Goal: Task Accomplishment & Management: Manage account settings

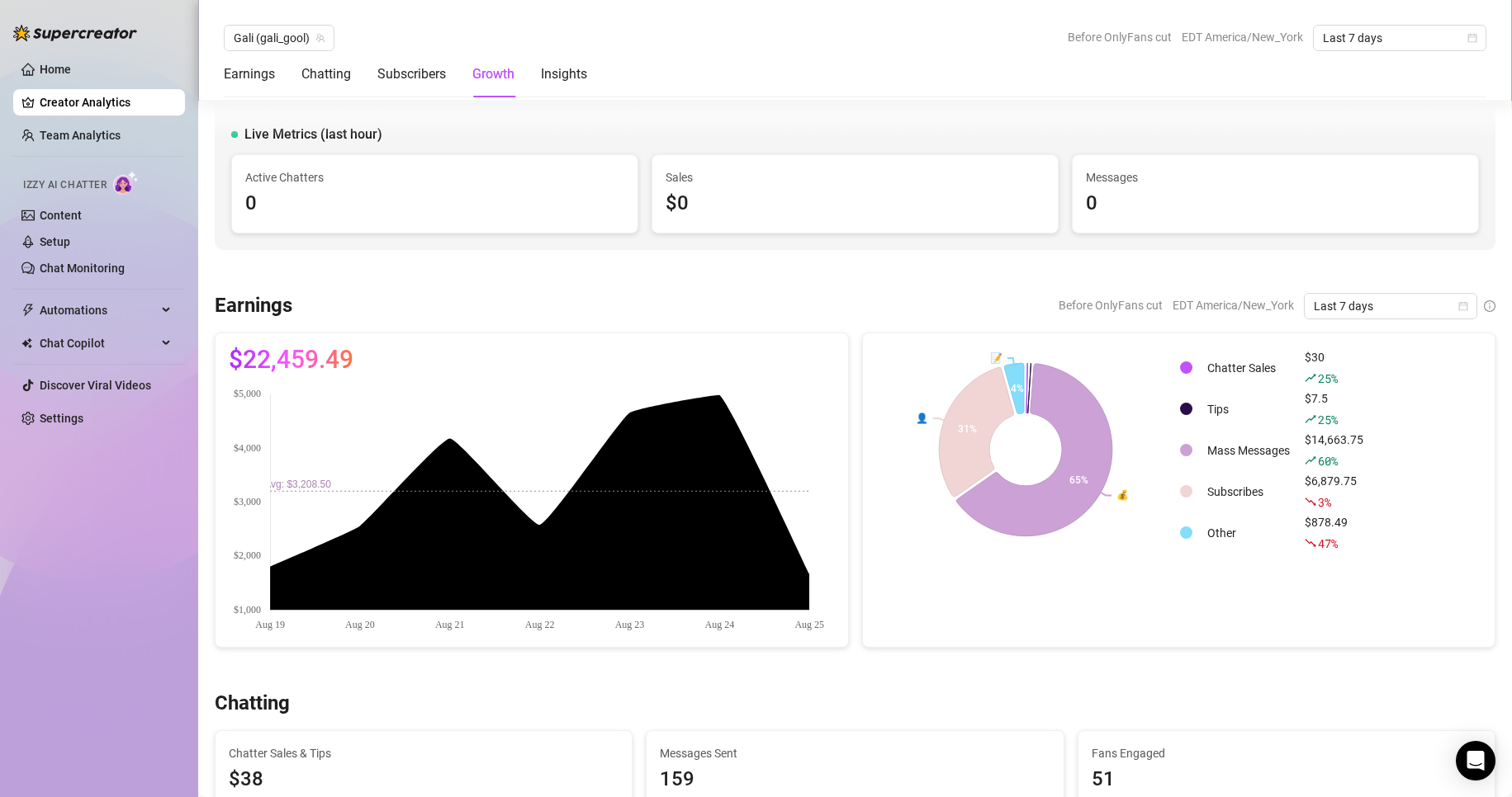
click at [84, 262] on link "Chat Monitoring" at bounding box center [82, 269] width 85 height 13
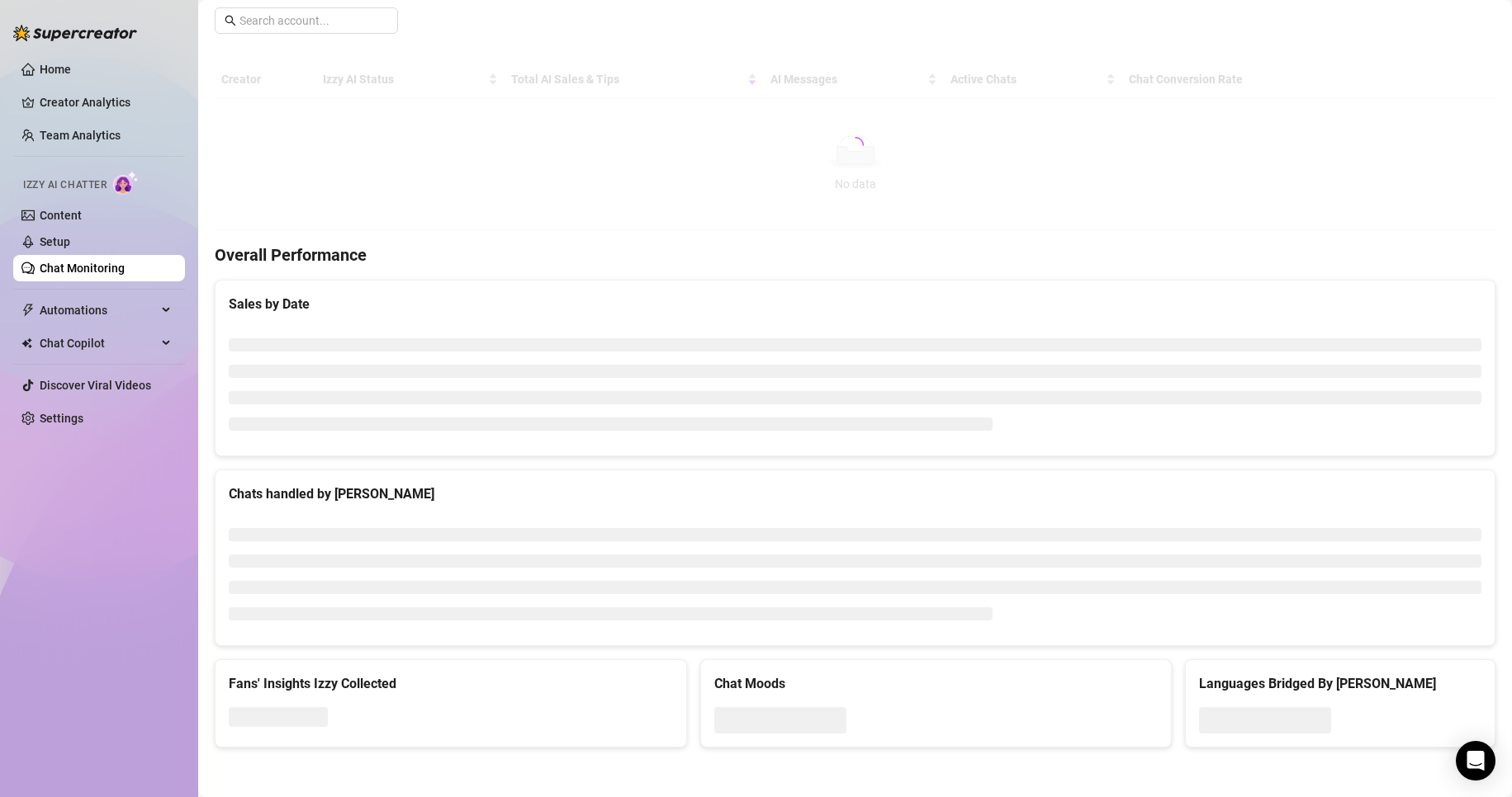
scroll to position [378, 0]
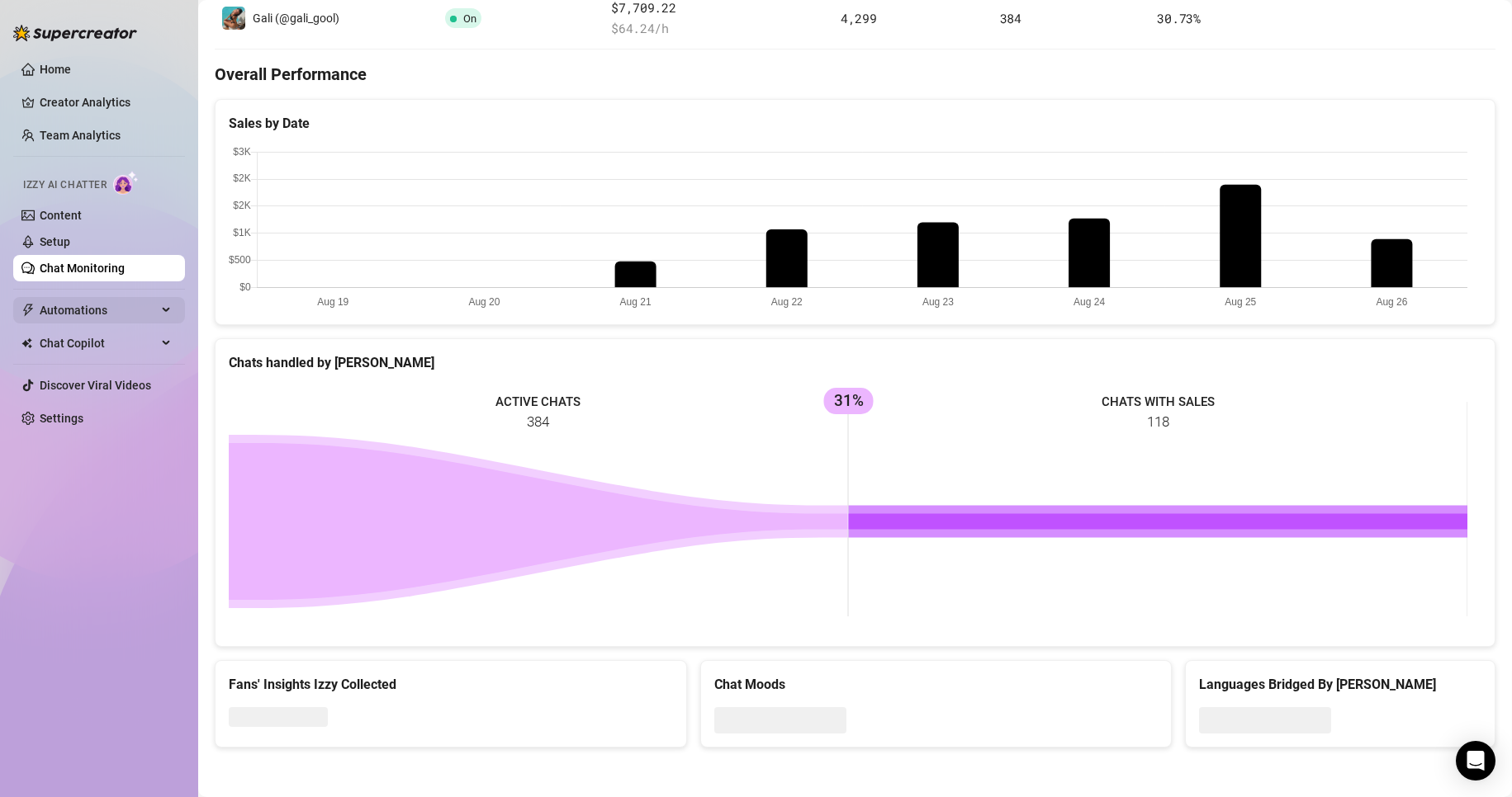
click at [135, 302] on span "Automations" at bounding box center [98, 309] width 118 height 26
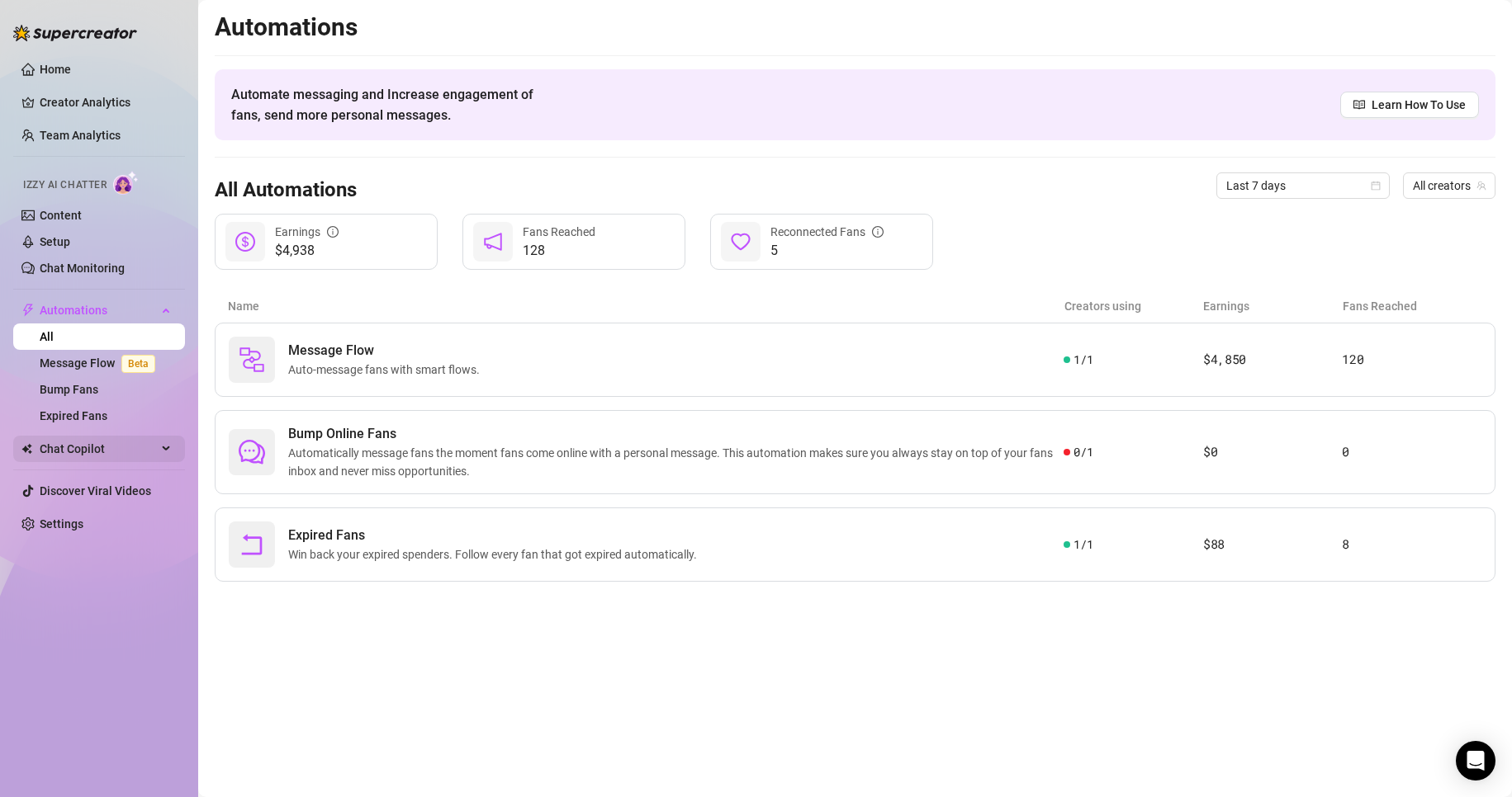
click at [139, 440] on span "Chat Copilot" at bounding box center [98, 448] width 118 height 26
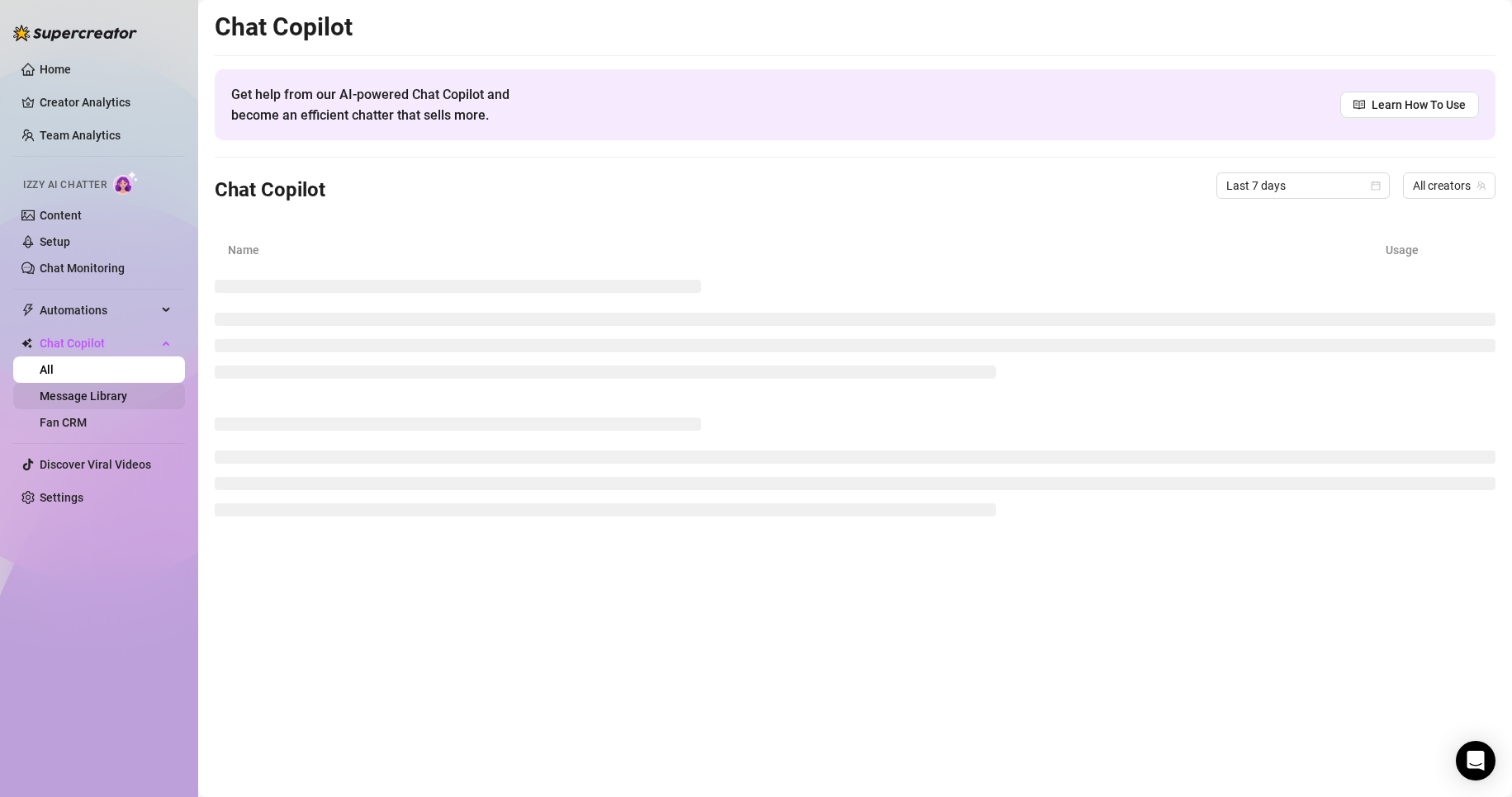
click at [88, 403] on link "Message Library" at bounding box center [83, 396] width 88 height 13
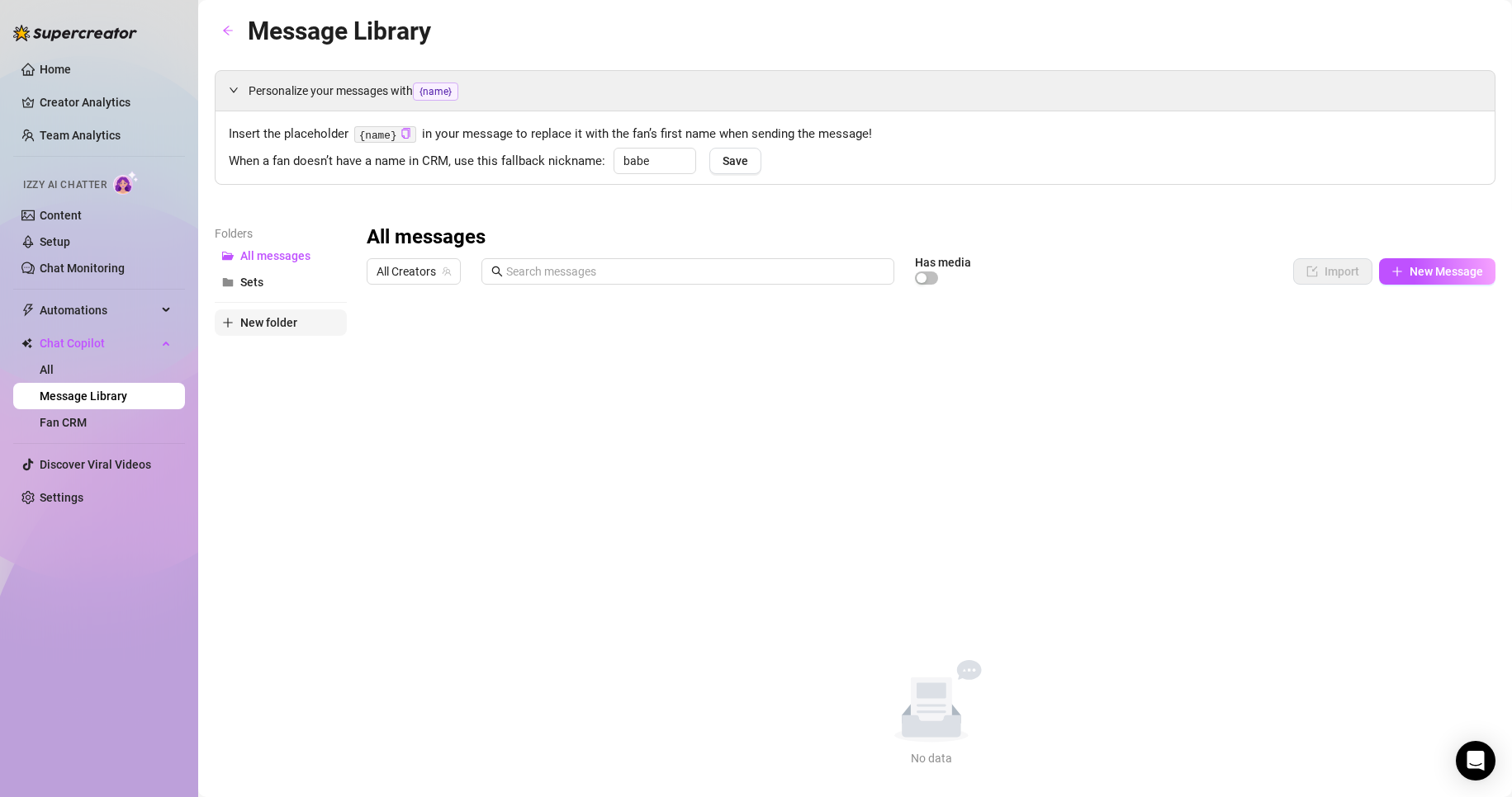
click at [268, 318] on span "New folder" at bounding box center [268, 323] width 57 height 13
click at [268, 317] on input "text" at bounding box center [281, 308] width 132 height 26
type input "PROOF"
click at [459, 342] on div "All messages All Creators Has media Import New Message Title Text Media $ AI Pr…" at bounding box center [931, 496] width 1129 height 544
click at [301, 290] on button "PROOF" at bounding box center [281, 281] width 132 height 26
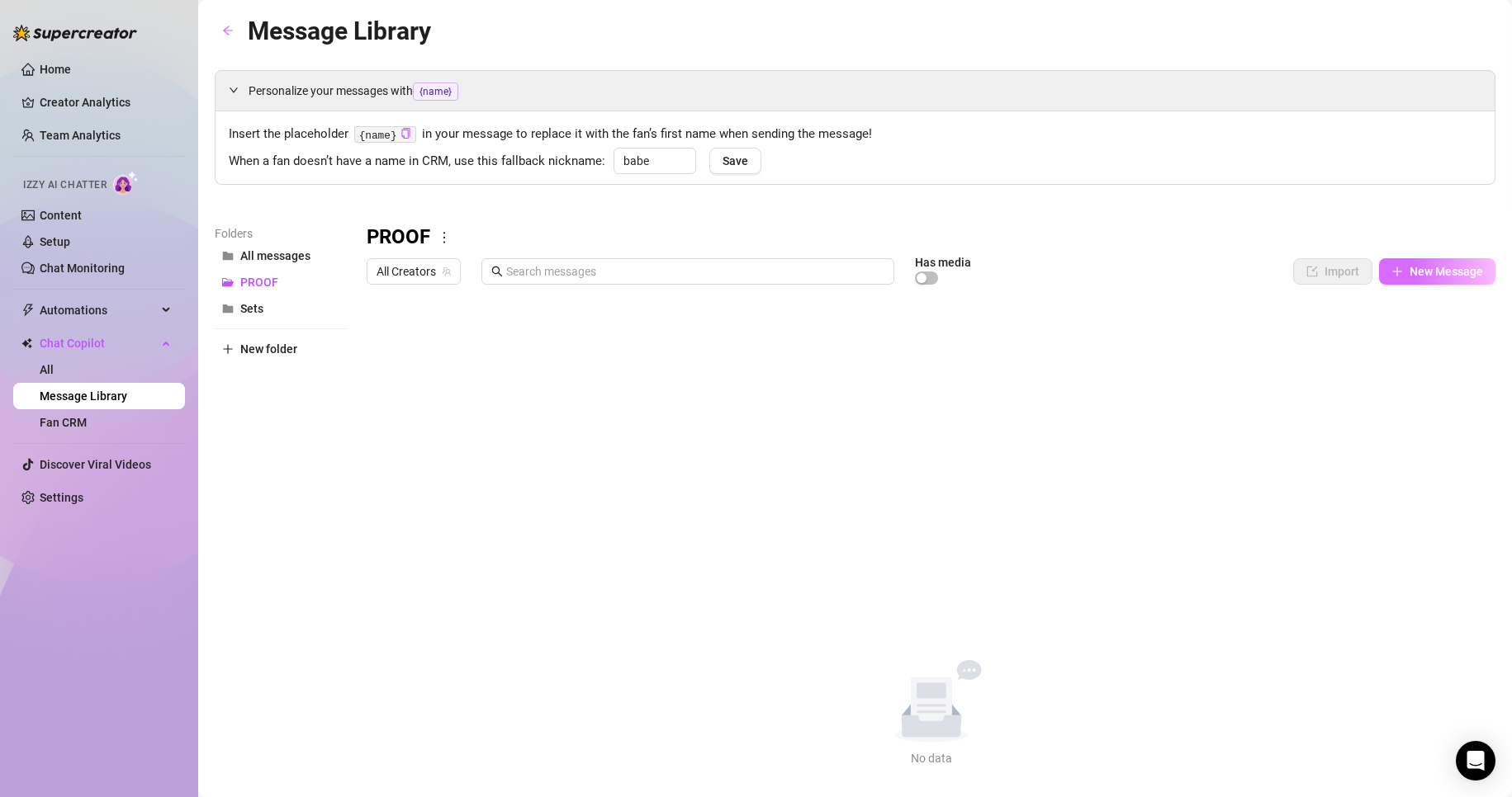
click at [1413, 279] on button "New Message" at bounding box center [1437, 271] width 117 height 26
type textarea "Type your message here..."
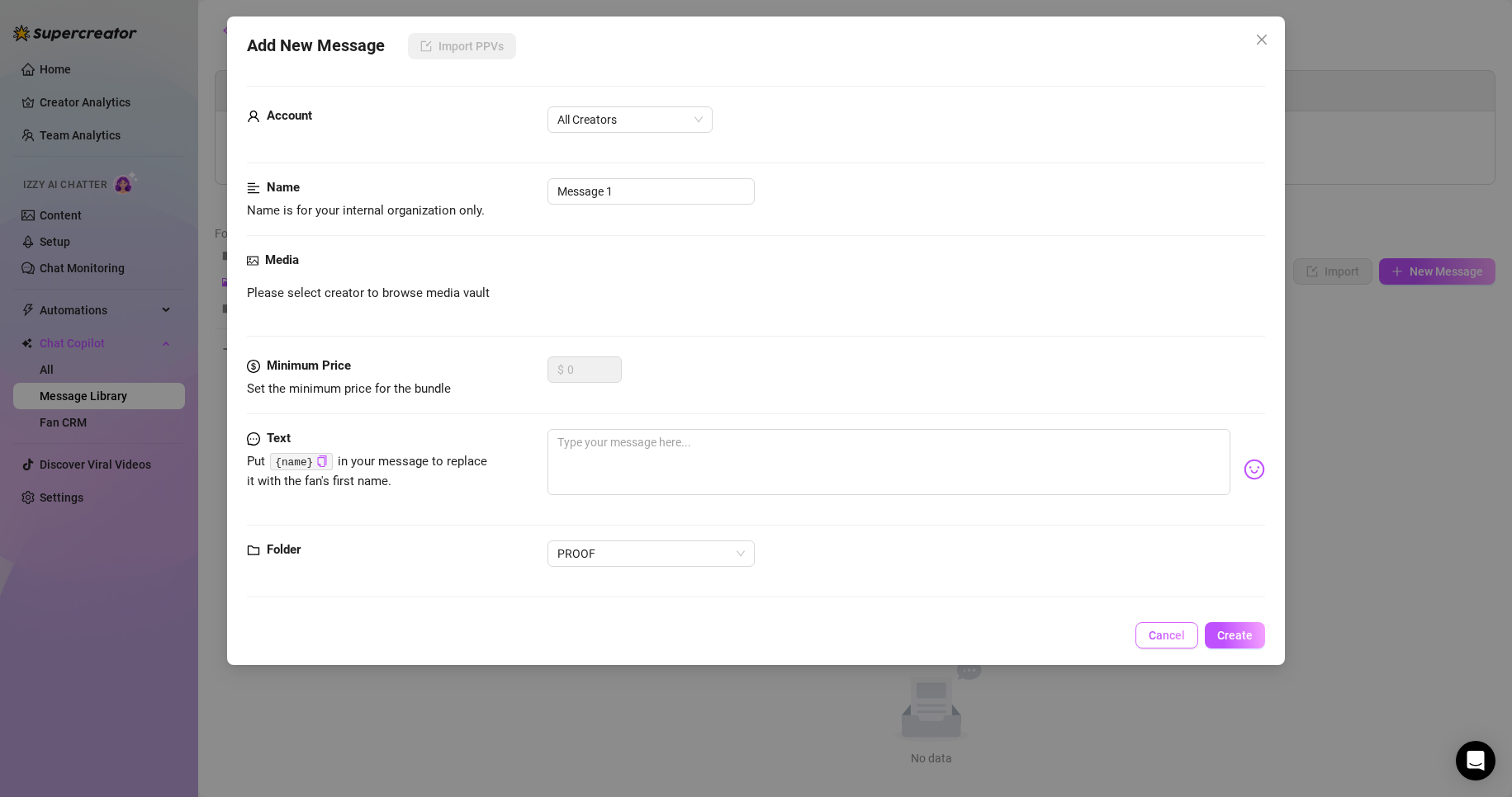
click at [1158, 630] on span "Cancel" at bounding box center [1167, 636] width 37 height 13
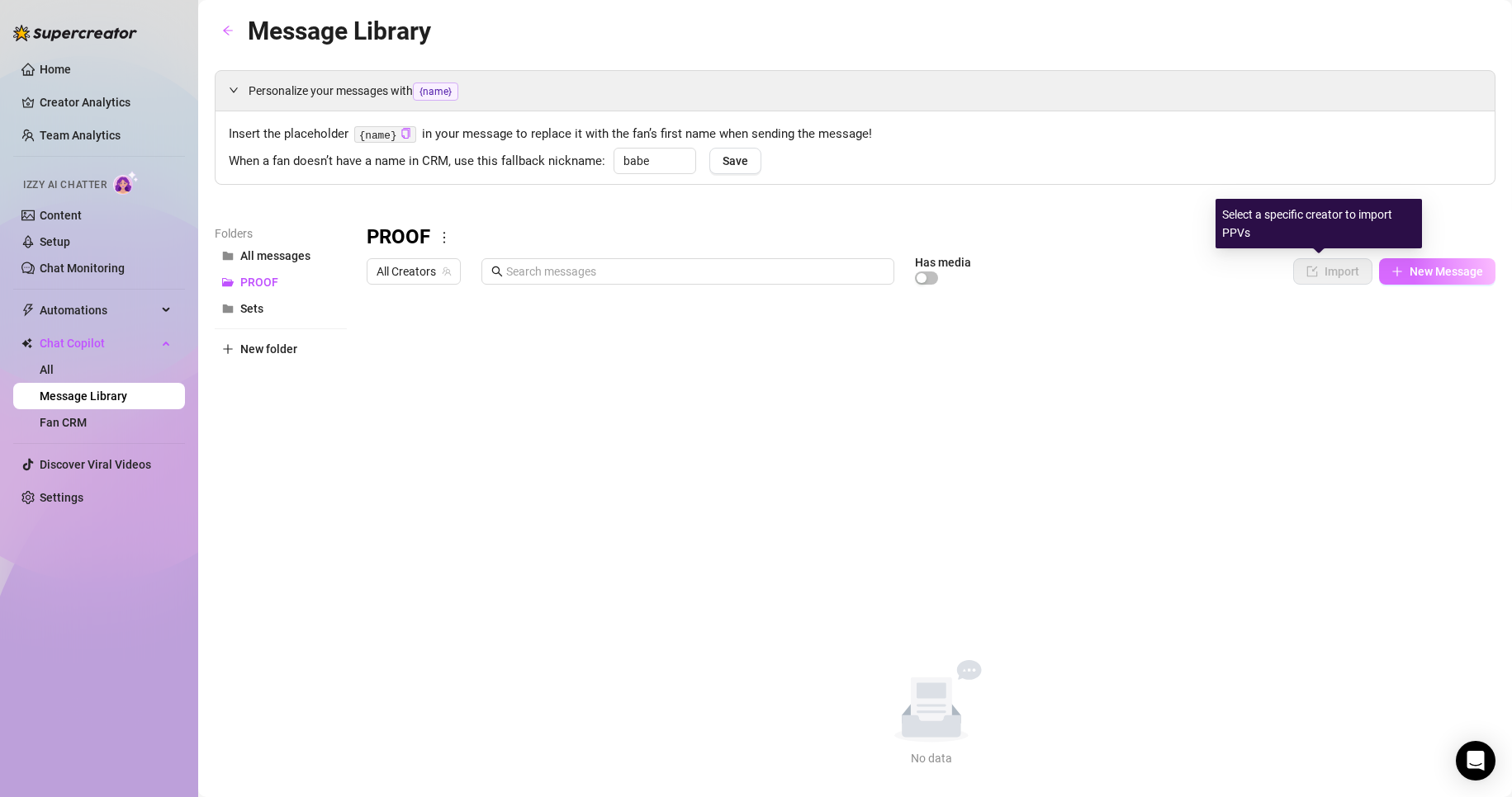
click at [1383, 284] on button "New Message" at bounding box center [1437, 271] width 117 height 26
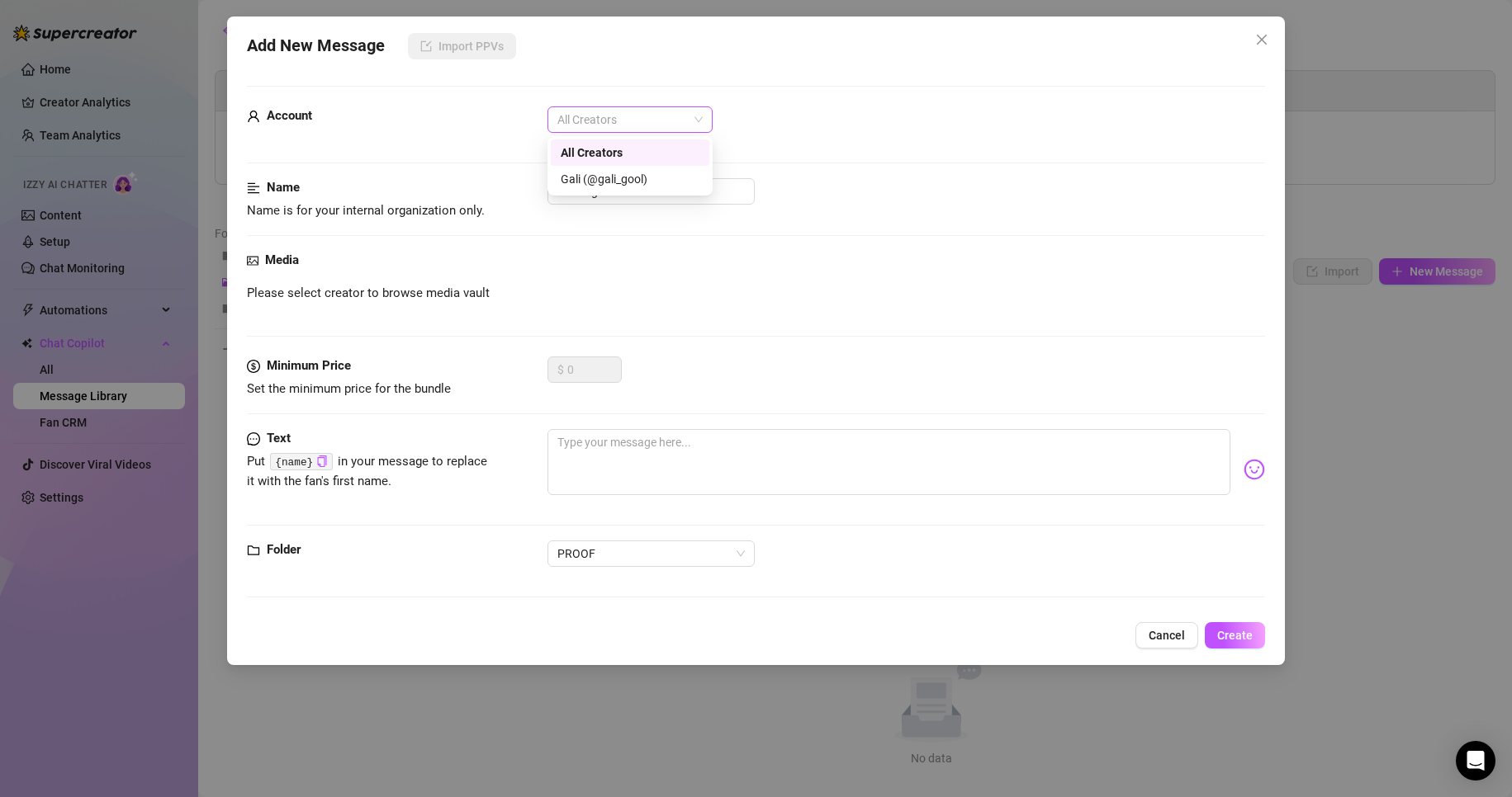
click at [632, 125] on span "All Creators" at bounding box center [630, 120] width 146 height 25
click at [823, 235] on div at bounding box center [756, 235] width 1019 height 1
click at [1148, 630] on button "Cancel" at bounding box center [1167, 635] width 63 height 26
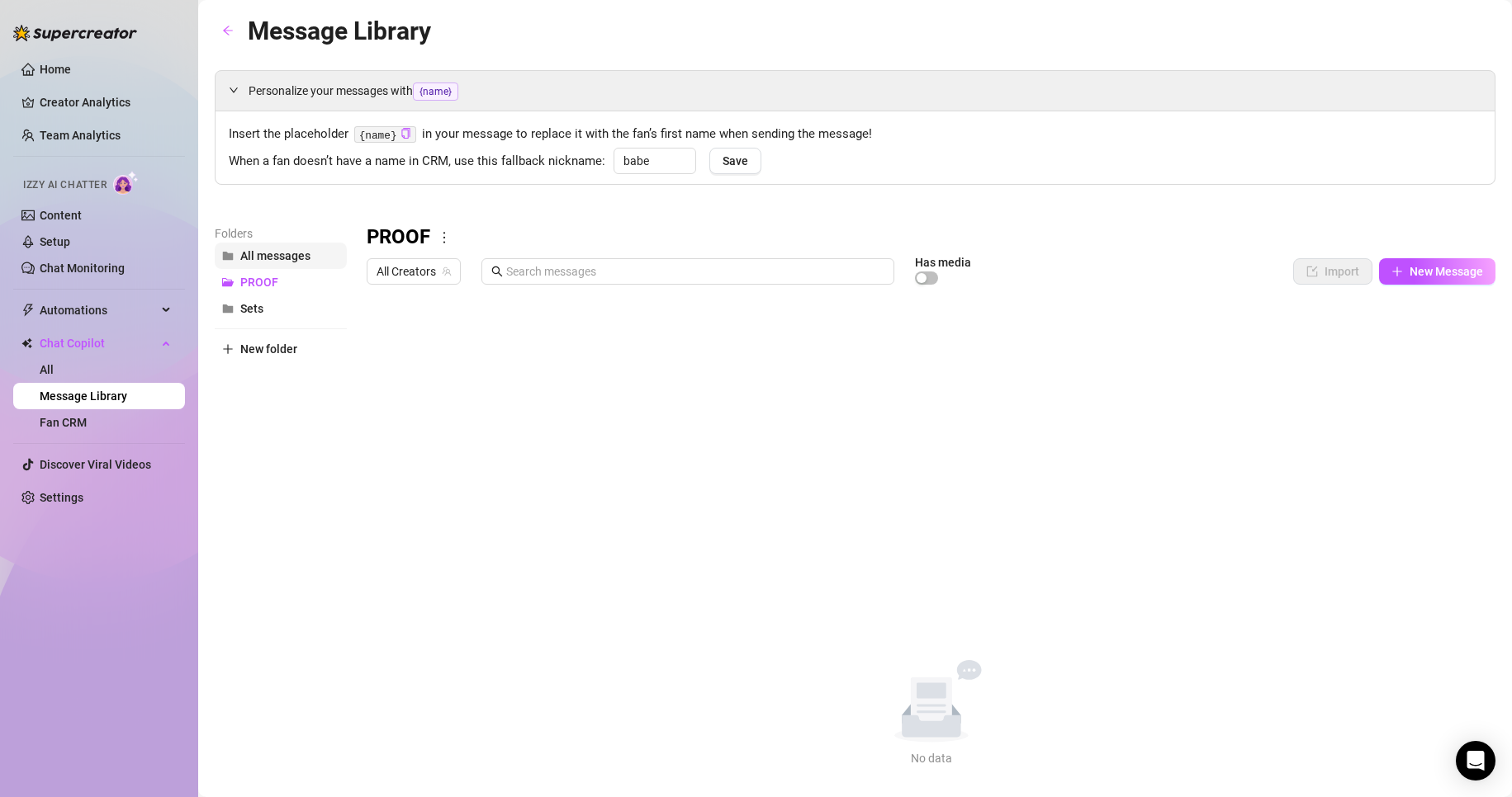
click at [281, 261] on span "All messages" at bounding box center [275, 256] width 70 height 13
click at [284, 284] on button "PROOF" at bounding box center [281, 281] width 132 height 26
click at [283, 300] on button "Sets" at bounding box center [281, 308] width 132 height 26
click at [288, 282] on button "PROOF" at bounding box center [281, 281] width 132 height 26
click at [452, 267] on icon "team" at bounding box center [446, 272] width 10 height 10
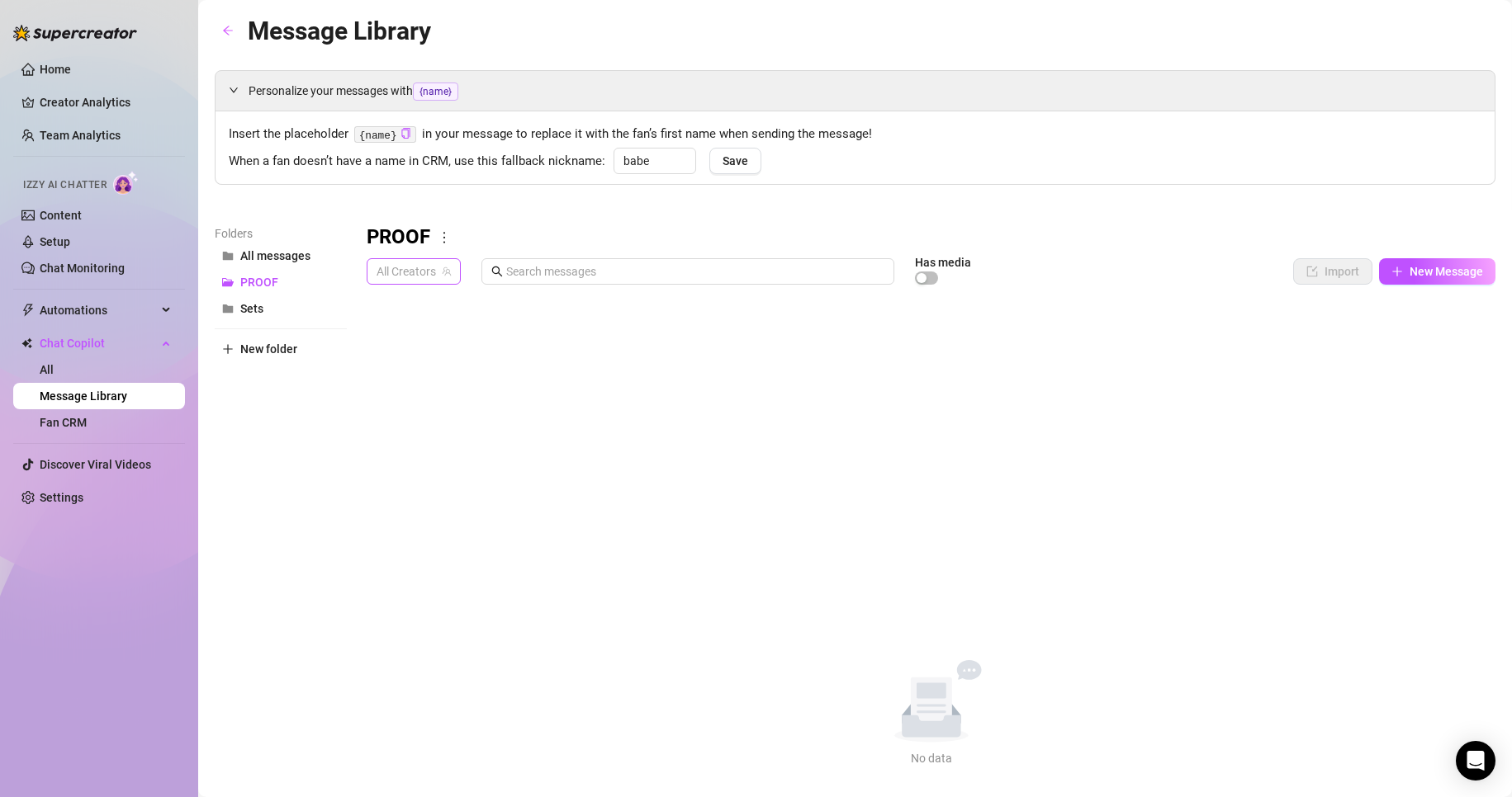
click at [412, 282] on span "All Creators" at bounding box center [414, 272] width 74 height 25
click at [418, 316] on div "All Creators" at bounding box center [433, 304] width 126 height 26
click at [418, 326] on div "PROOF All Creators All Creators Has media Import New Message Title Text Media $…" at bounding box center [931, 496] width 1129 height 544
click at [392, 273] on span "All Creators" at bounding box center [414, 272] width 74 height 25
click at [403, 324] on div "Gali ( gali_gool )" at bounding box center [433, 332] width 106 height 20
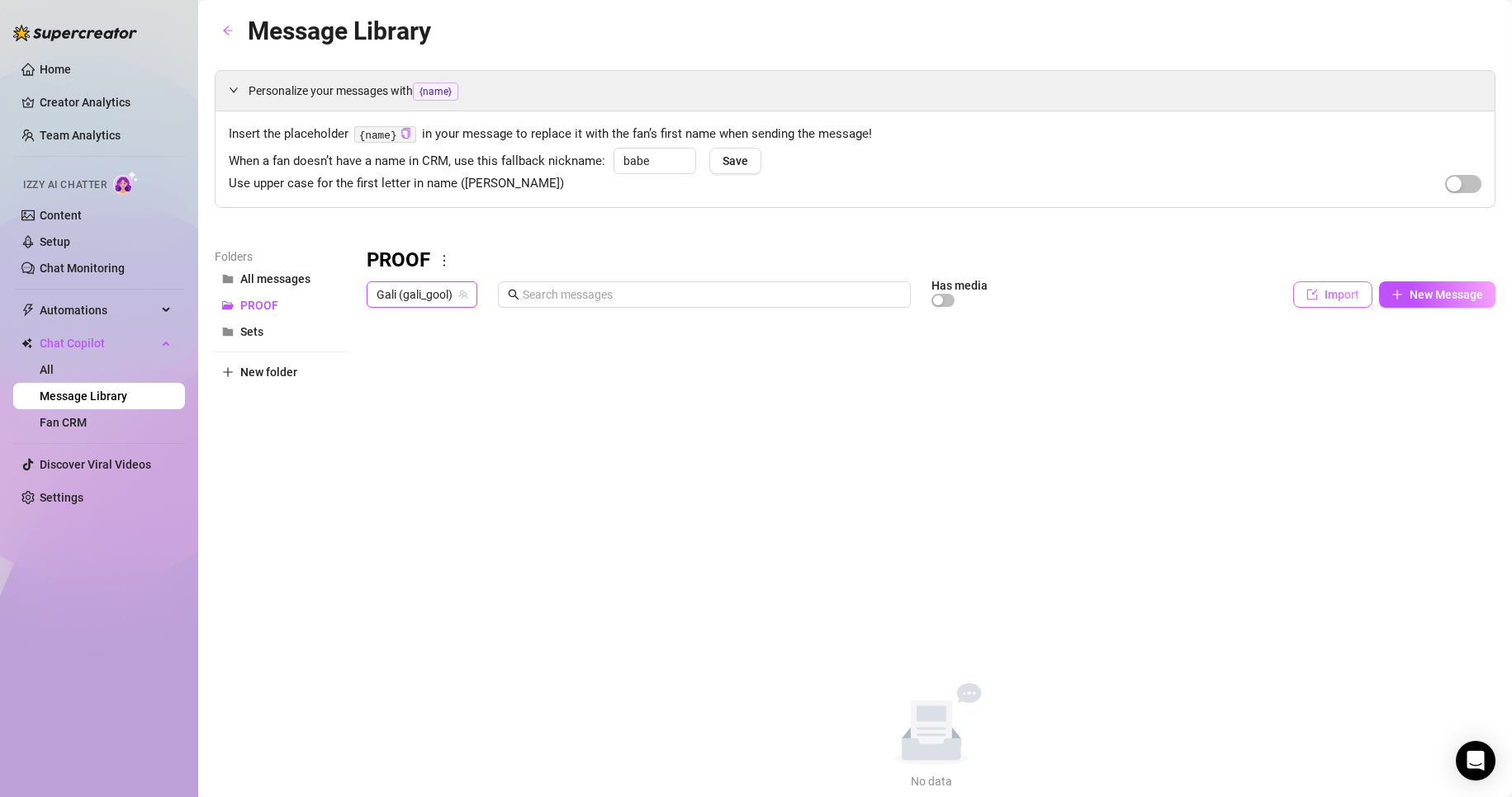
click at [1325, 288] on span "Import" at bounding box center [1342, 295] width 35 height 13
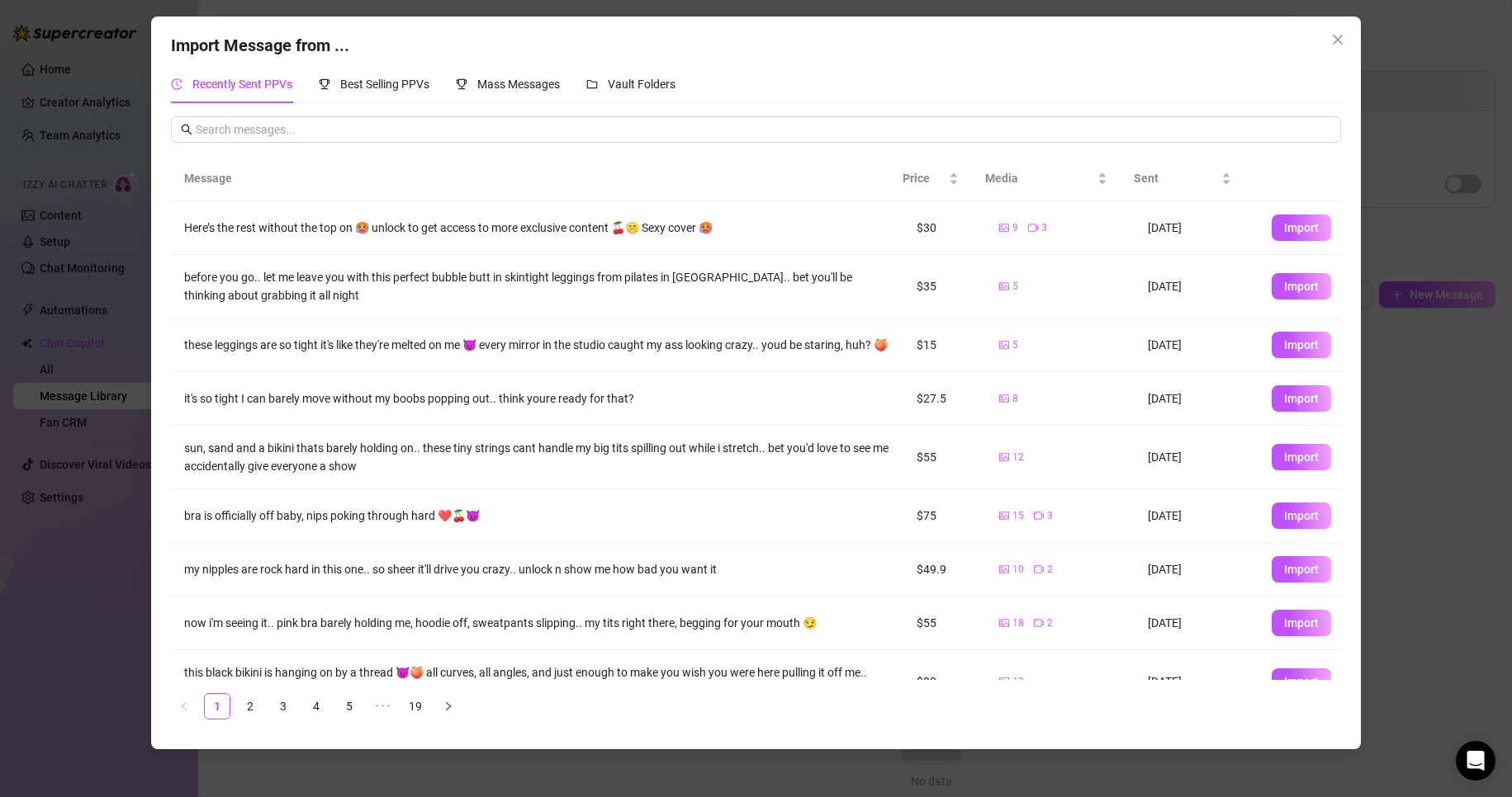
click at [413, 116] on div "Recently Sent PPVs Best Selling PPVs Mass Messages Vault Folders Message Price …" at bounding box center [756, 399] width 1171 height 668
click at [413, 121] on input "text" at bounding box center [764, 129] width 1136 height 18
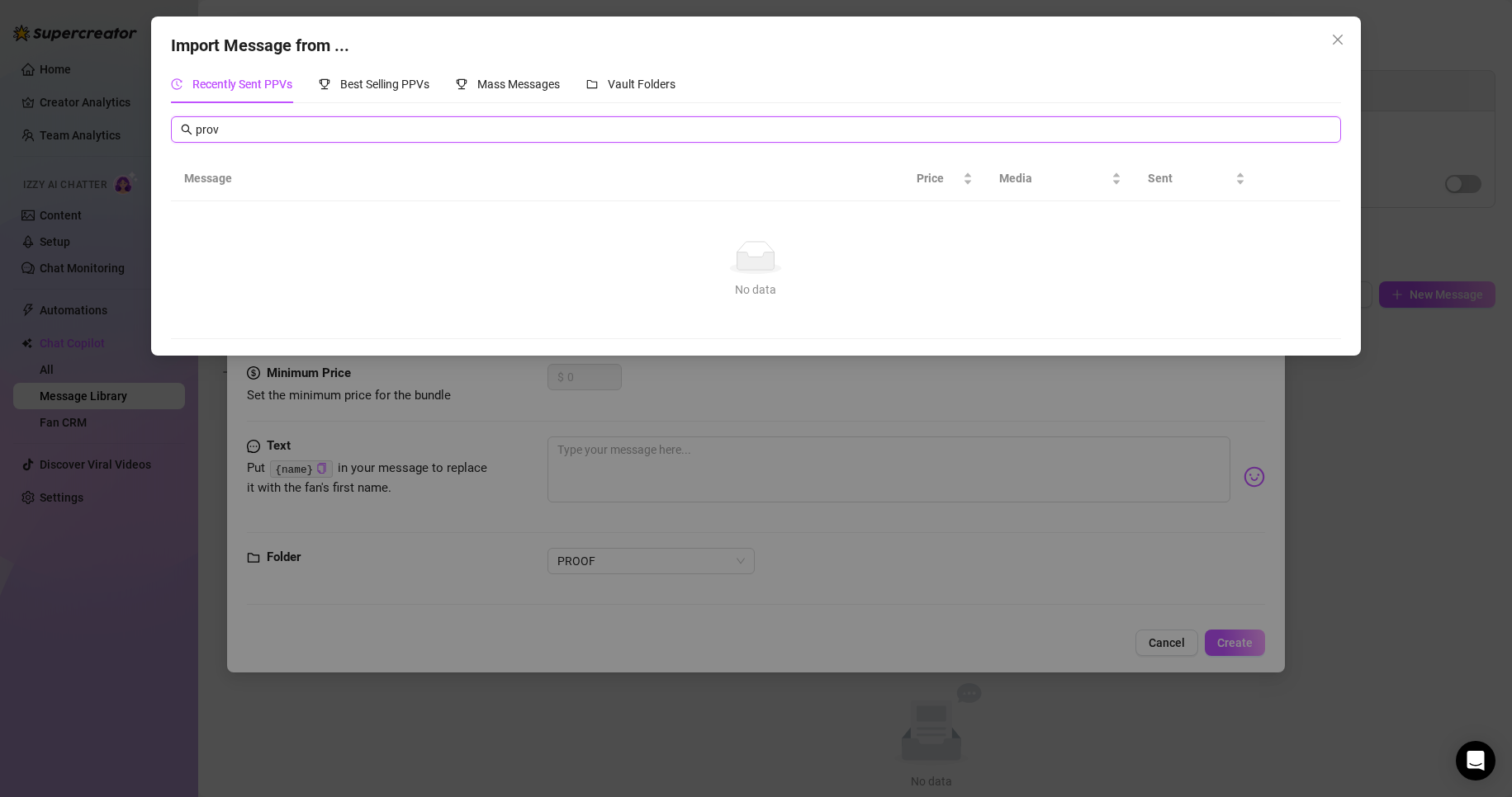
type input "prove"
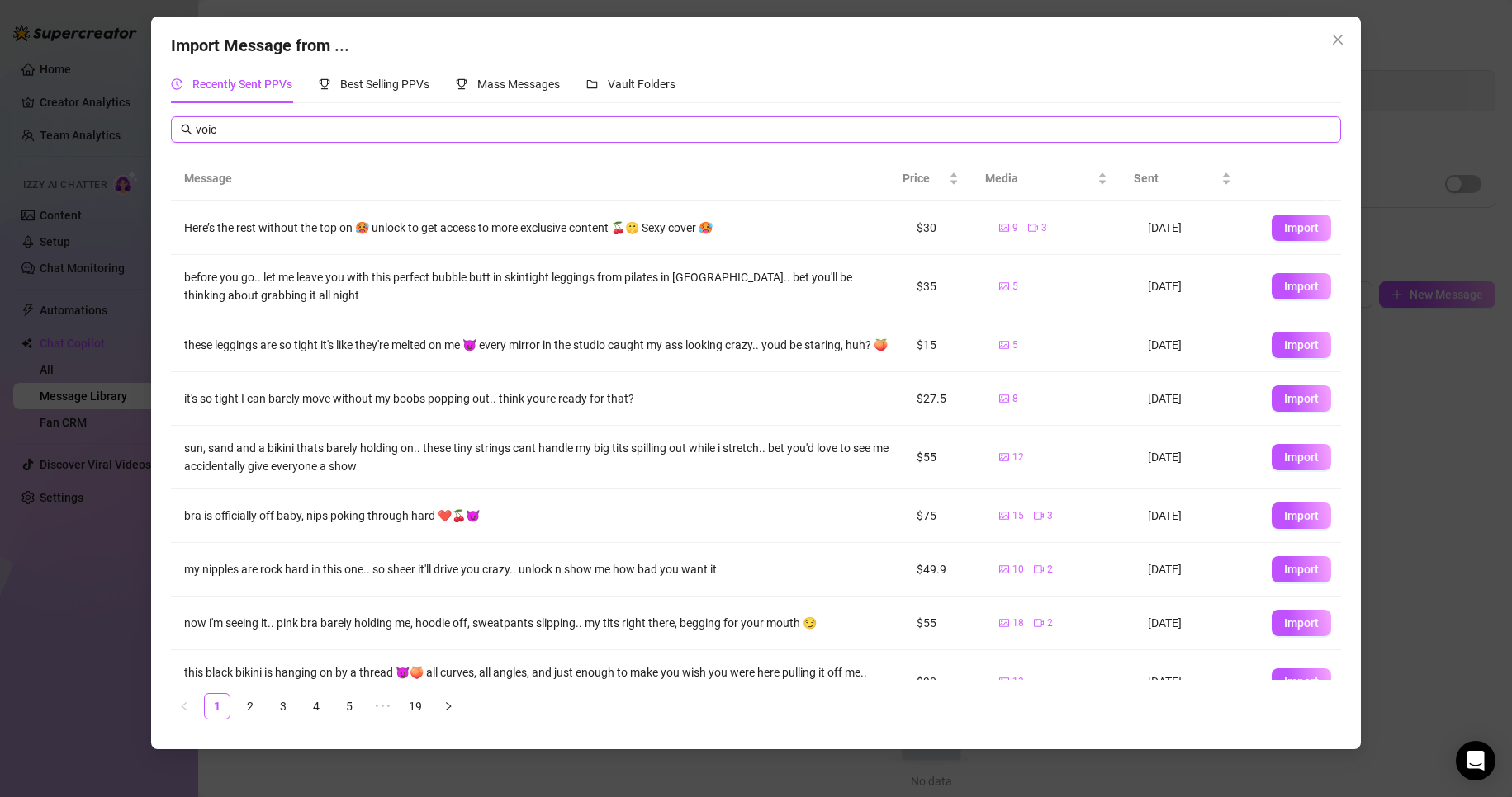
type input "voice"
click at [534, 79] on span "Mass Messages" at bounding box center [519, 85] width 83 height 13
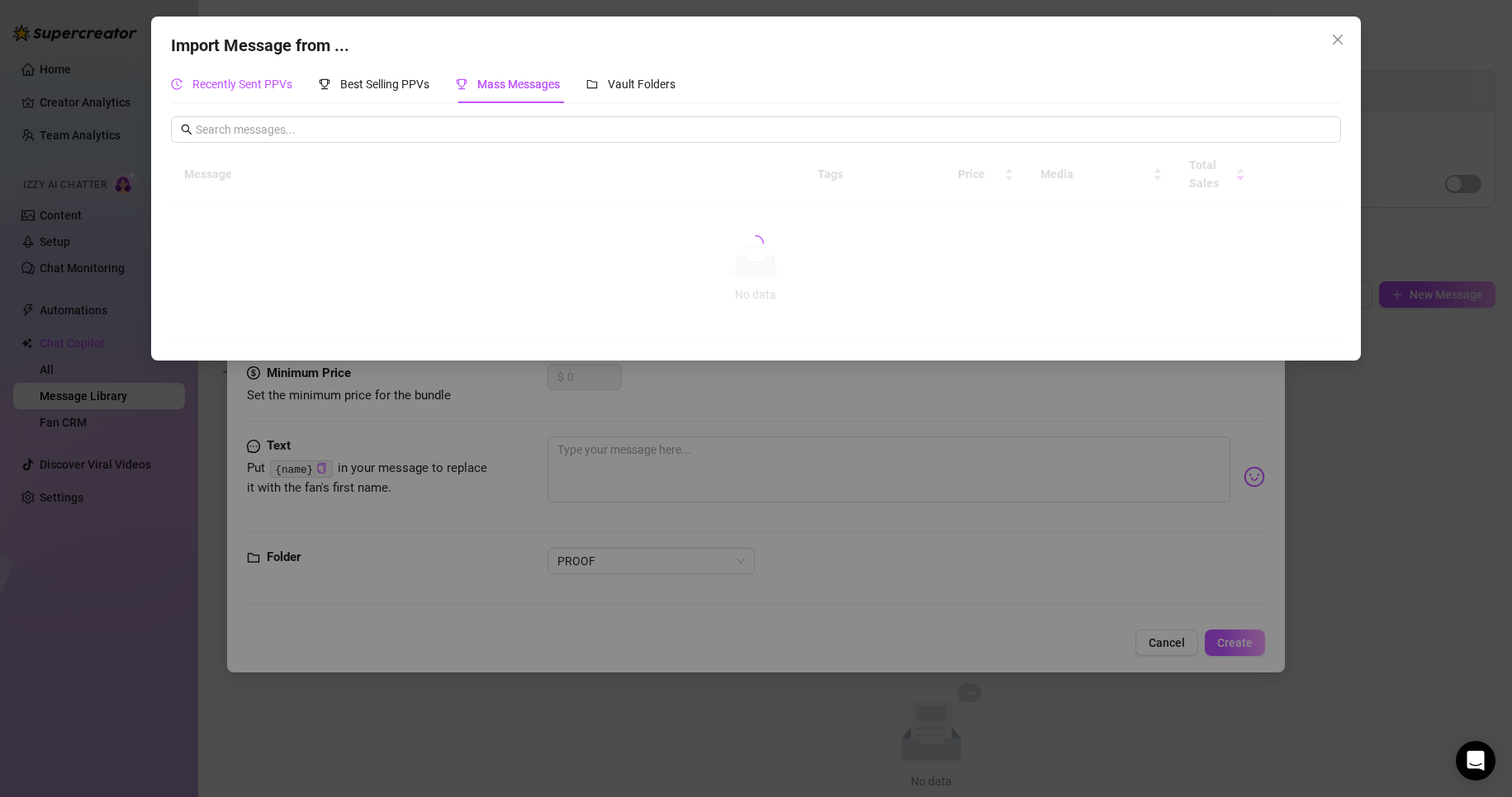
click at [240, 86] on span "Recently Sent PPVs" at bounding box center [243, 85] width 100 height 13
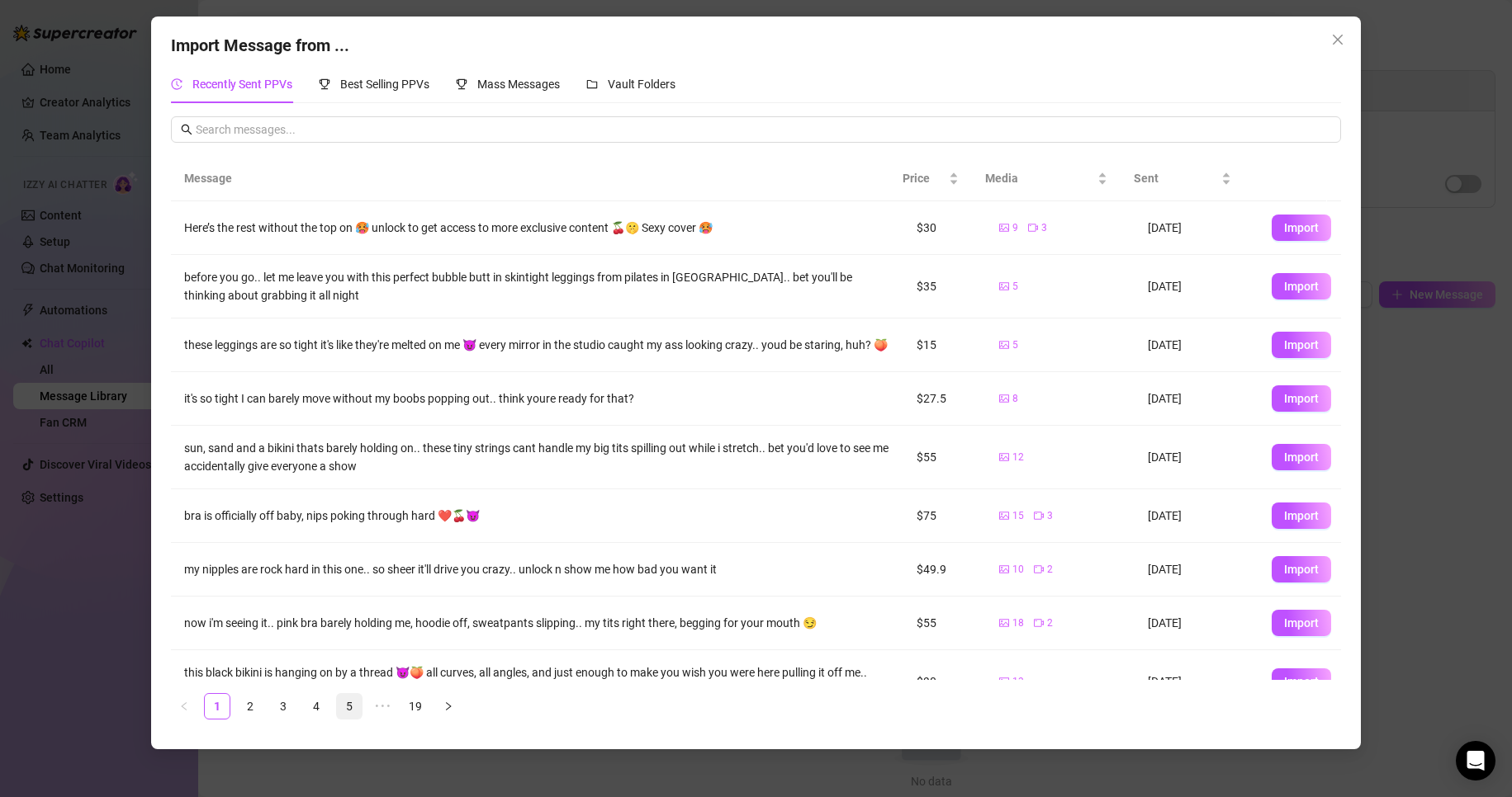
click at [354, 707] on link "5" at bounding box center [349, 706] width 25 height 25
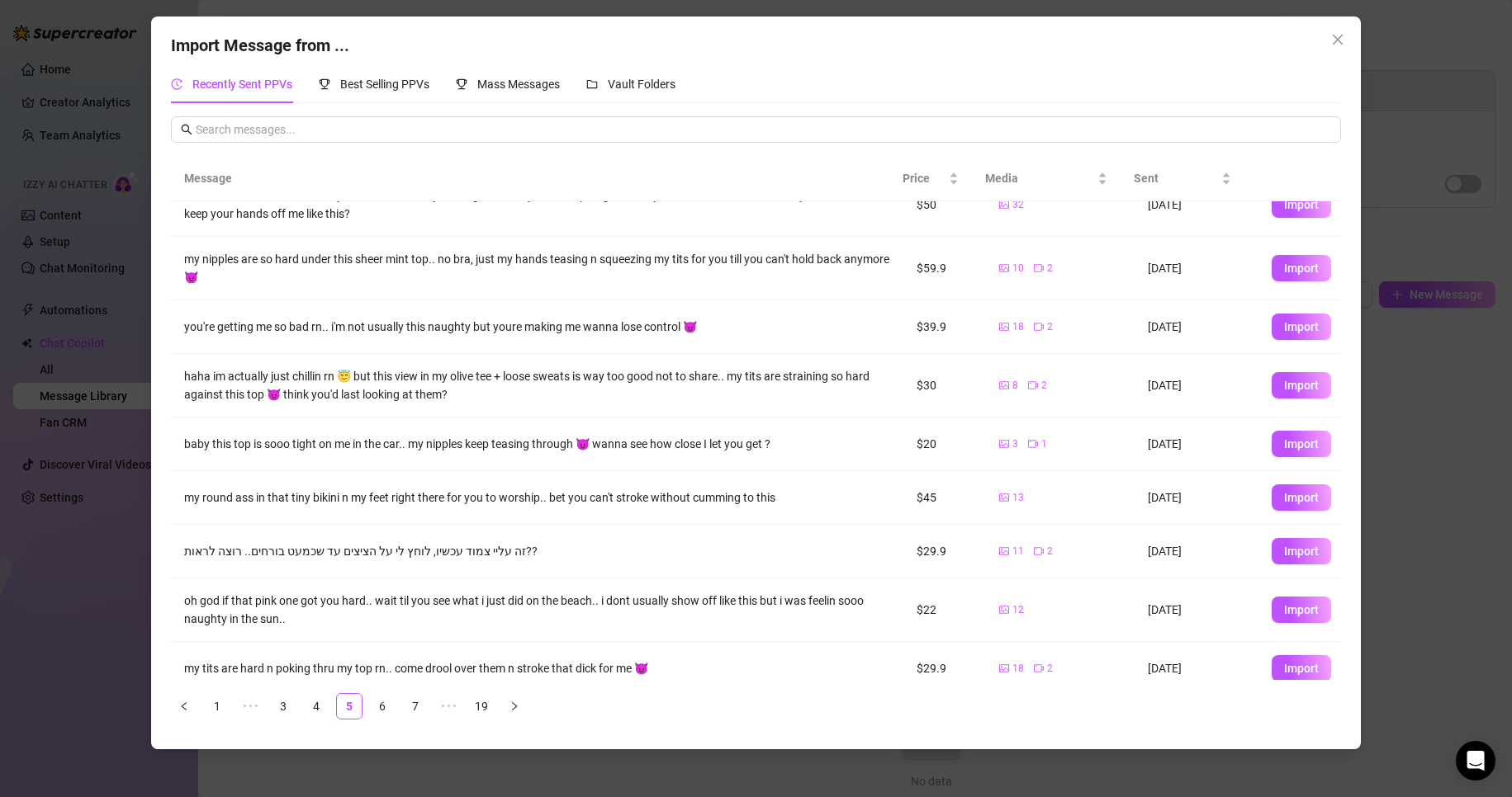
scroll to position [97, 0]
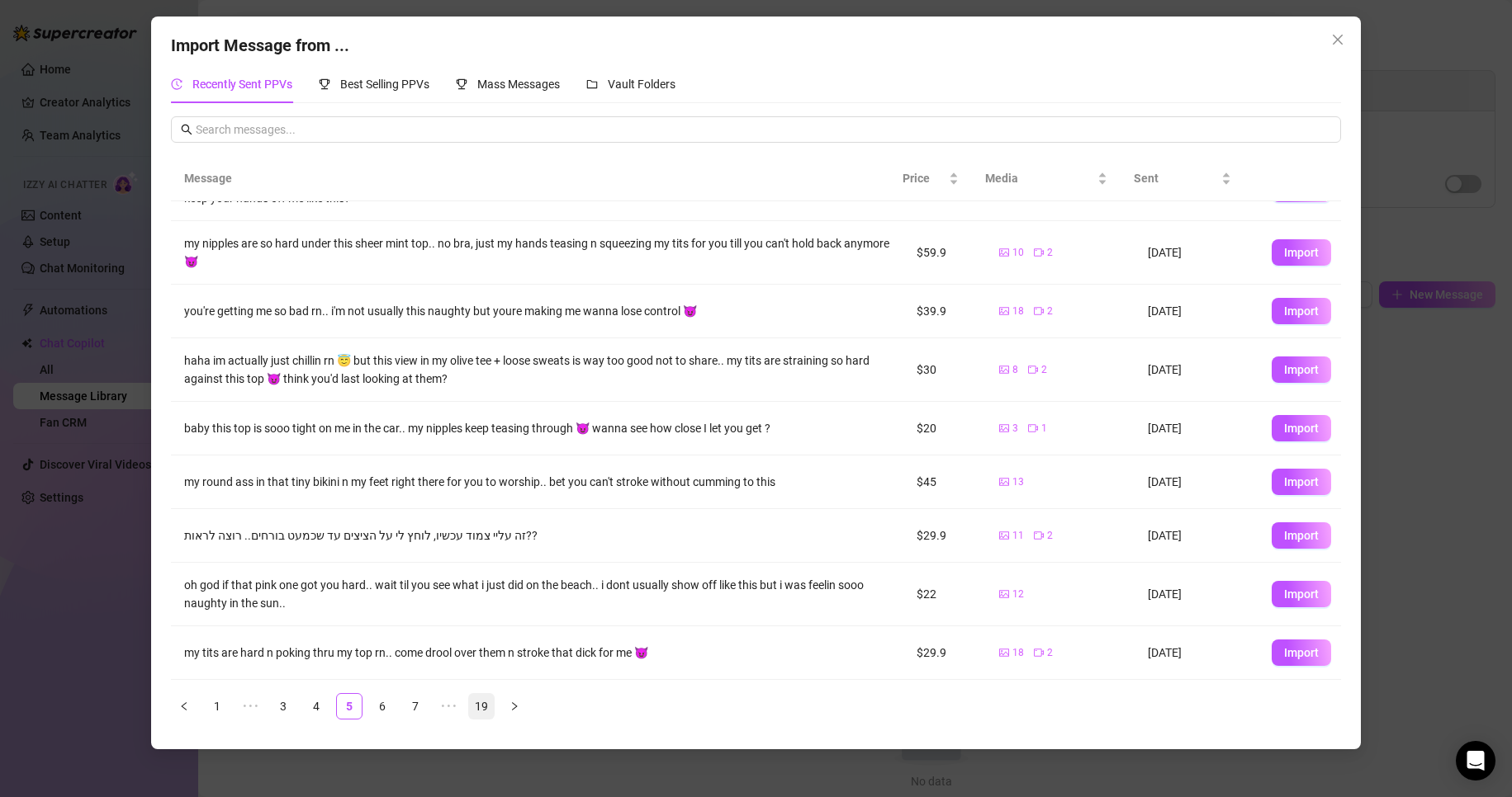
click at [480, 713] on link "19" at bounding box center [481, 706] width 25 height 25
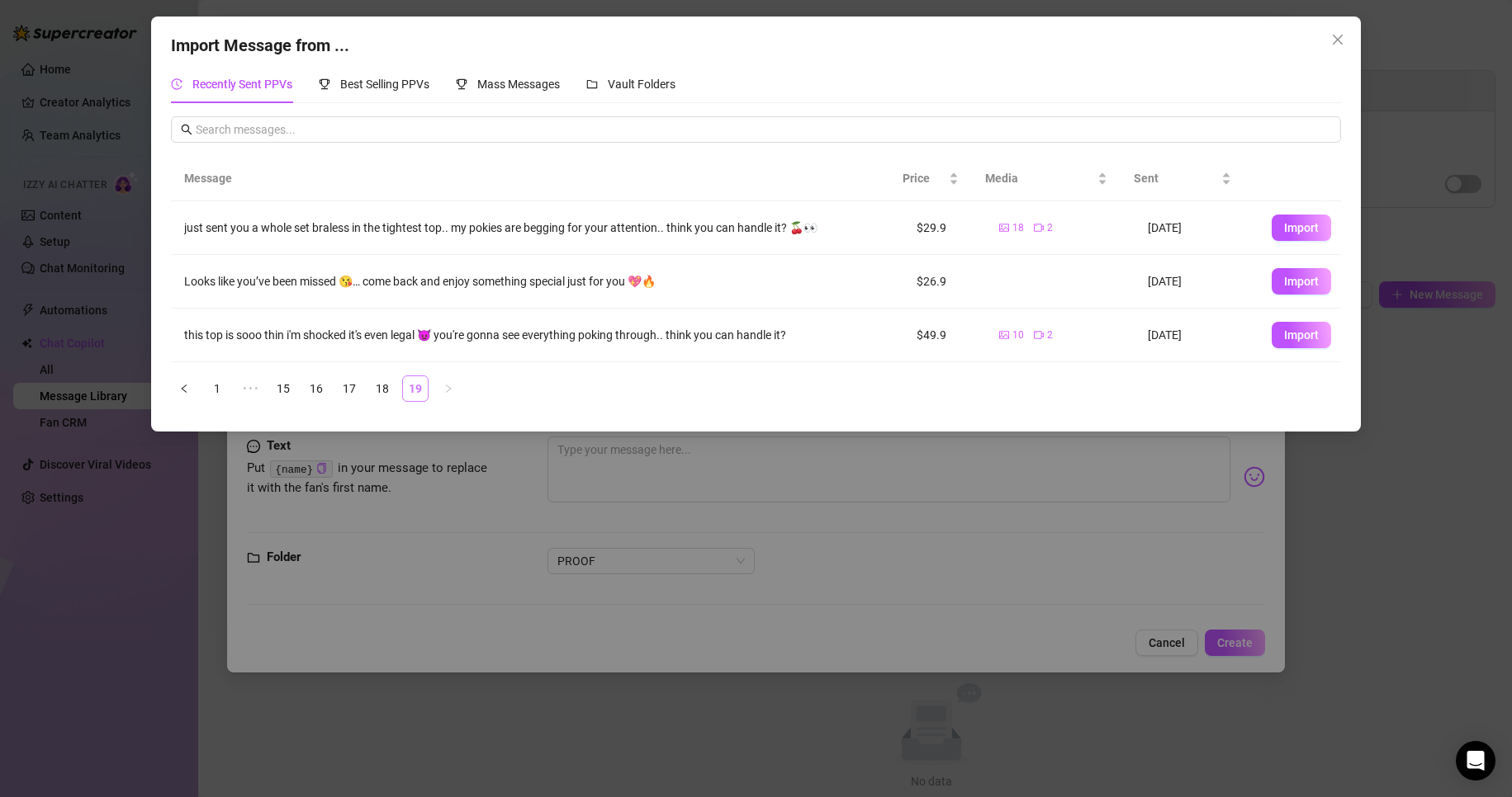
scroll to position [0, 0]
click at [389, 394] on link "18" at bounding box center [383, 389] width 25 height 25
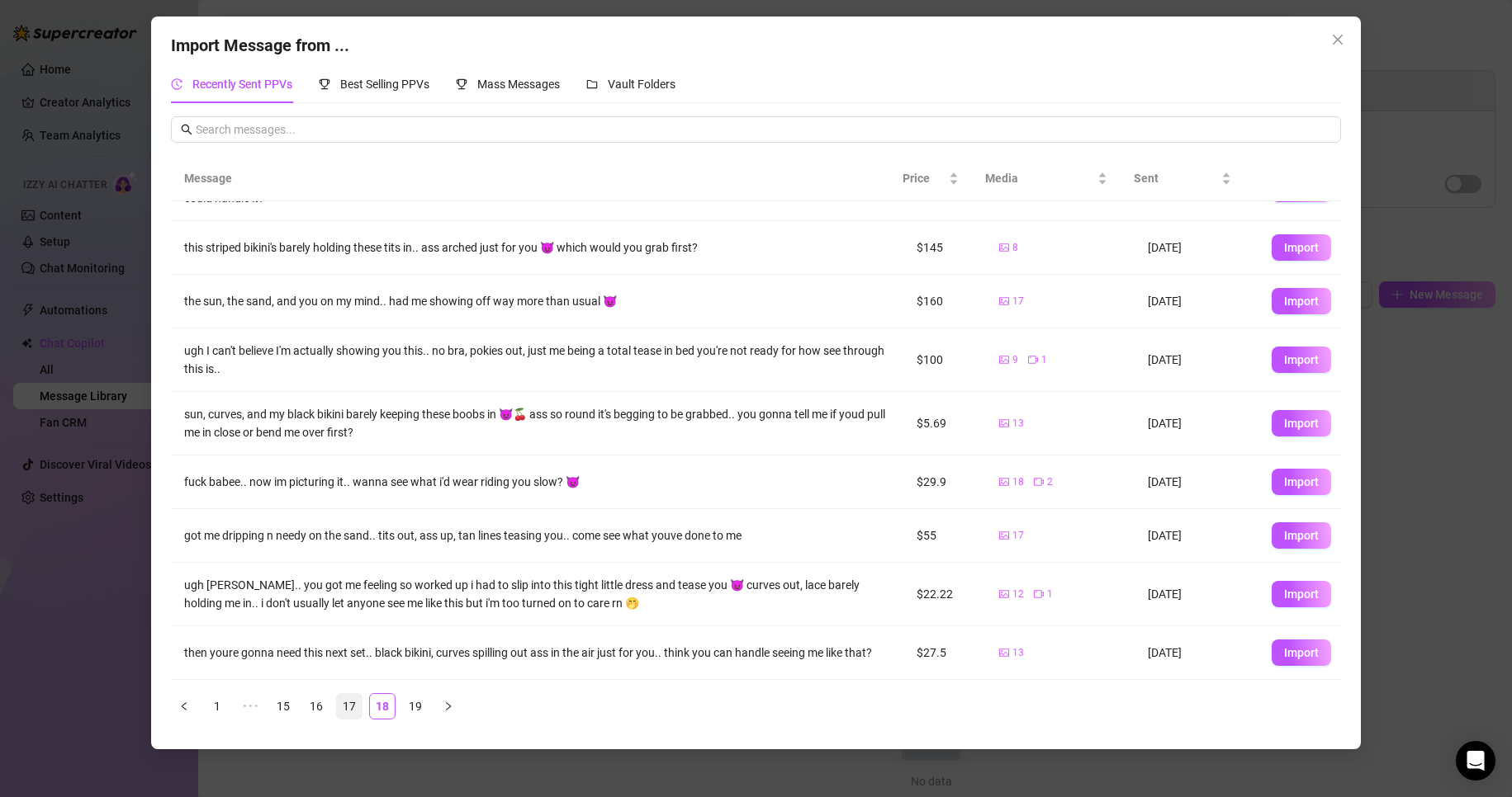
click at [358, 706] on link "17" at bounding box center [349, 706] width 25 height 25
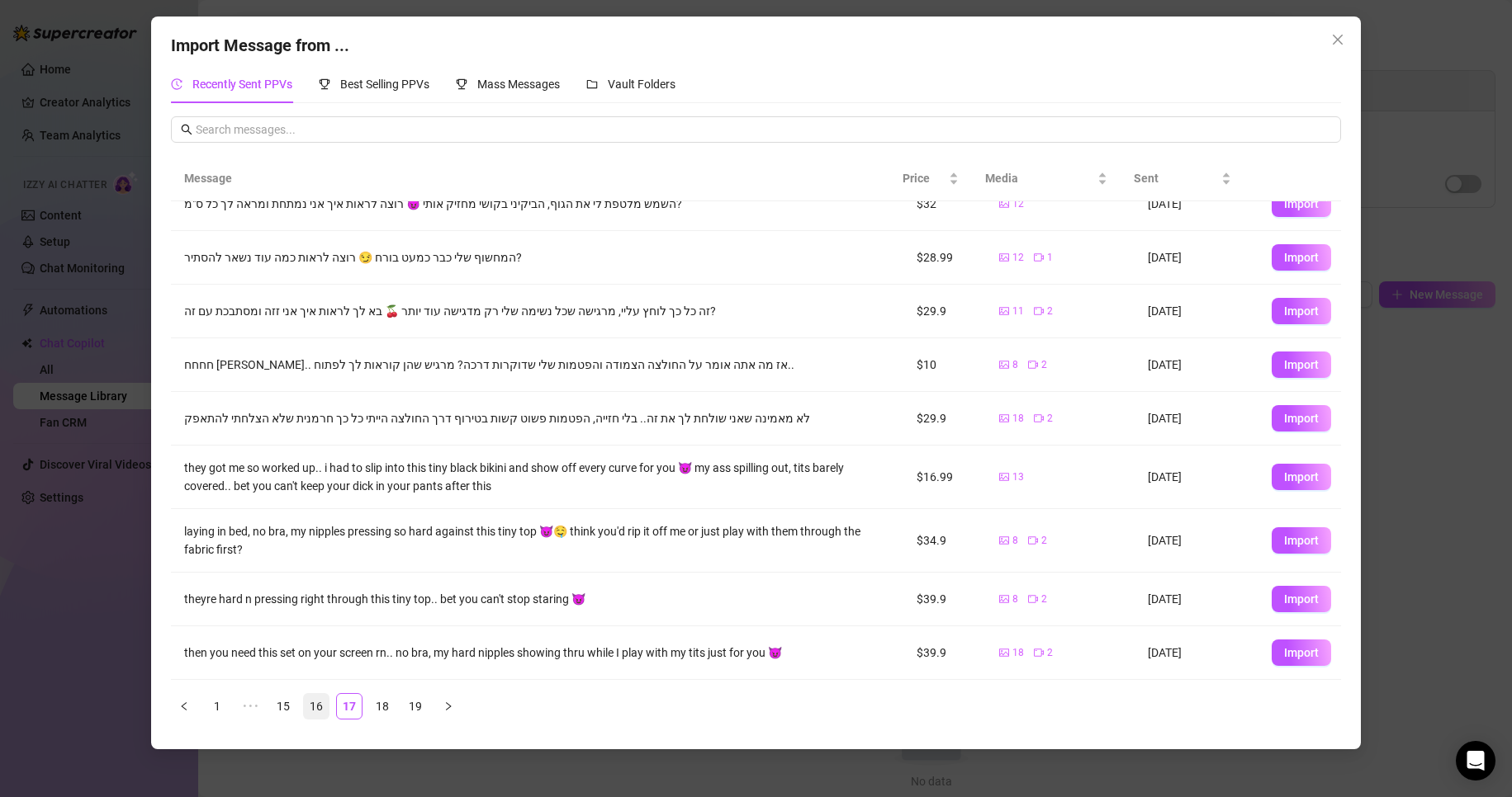
click at [328, 710] on link "16" at bounding box center [316, 706] width 25 height 25
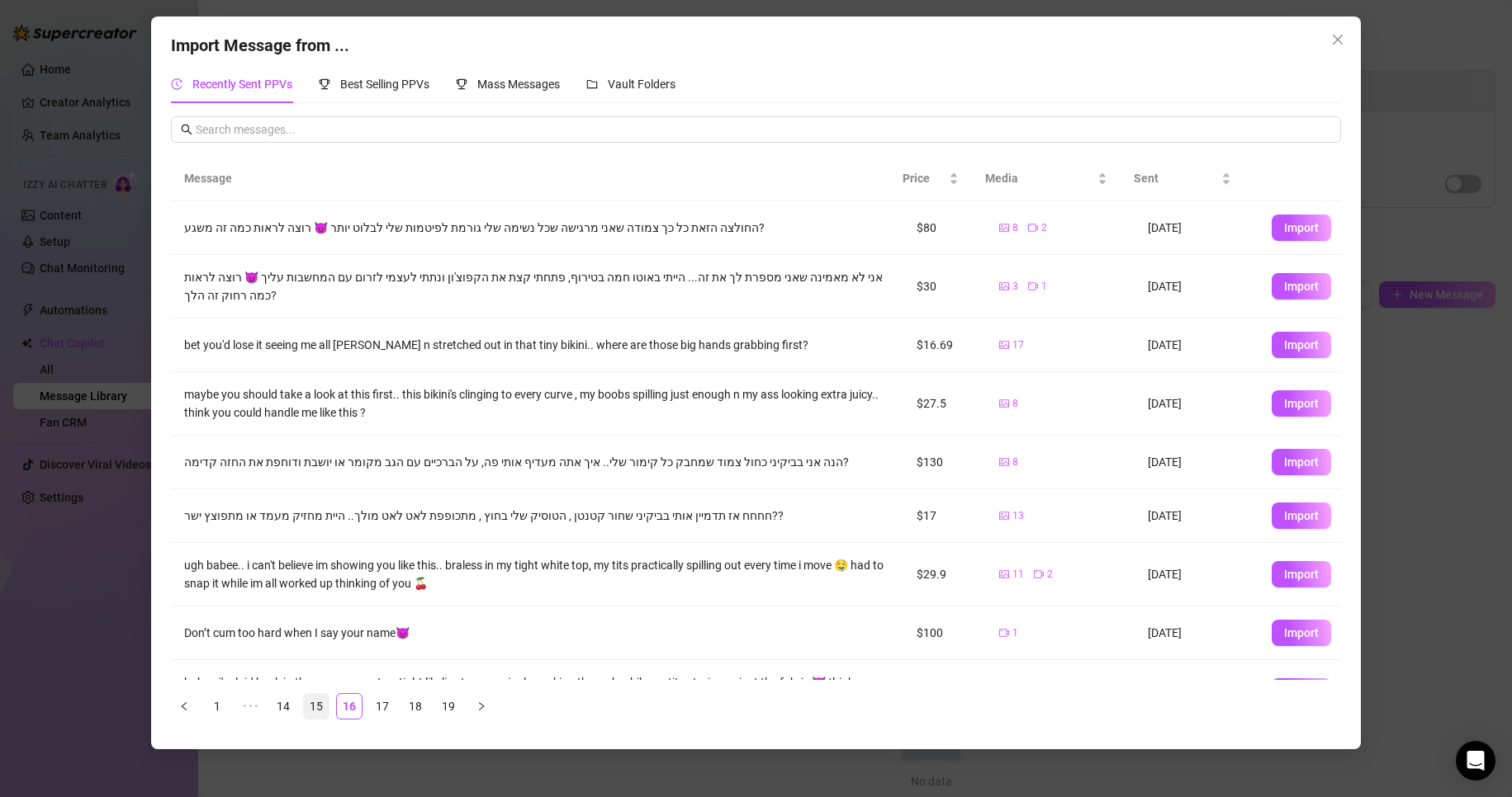
click at [307, 712] on link "15" at bounding box center [316, 706] width 25 height 25
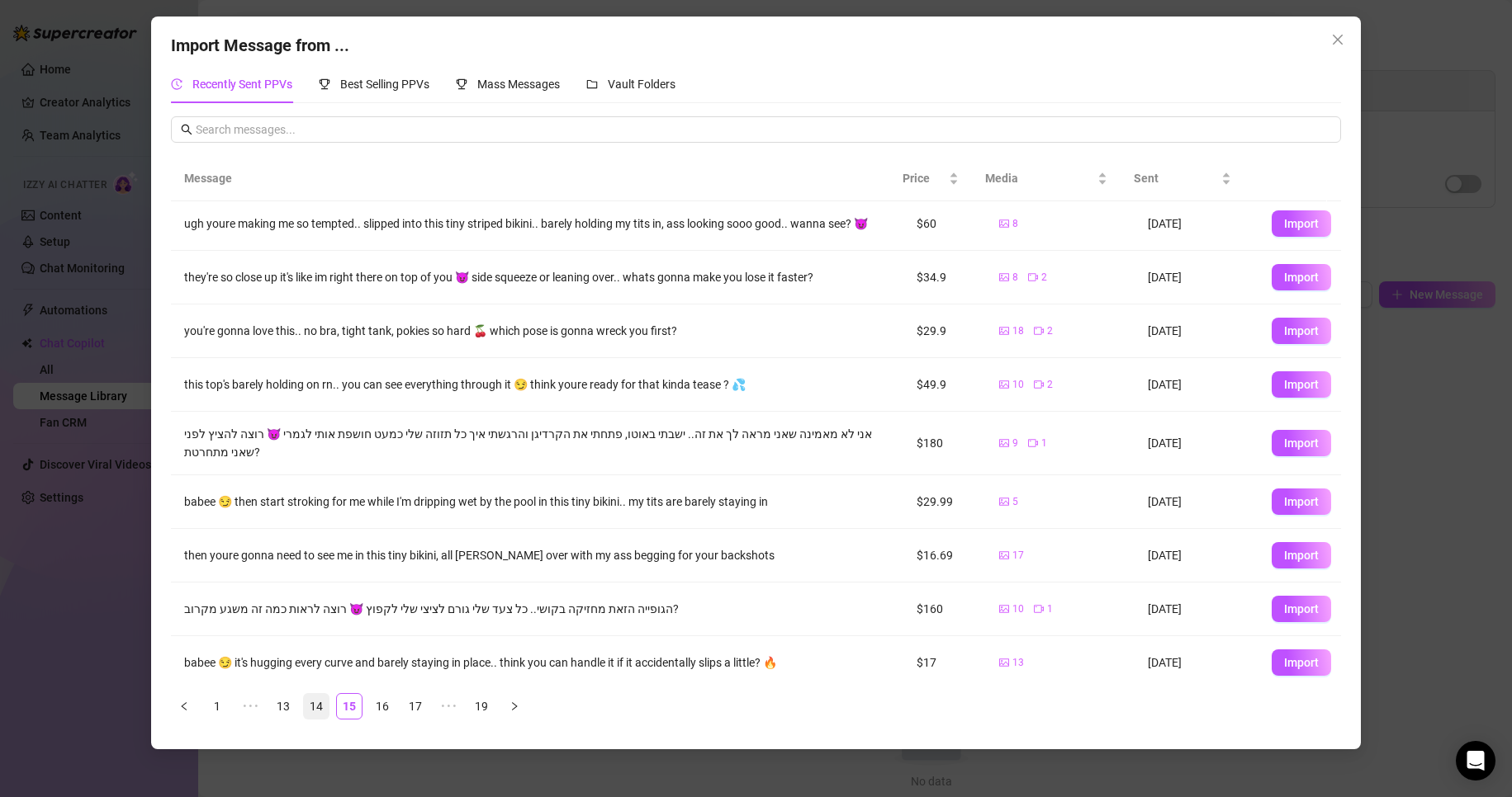
click at [305, 710] on link "14" at bounding box center [316, 706] width 25 height 25
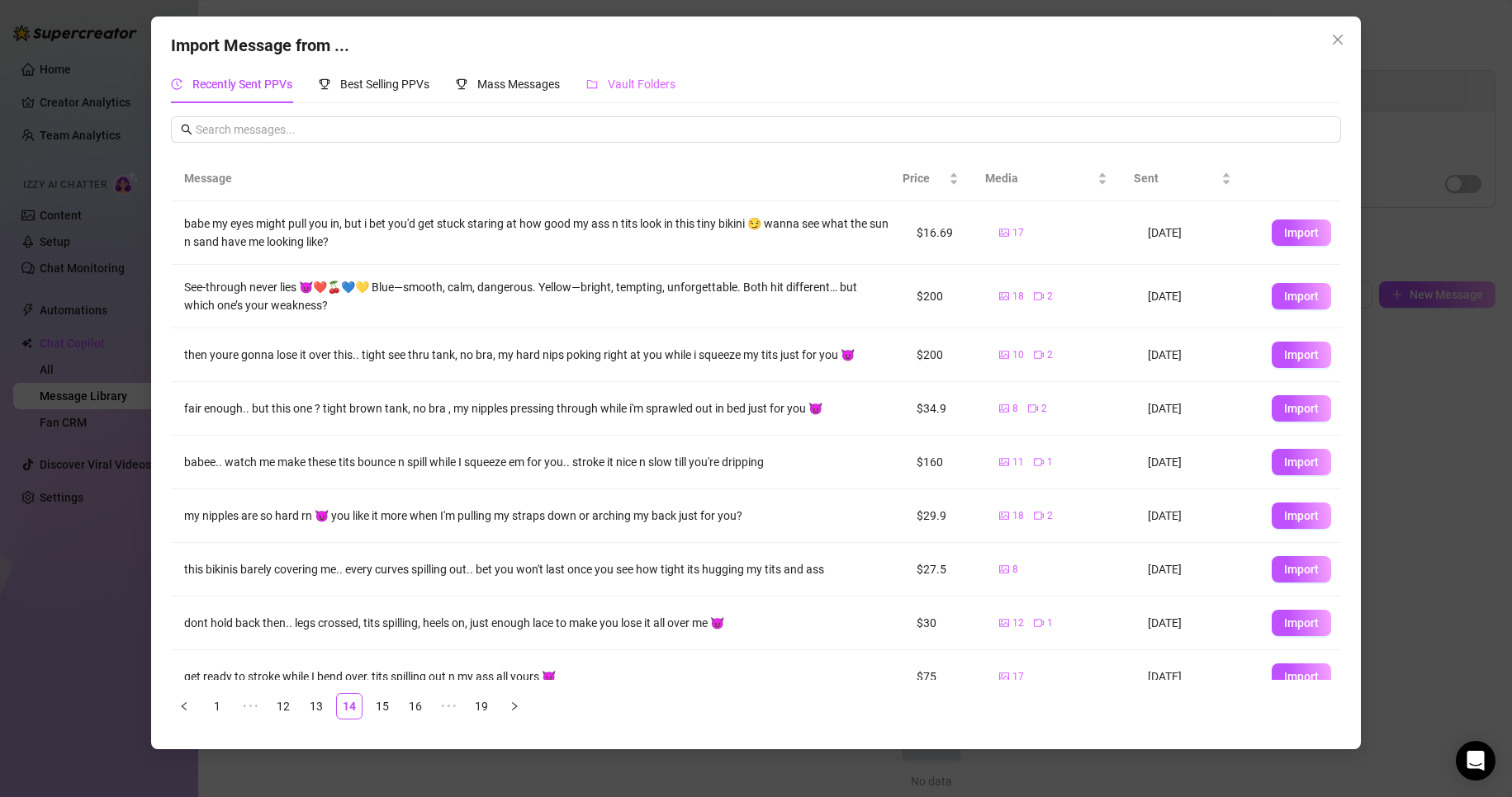
click at [618, 69] on div "Vault Folders" at bounding box center [631, 84] width 90 height 38
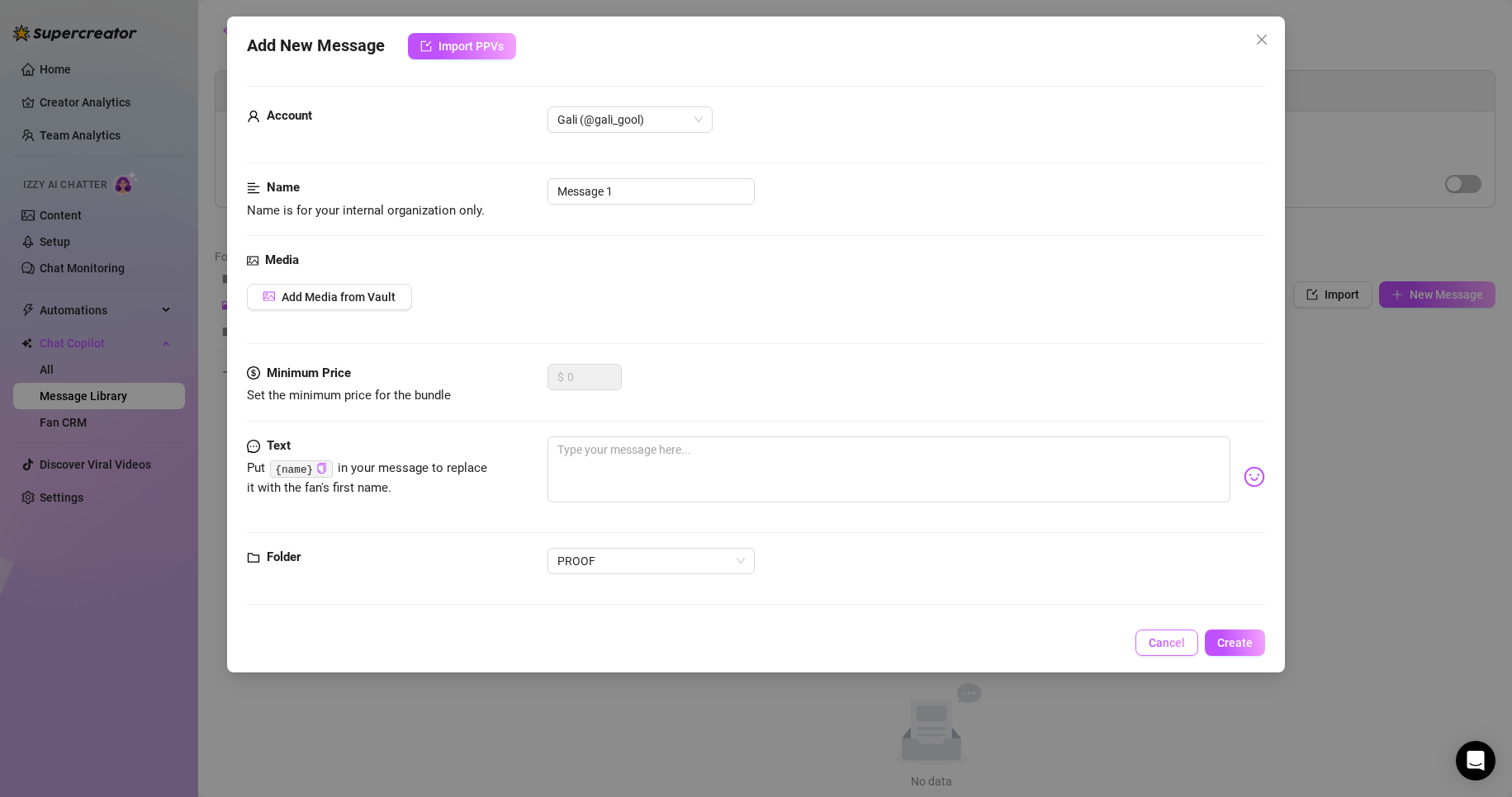
click at [1181, 642] on span "Cancel" at bounding box center [1167, 643] width 37 height 13
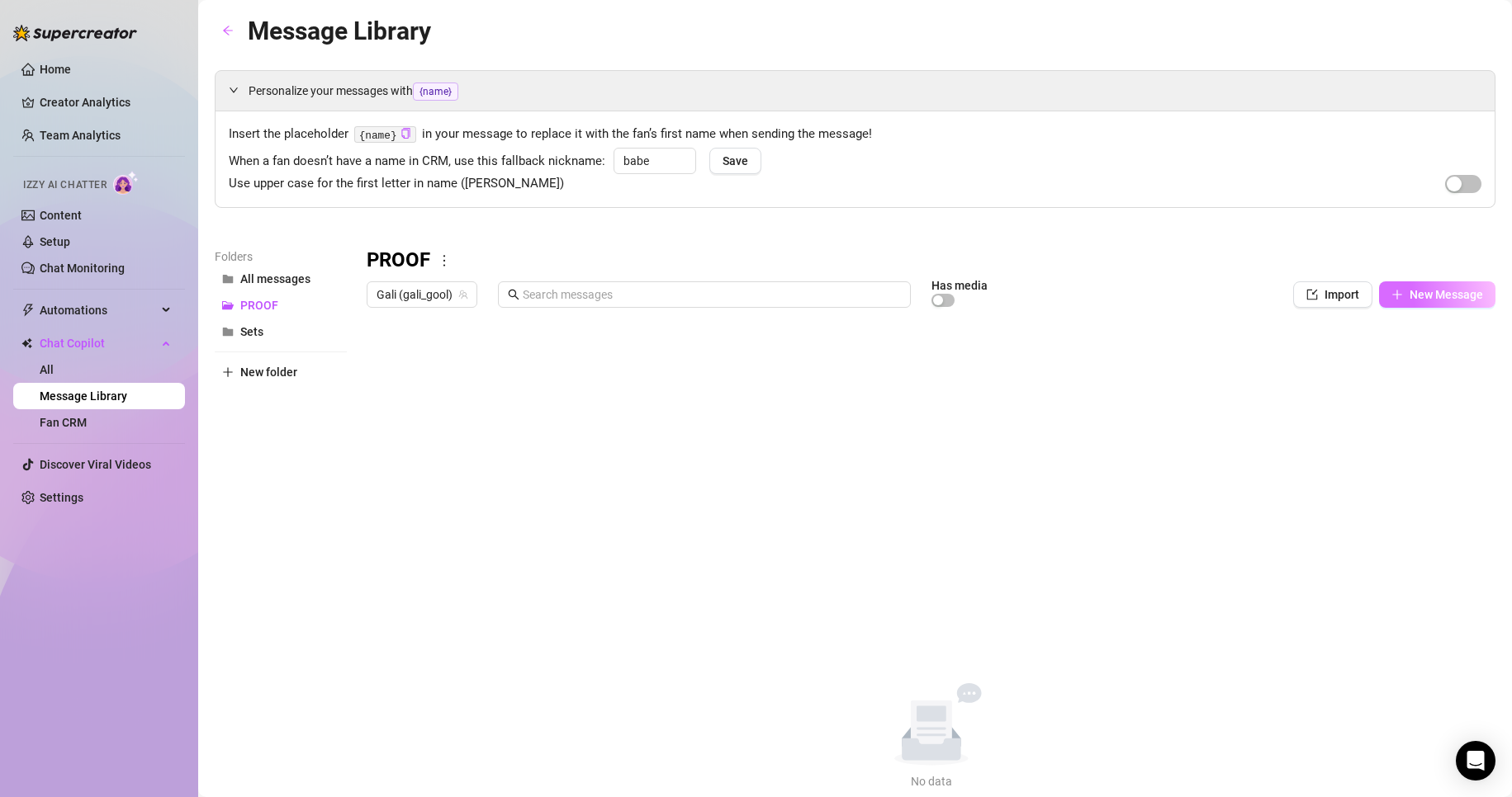
click at [1441, 296] on span "New Message" at bounding box center [1446, 295] width 73 height 13
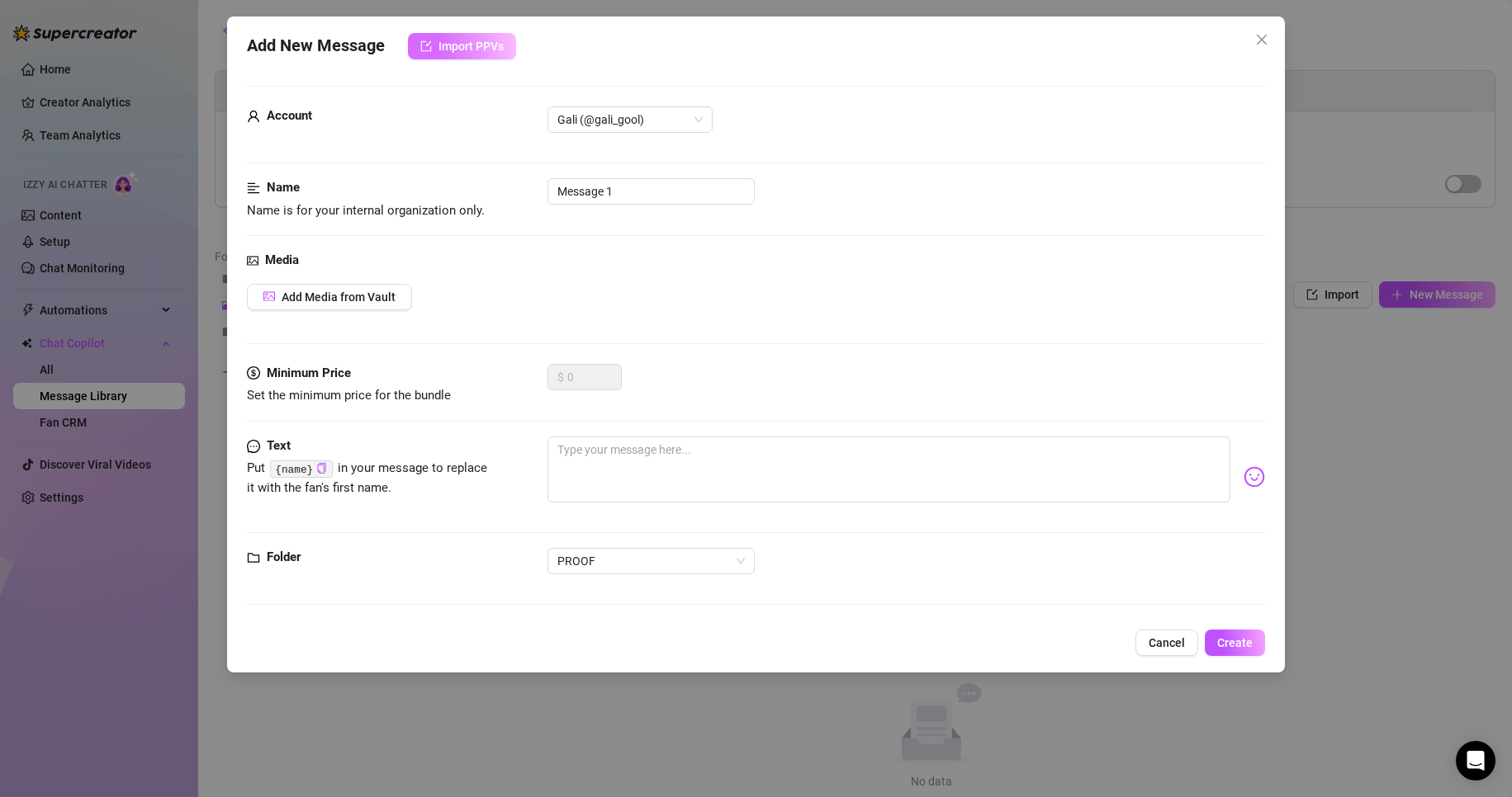
click at [459, 43] on span "Import PPVs" at bounding box center [472, 46] width 66 height 13
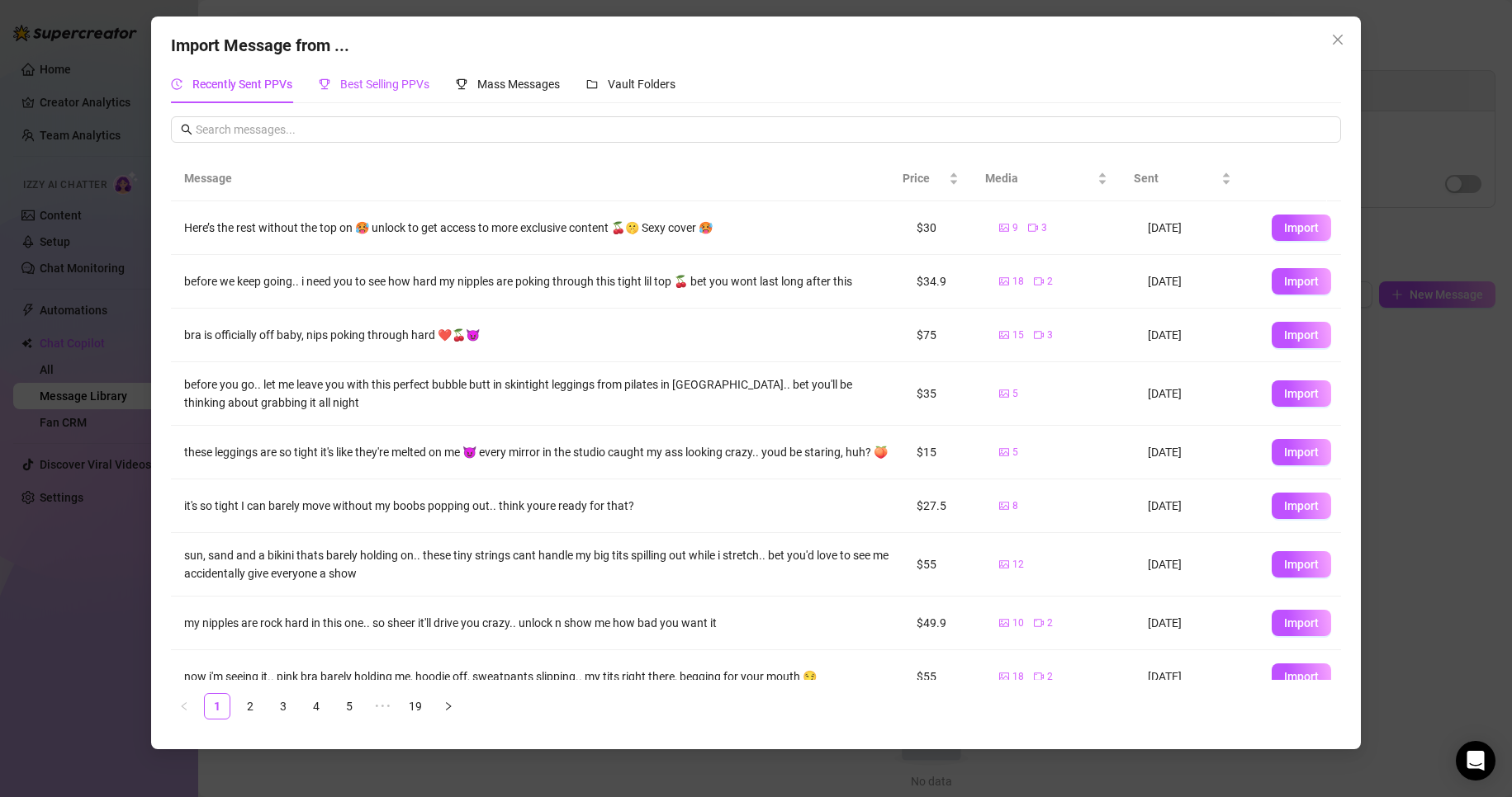
click at [383, 87] on span "Best Selling PPVs" at bounding box center [385, 85] width 90 height 13
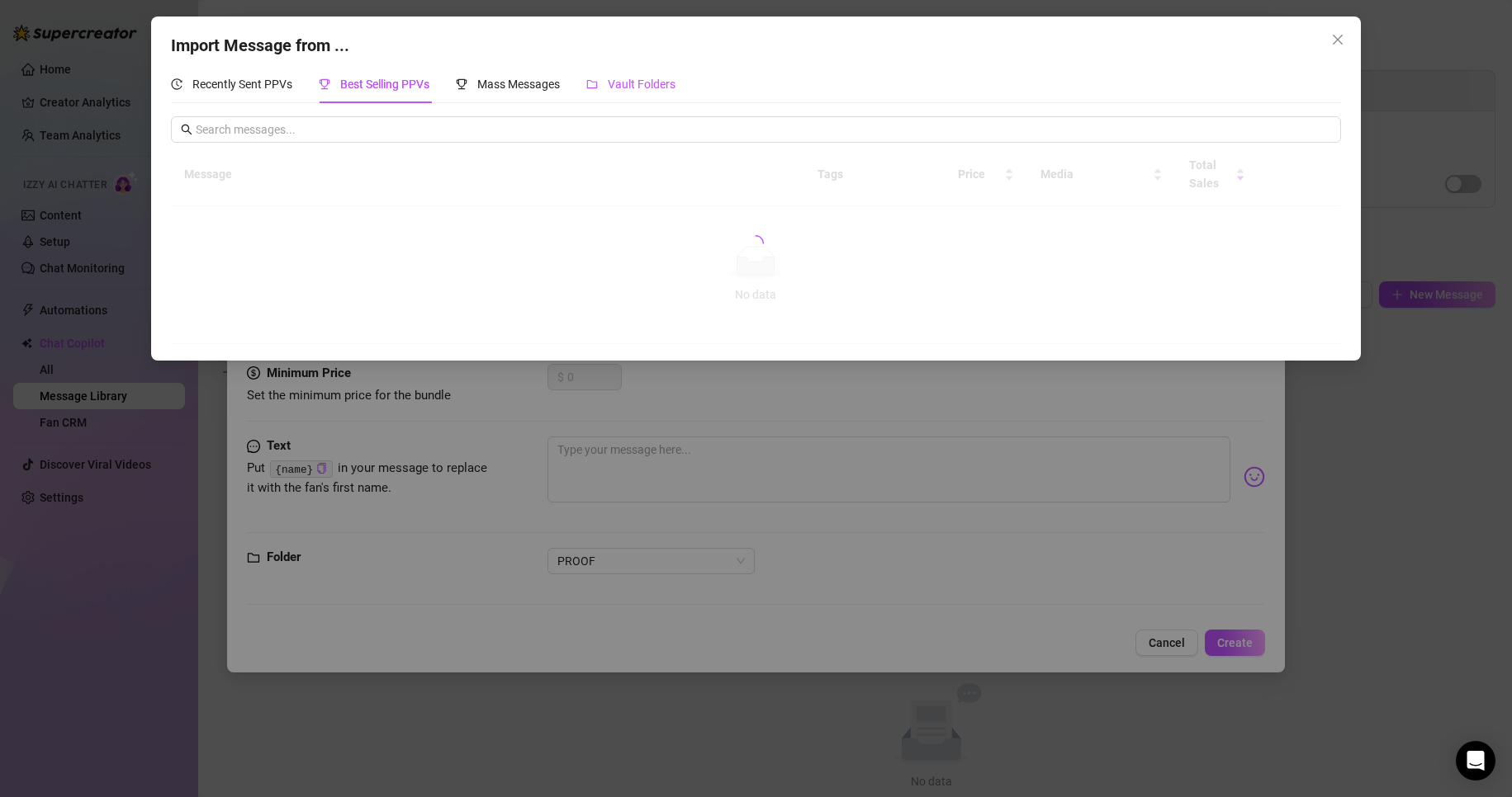
click at [662, 90] on span "Vault Folders" at bounding box center [641, 85] width 68 height 13
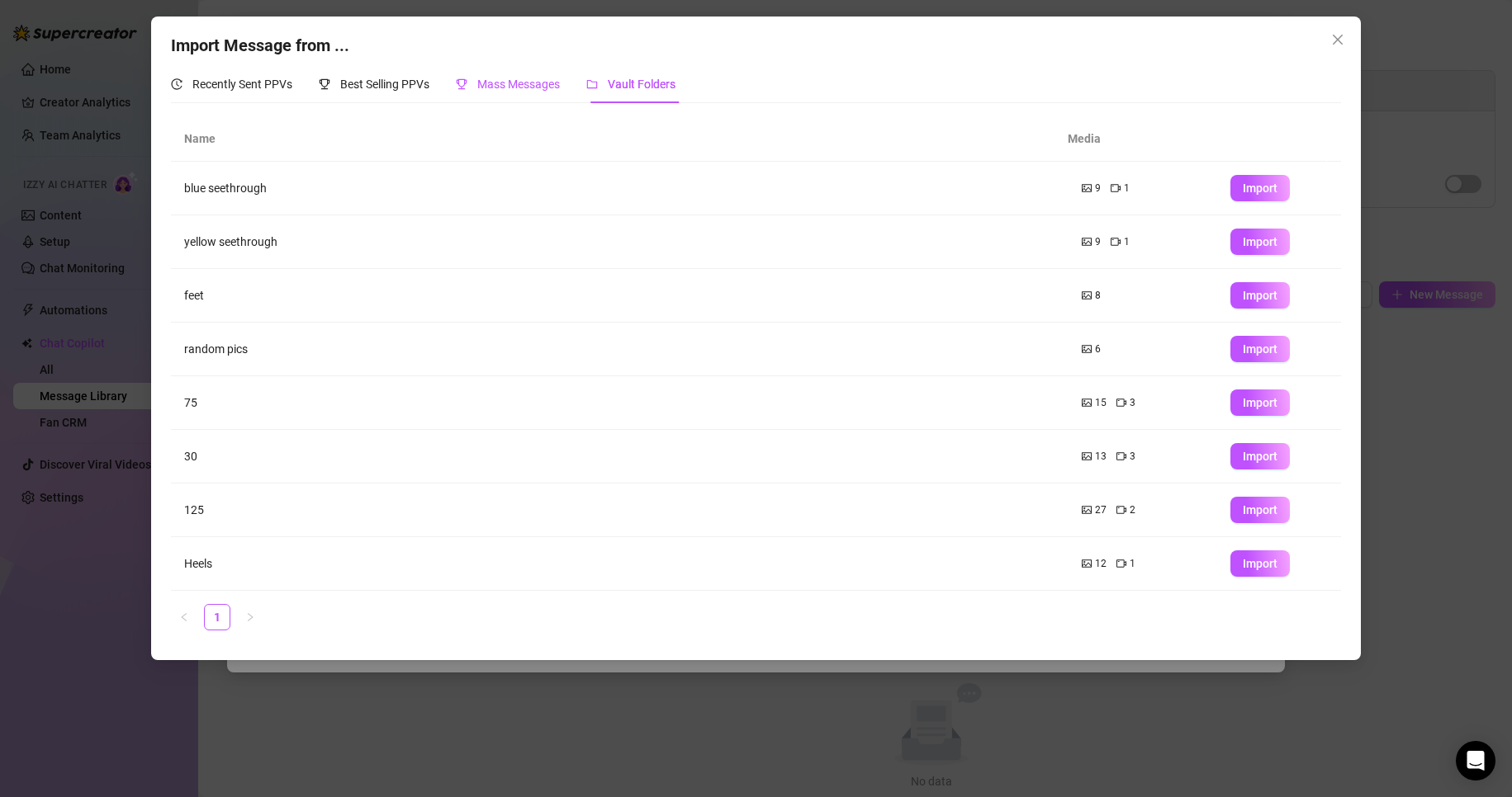
click at [523, 84] on span "Mass Messages" at bounding box center [519, 85] width 83 height 13
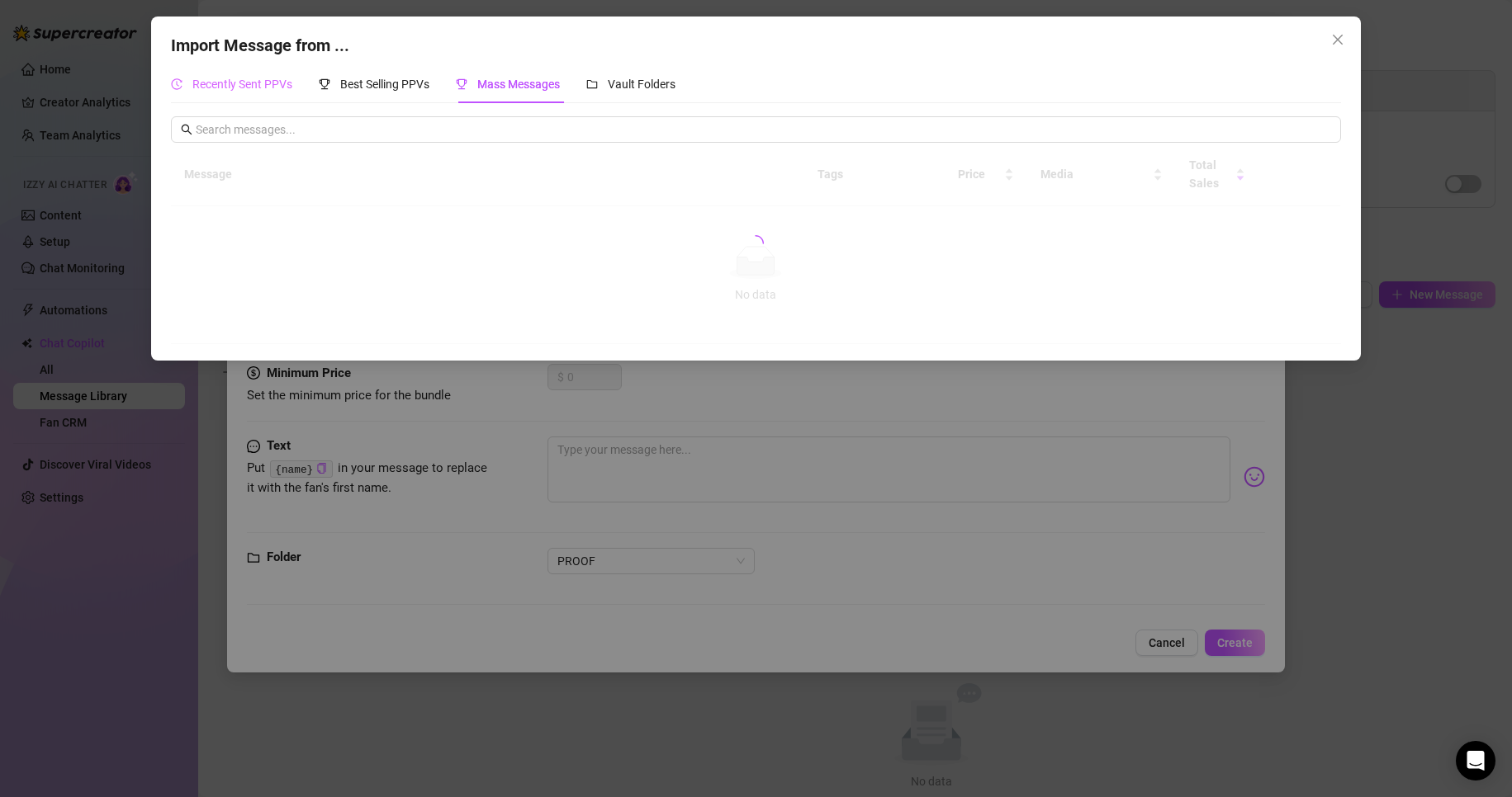
click at [262, 66] on div "Recently Sent PPVs" at bounding box center [231, 84] width 122 height 38
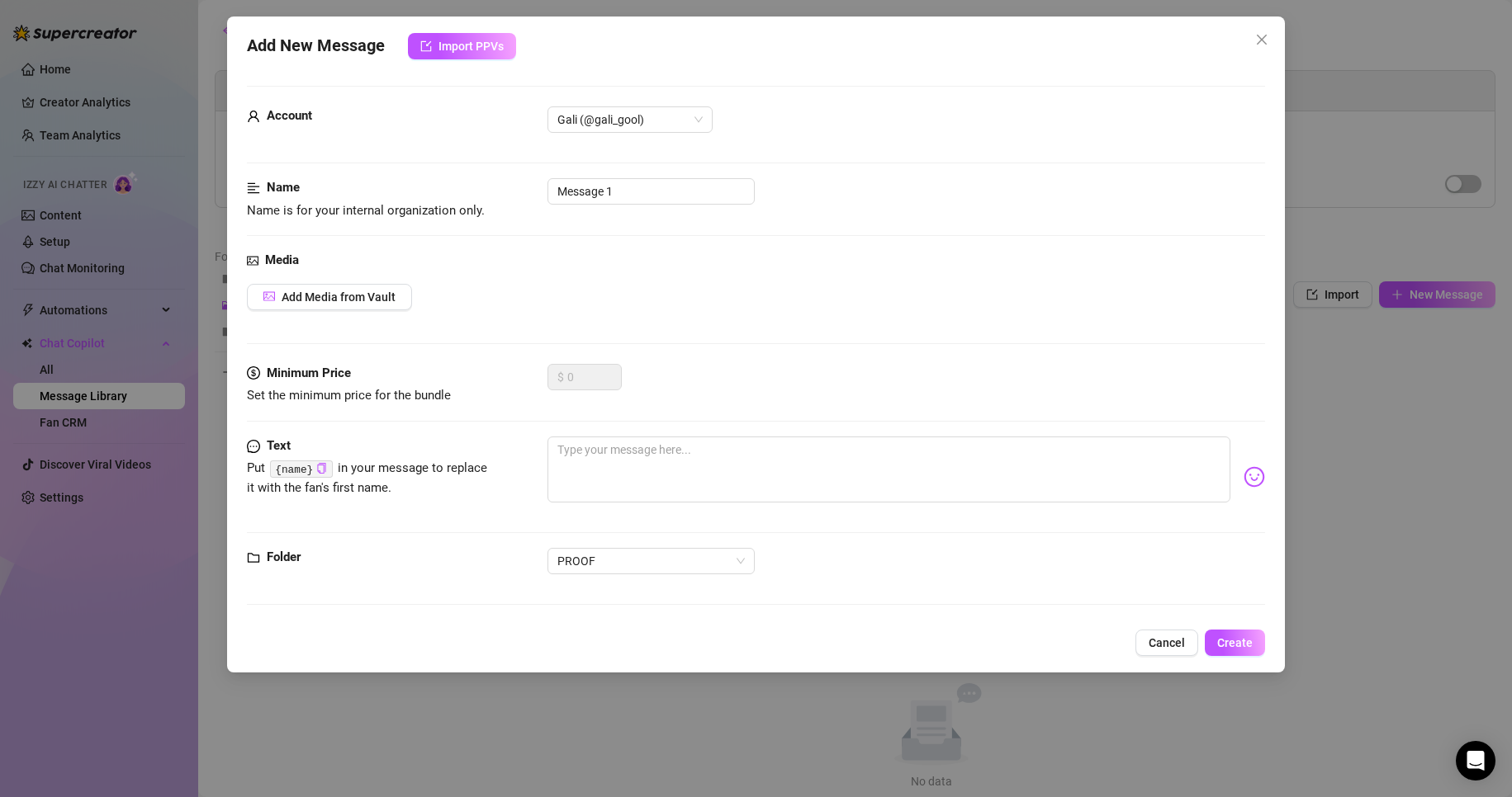
click at [393, 279] on div "Media Add Media from Vault" at bounding box center [756, 306] width 1019 height 113
click at [392, 294] on span "Add Media from Vault" at bounding box center [338, 297] width 114 height 13
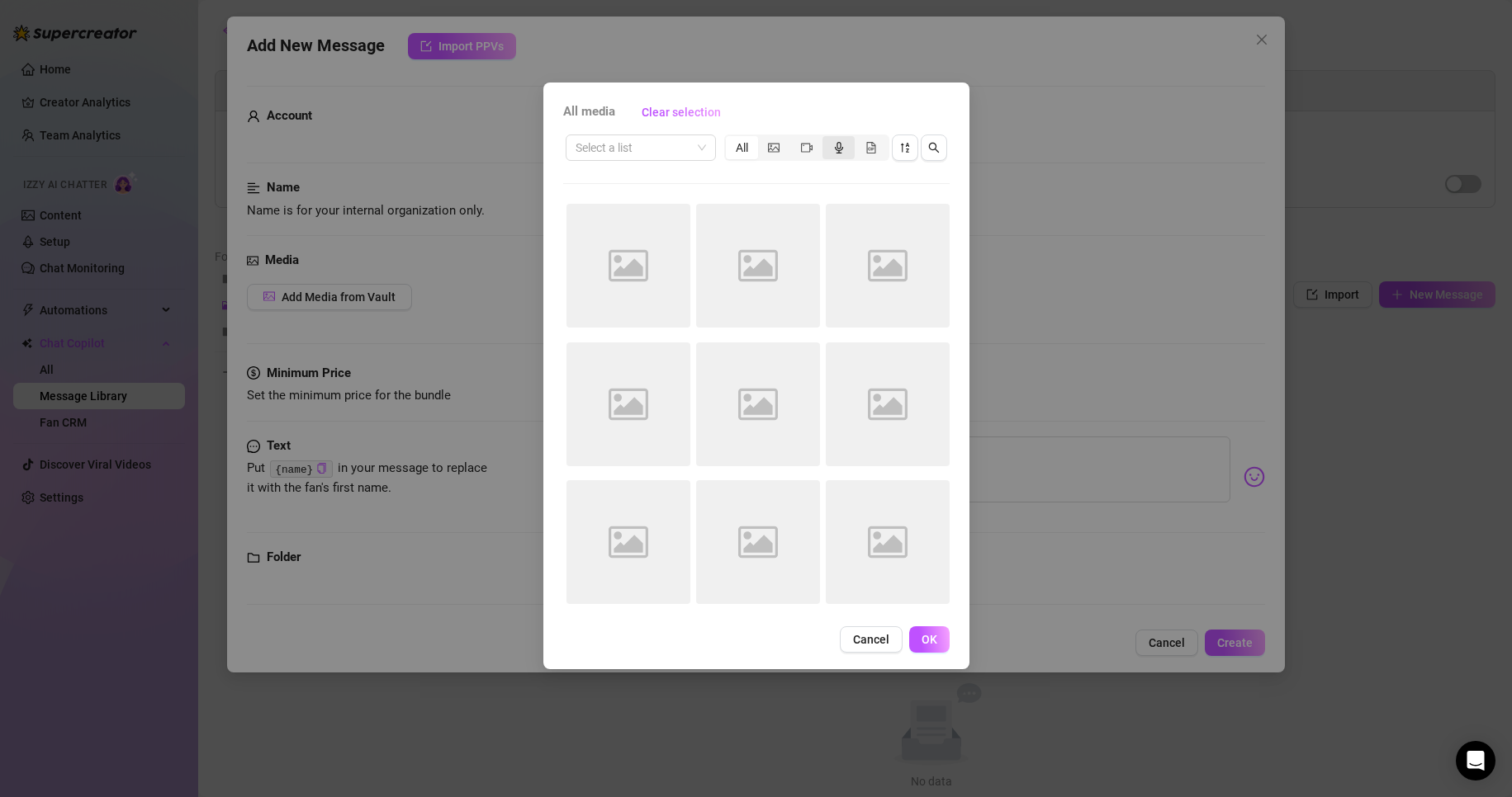
click at [833, 147] on icon "audio" at bounding box center [839, 147] width 12 height 12
click at [826, 139] on input "segmented control" at bounding box center [826, 139] width 0 height 0
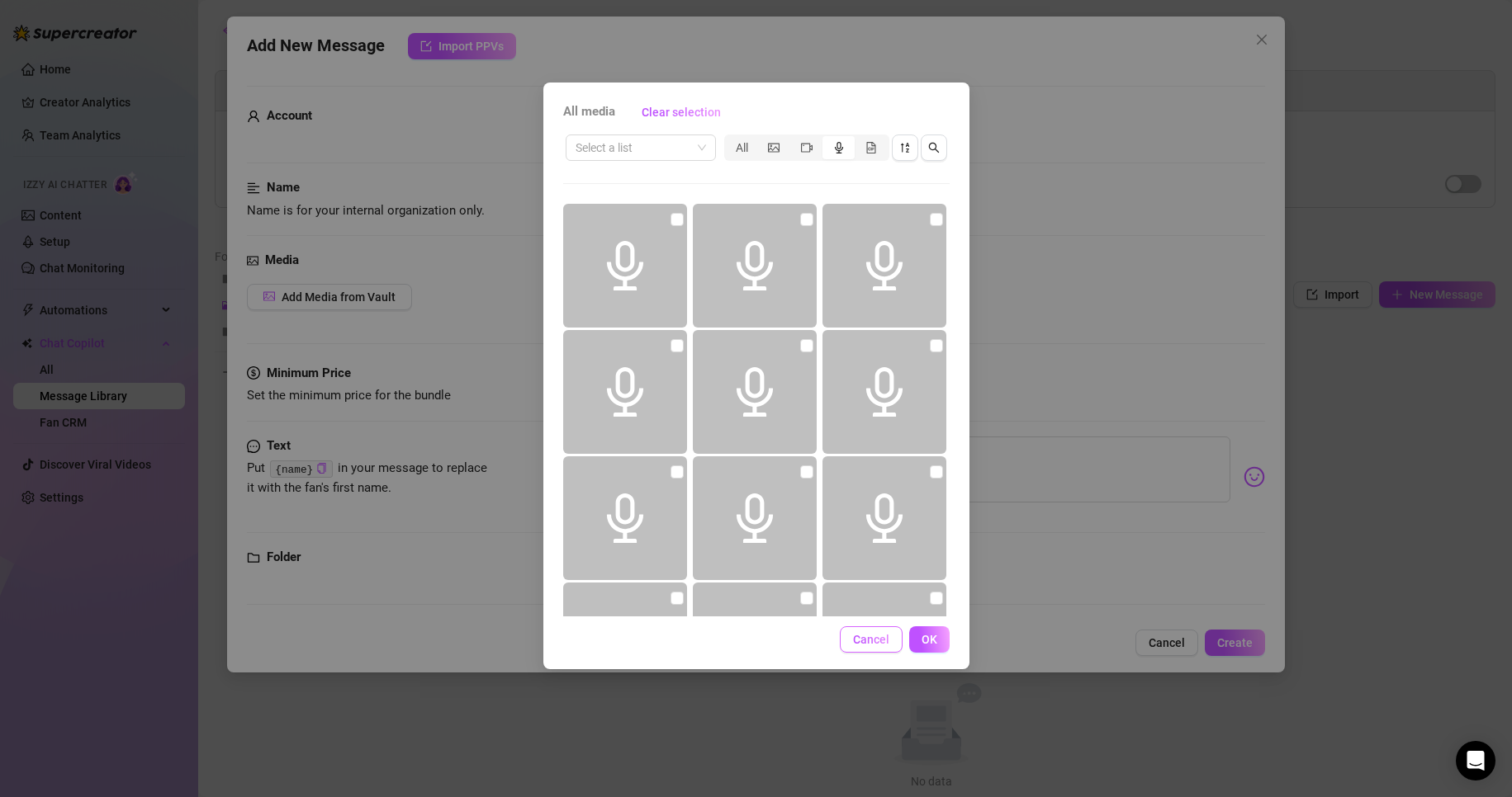
click at [851, 641] on button "Cancel" at bounding box center [871, 639] width 63 height 26
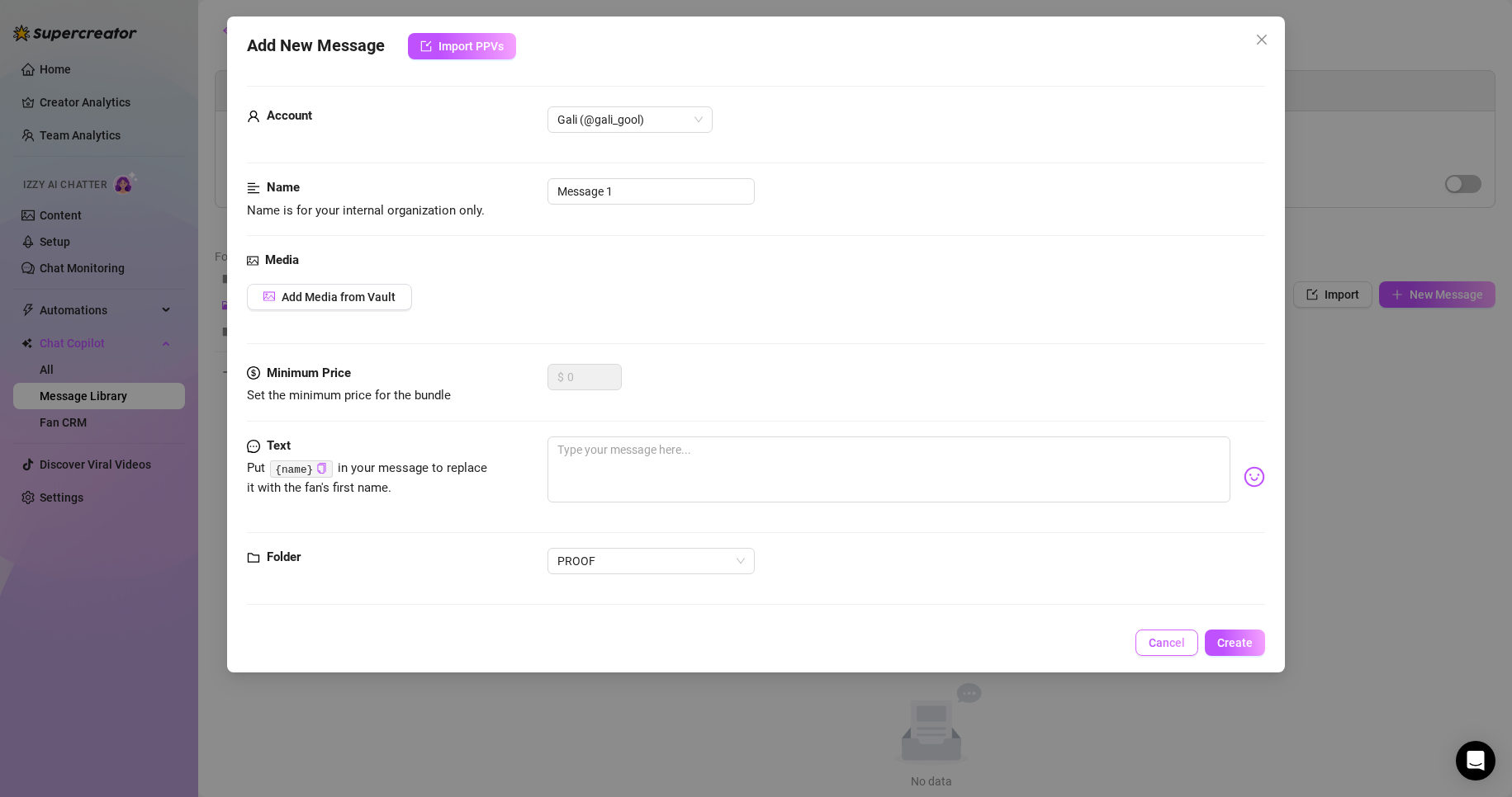
click at [1171, 641] on span "Cancel" at bounding box center [1167, 643] width 37 height 13
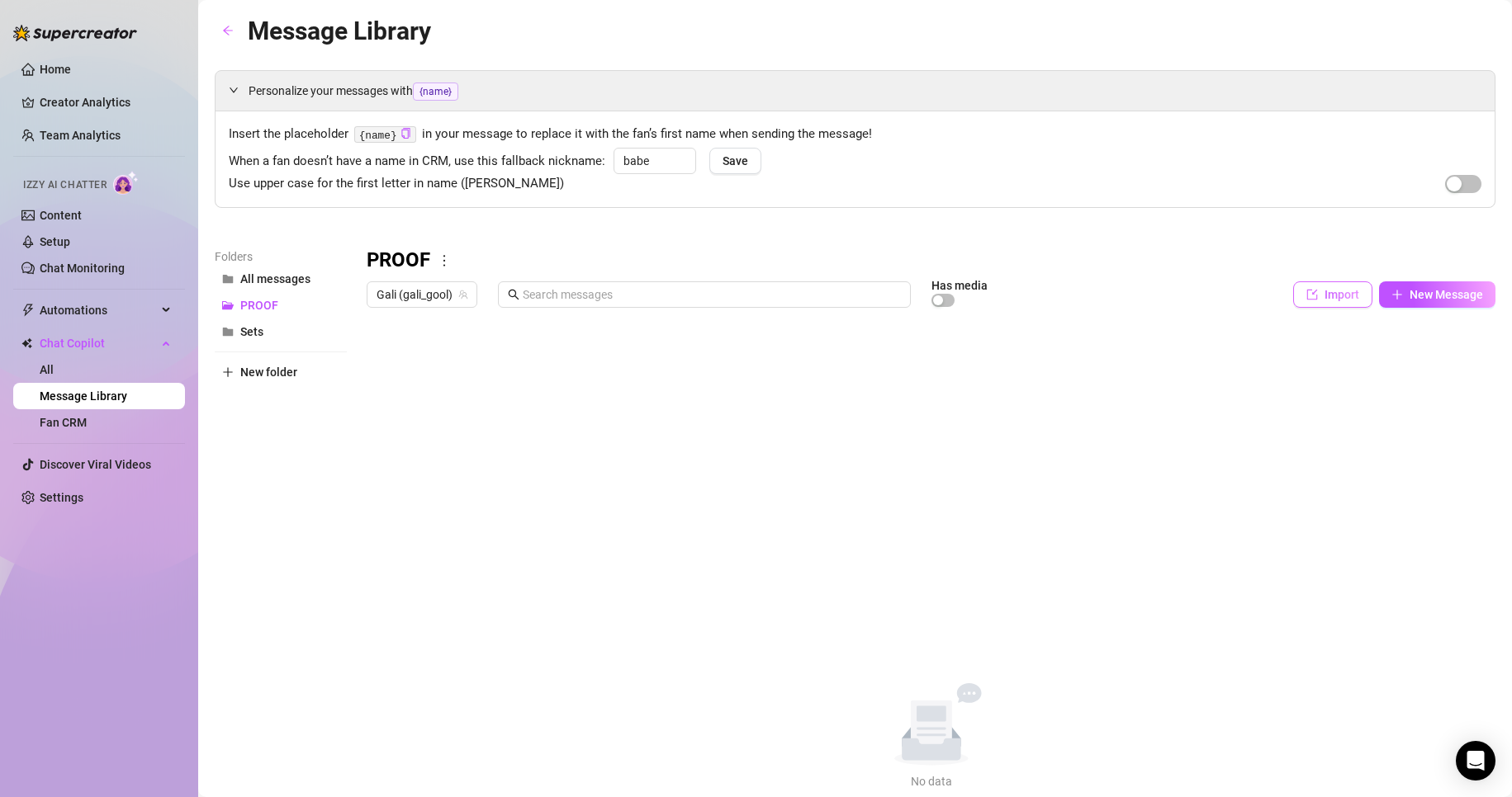
click at [1325, 297] on span "Import" at bounding box center [1342, 295] width 35 height 13
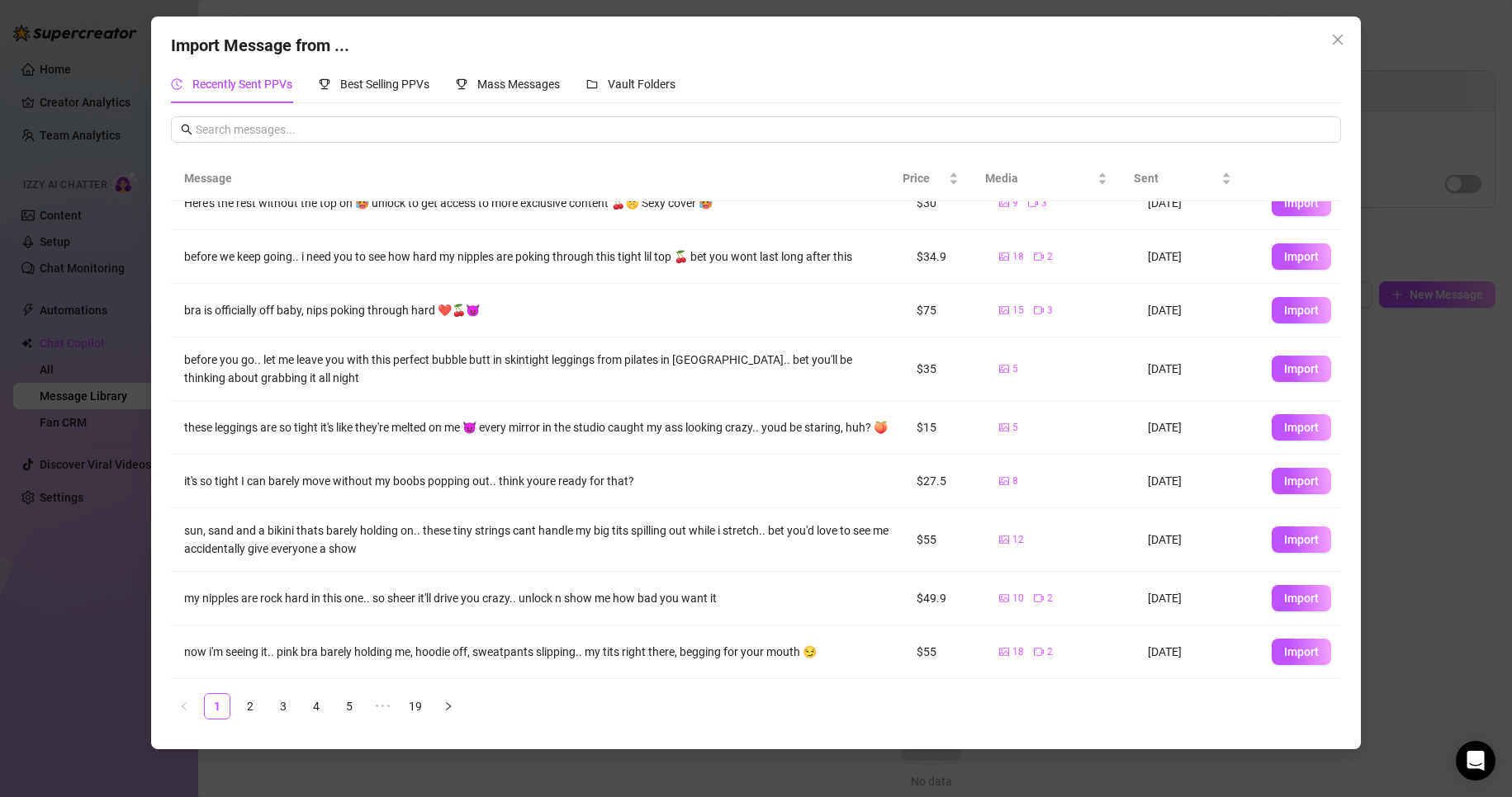
scroll to position [97, 0]
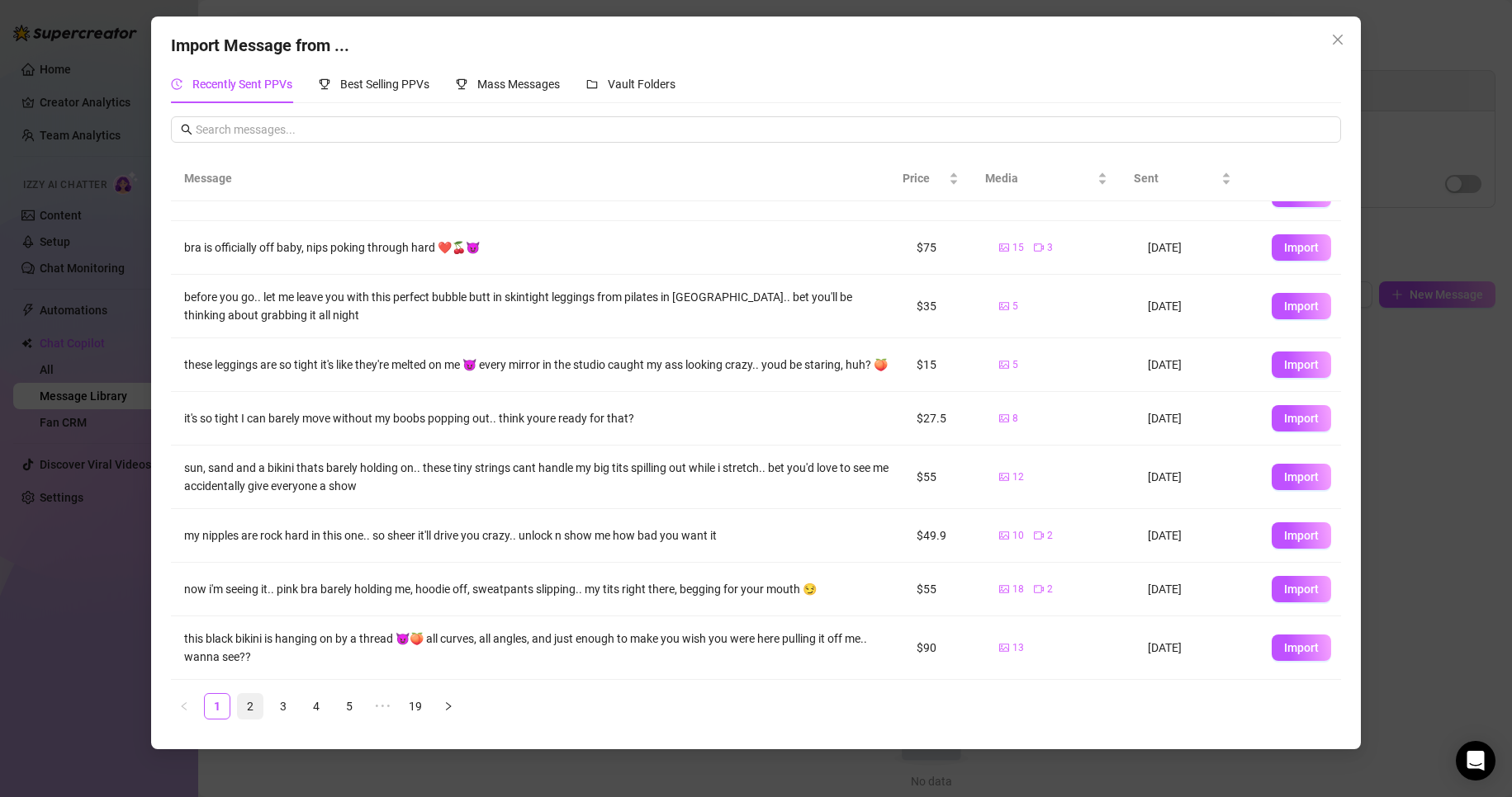
click at [252, 711] on link "2" at bounding box center [251, 706] width 25 height 25
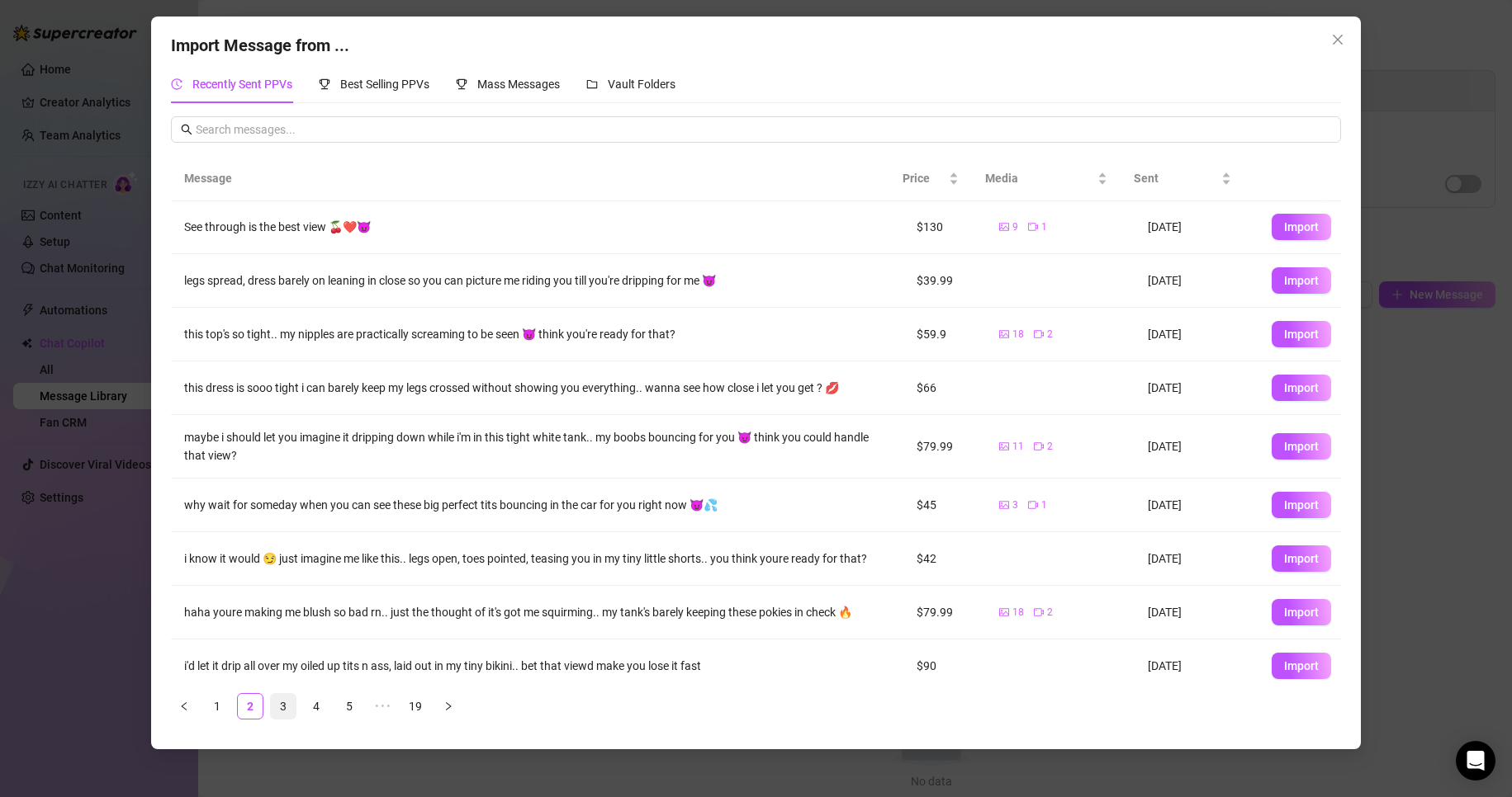
scroll to position [0, 0]
click at [284, 707] on link "3" at bounding box center [284, 706] width 25 height 25
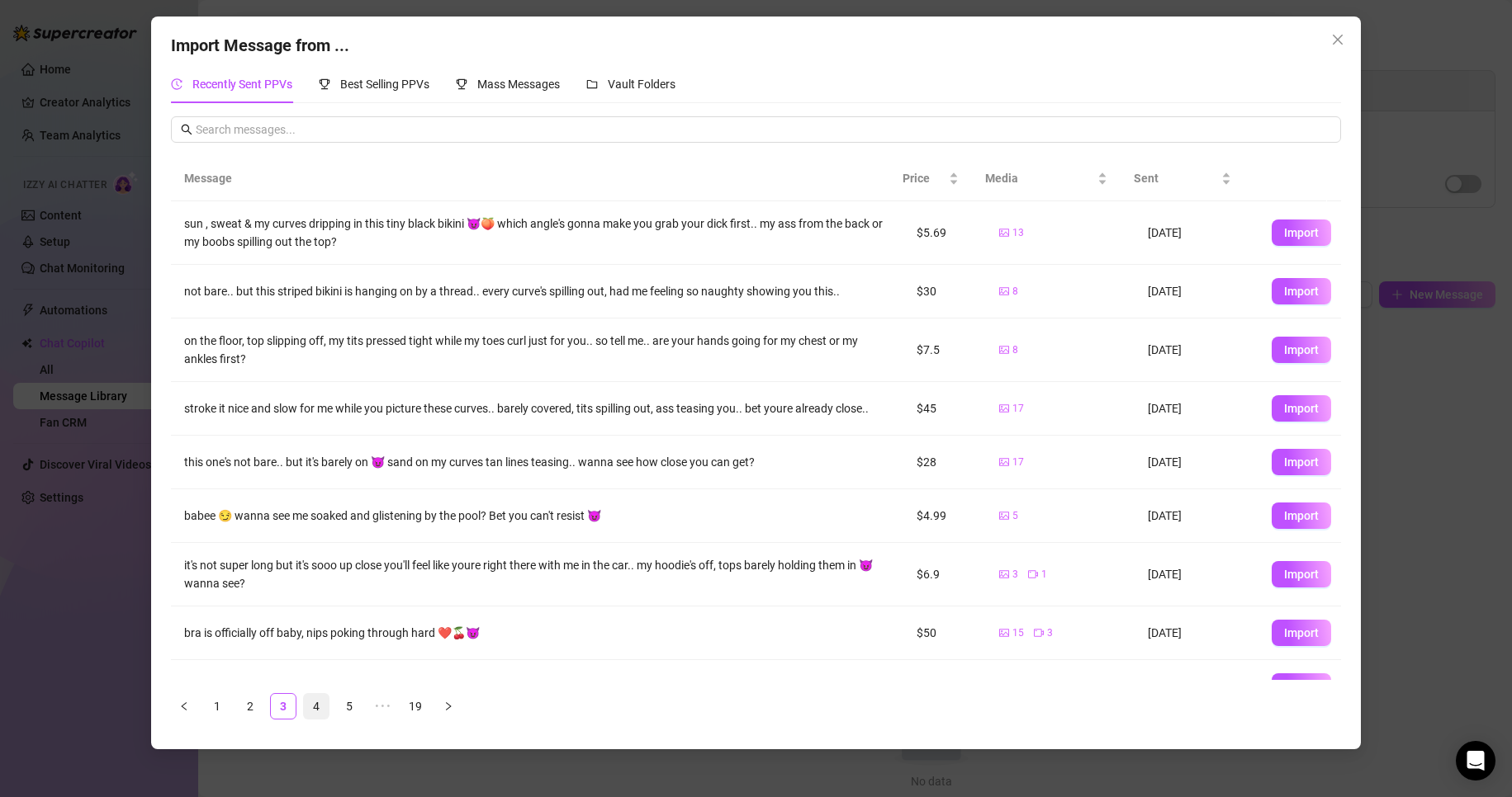
click at [318, 707] on link "4" at bounding box center [316, 706] width 25 height 25
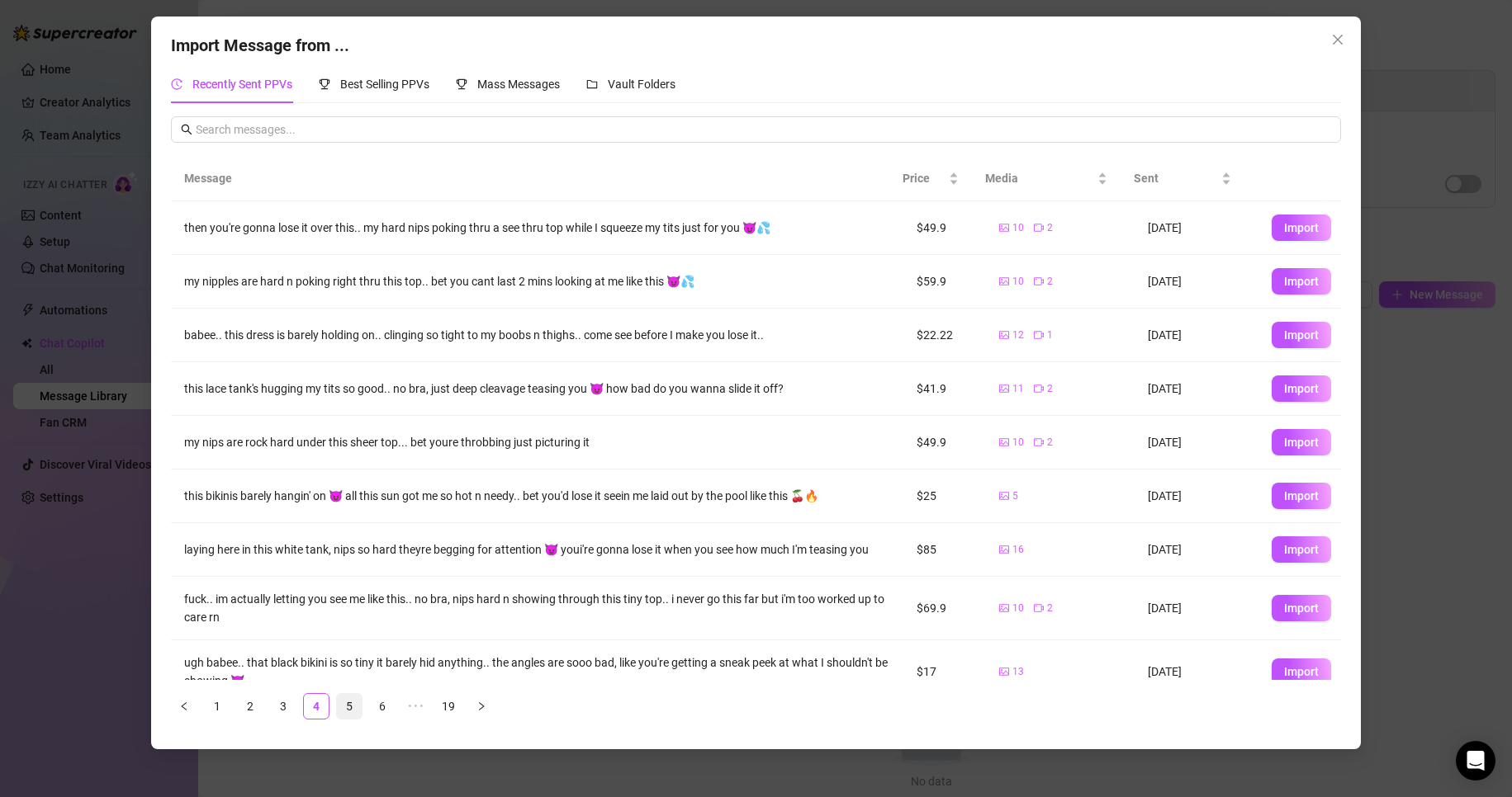
click at [362, 704] on link "5" at bounding box center [349, 706] width 25 height 25
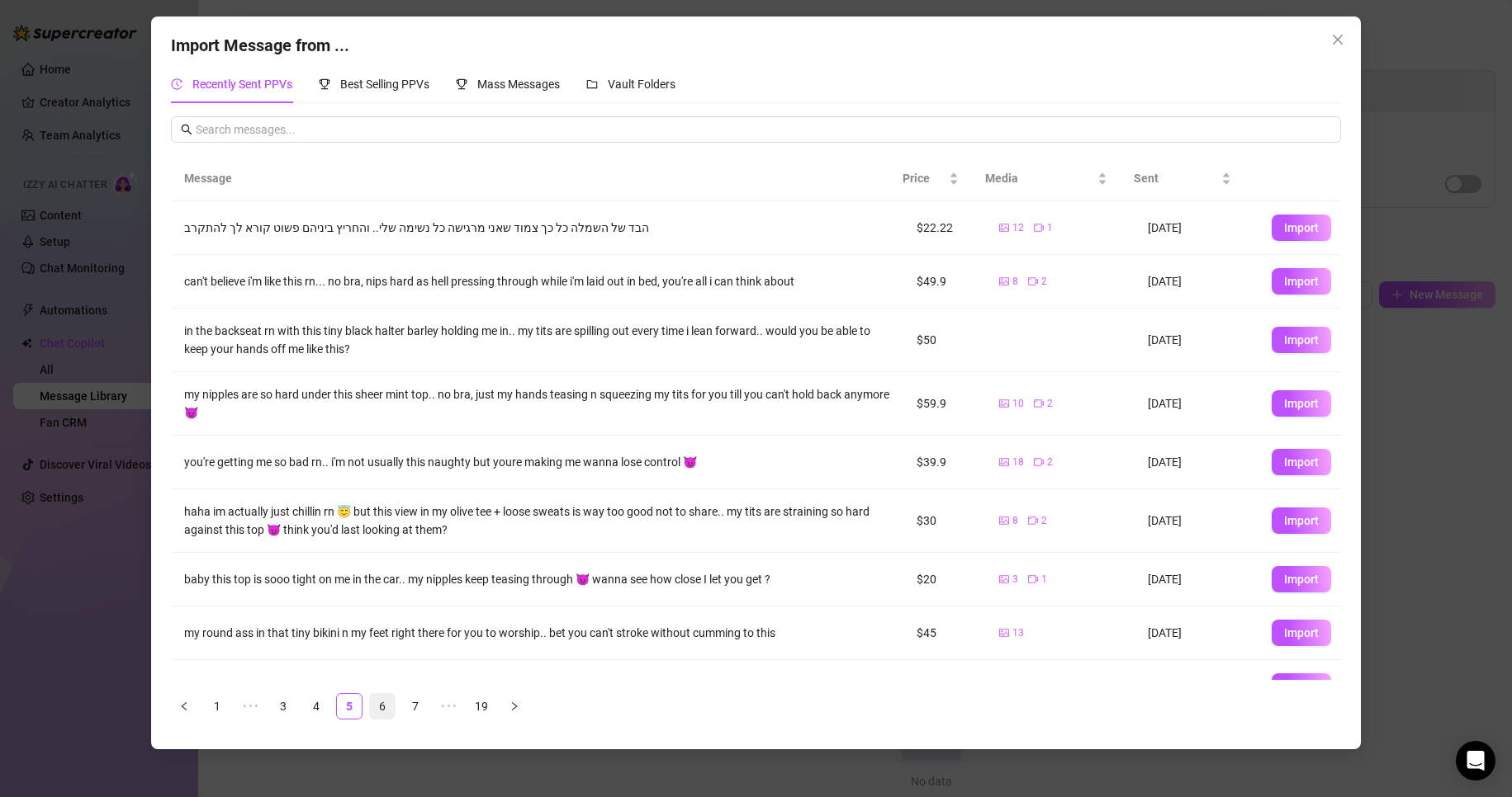
click at [373, 704] on link "6" at bounding box center [383, 706] width 25 height 25
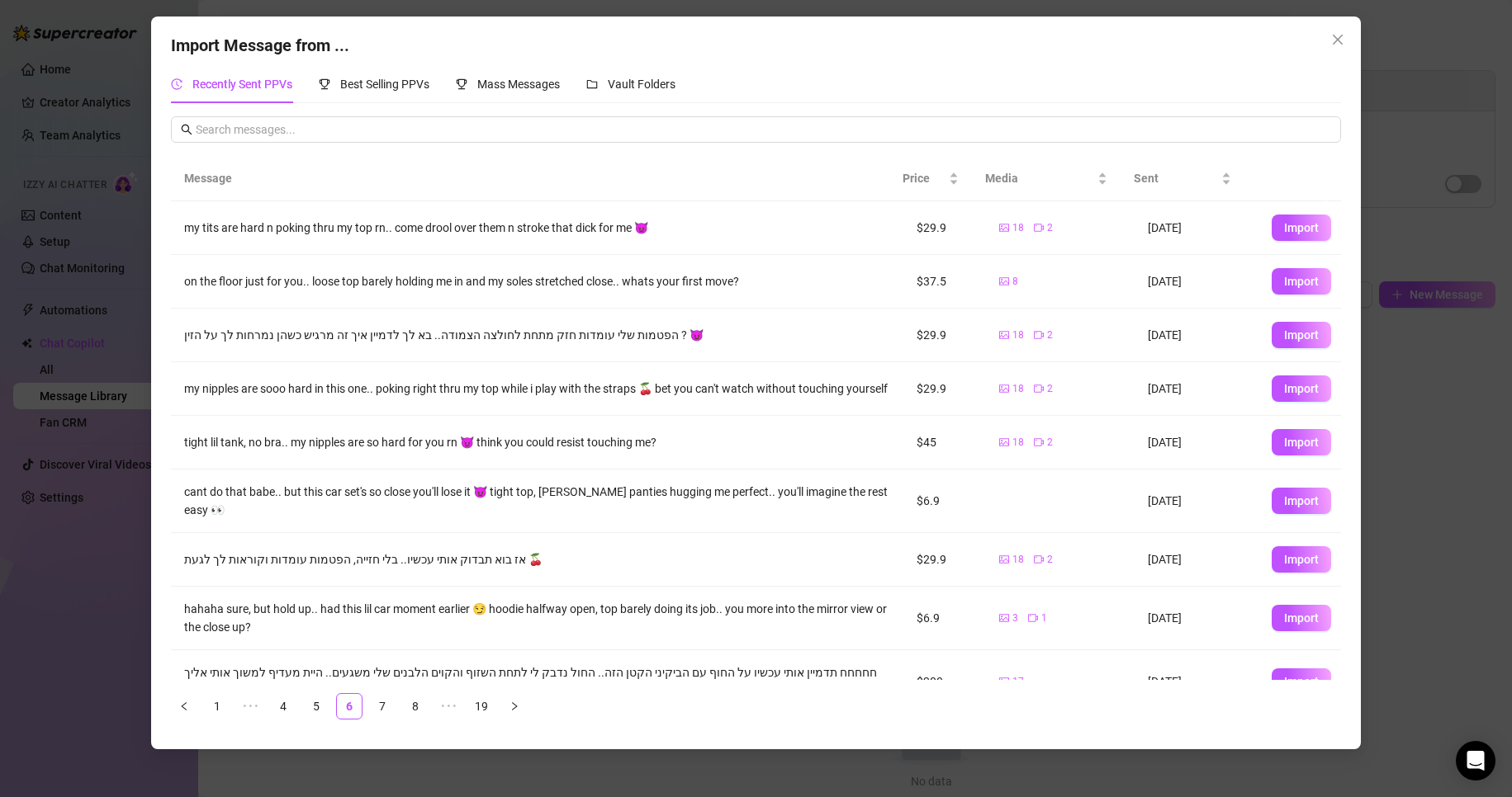
click at [333, 704] on ul "1 ••• 4 5 6 7 8 ••• 19" at bounding box center [756, 705] width 1171 height 26
click at [316, 710] on link "5" at bounding box center [316, 706] width 25 height 25
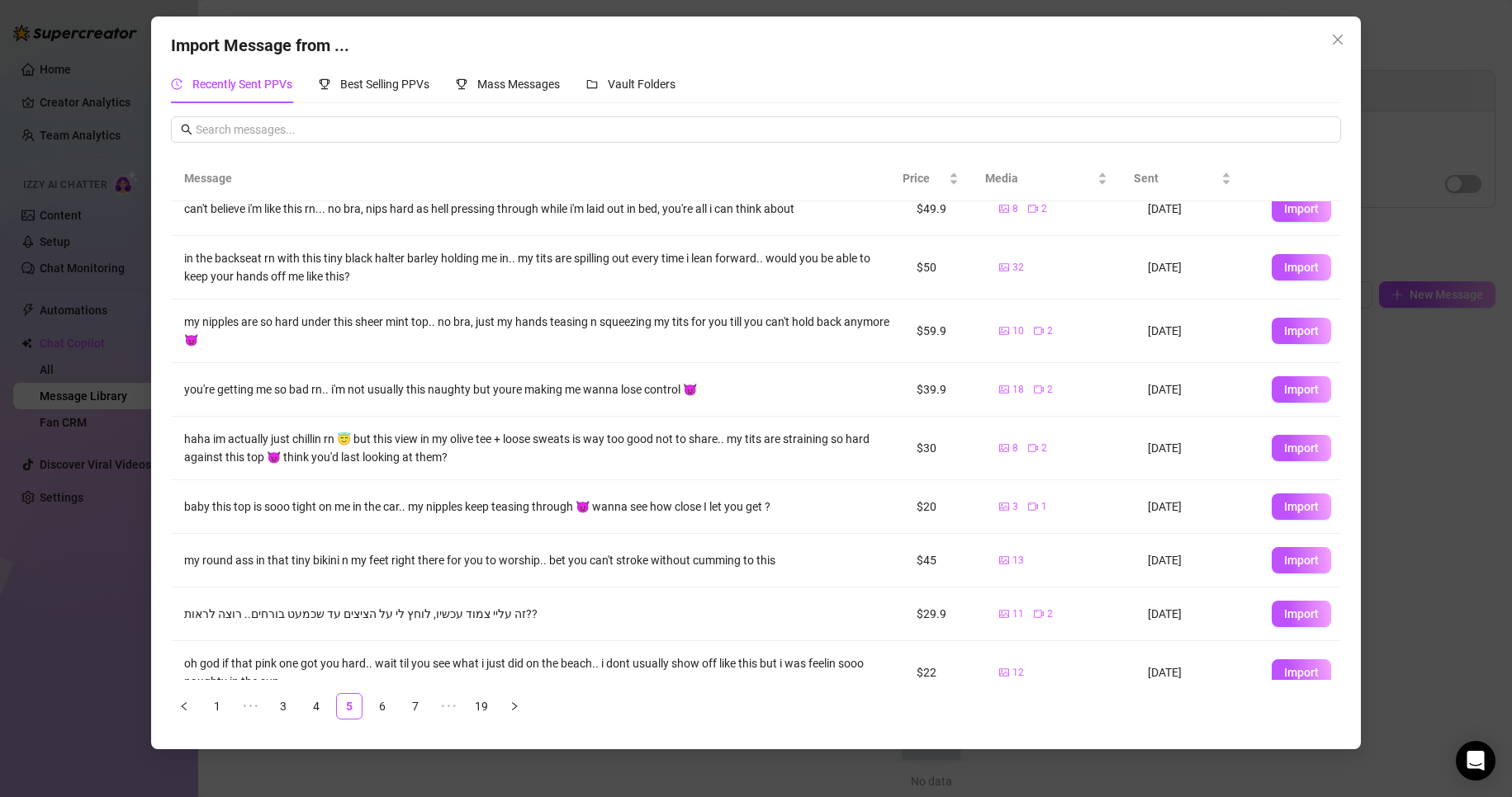
scroll to position [97, 0]
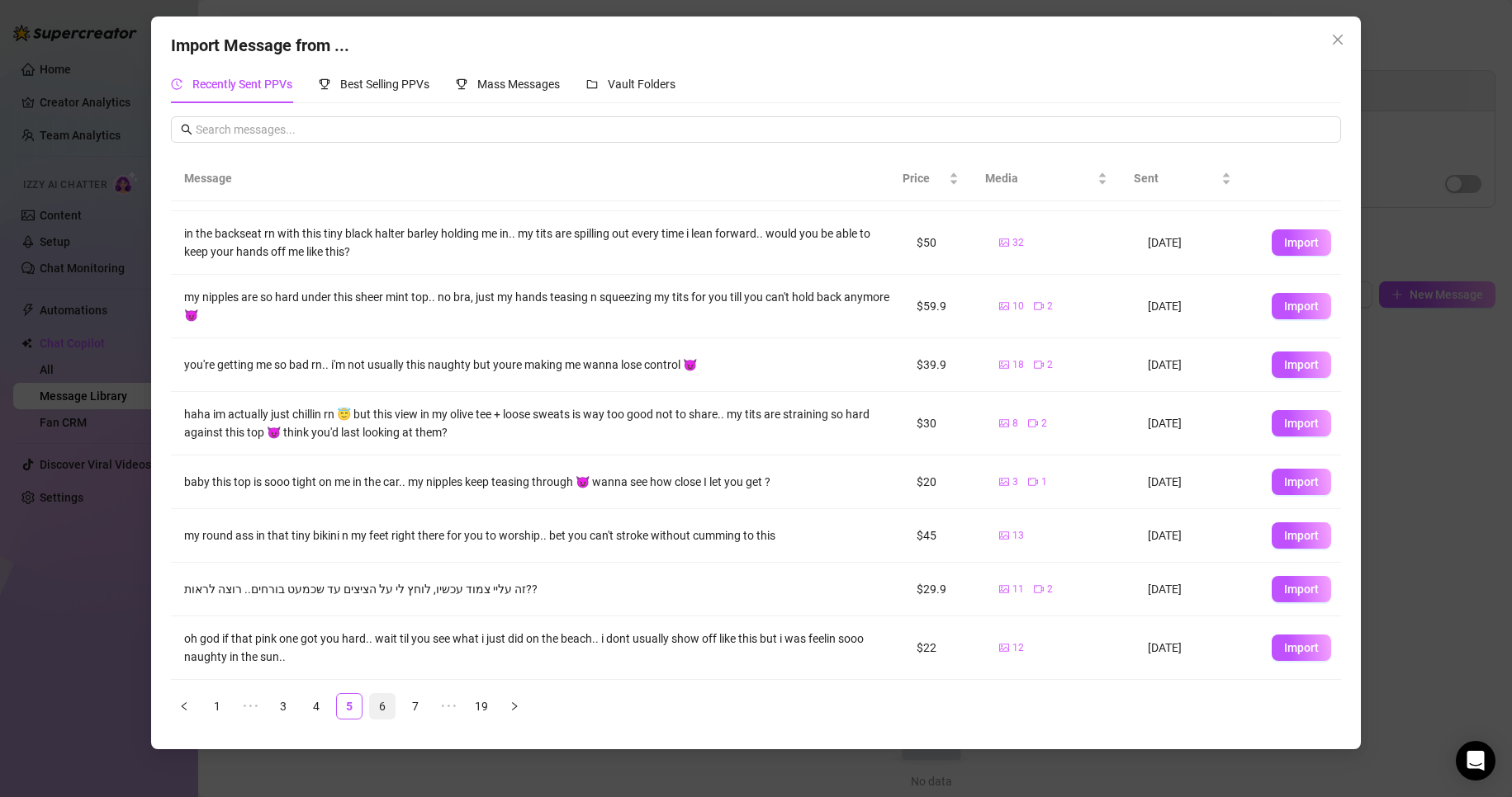
click at [372, 713] on link "6" at bounding box center [383, 706] width 25 height 25
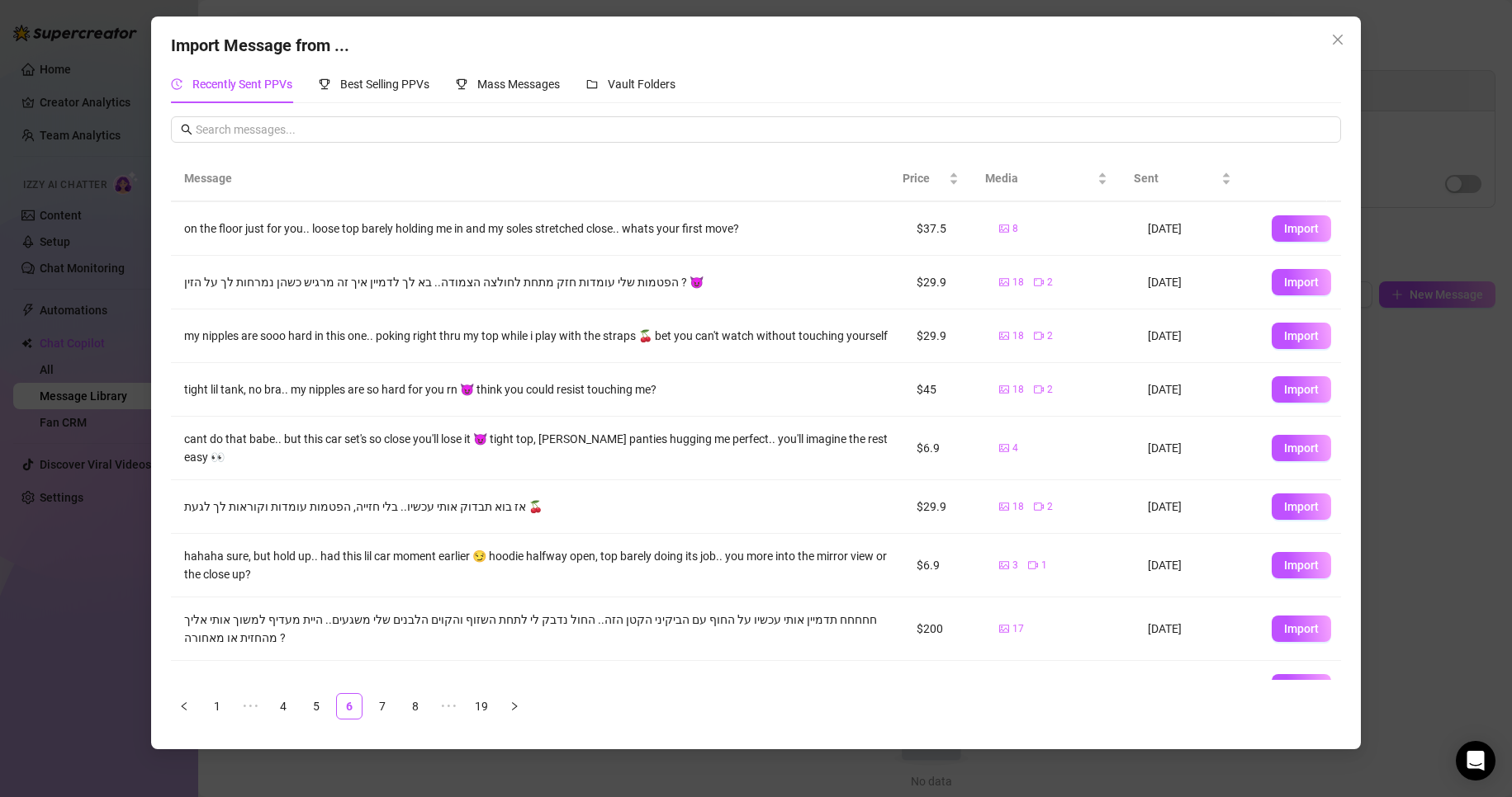
scroll to position [10, 0]
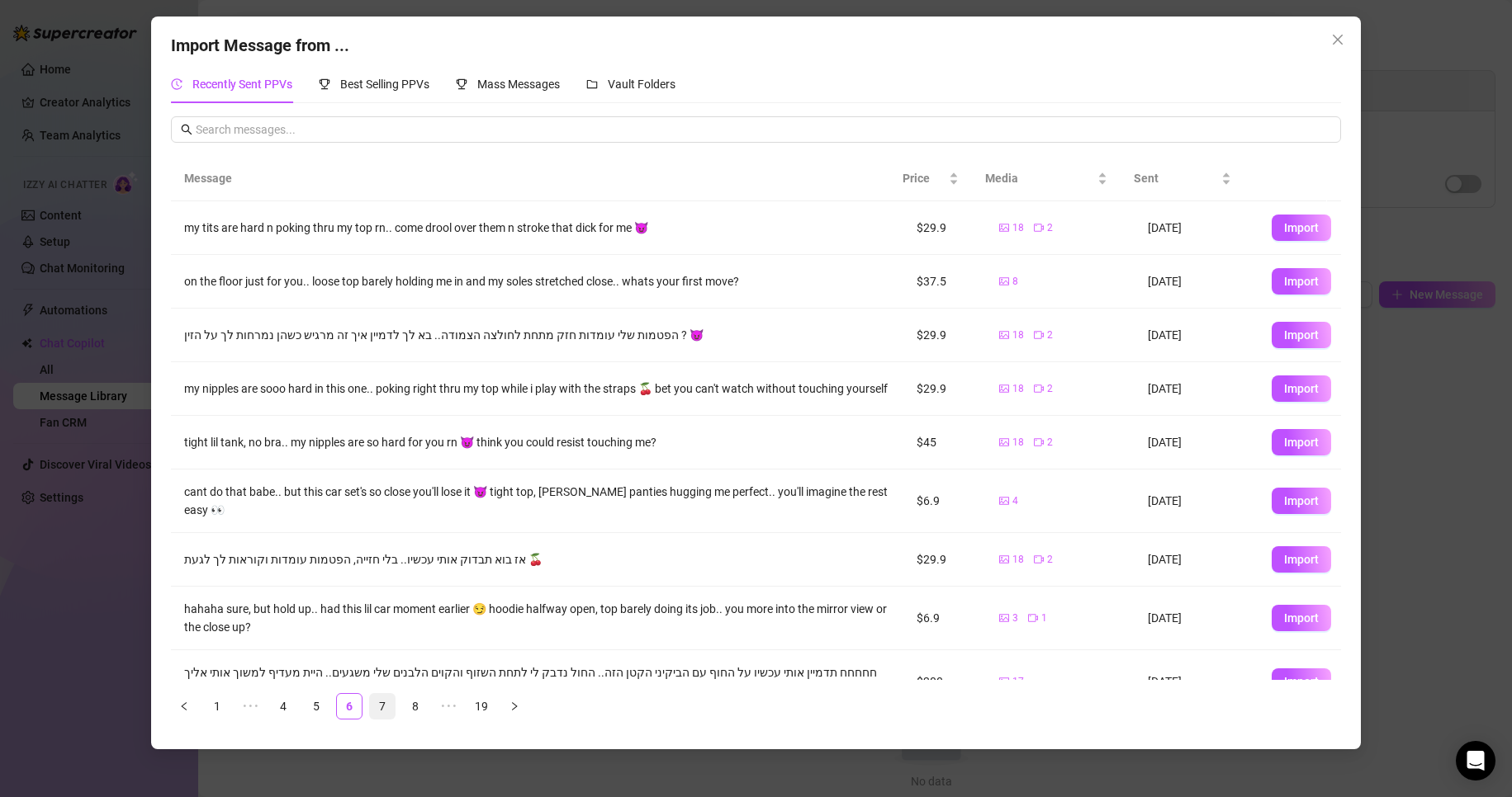
click at [387, 700] on link "7" at bounding box center [383, 706] width 25 height 25
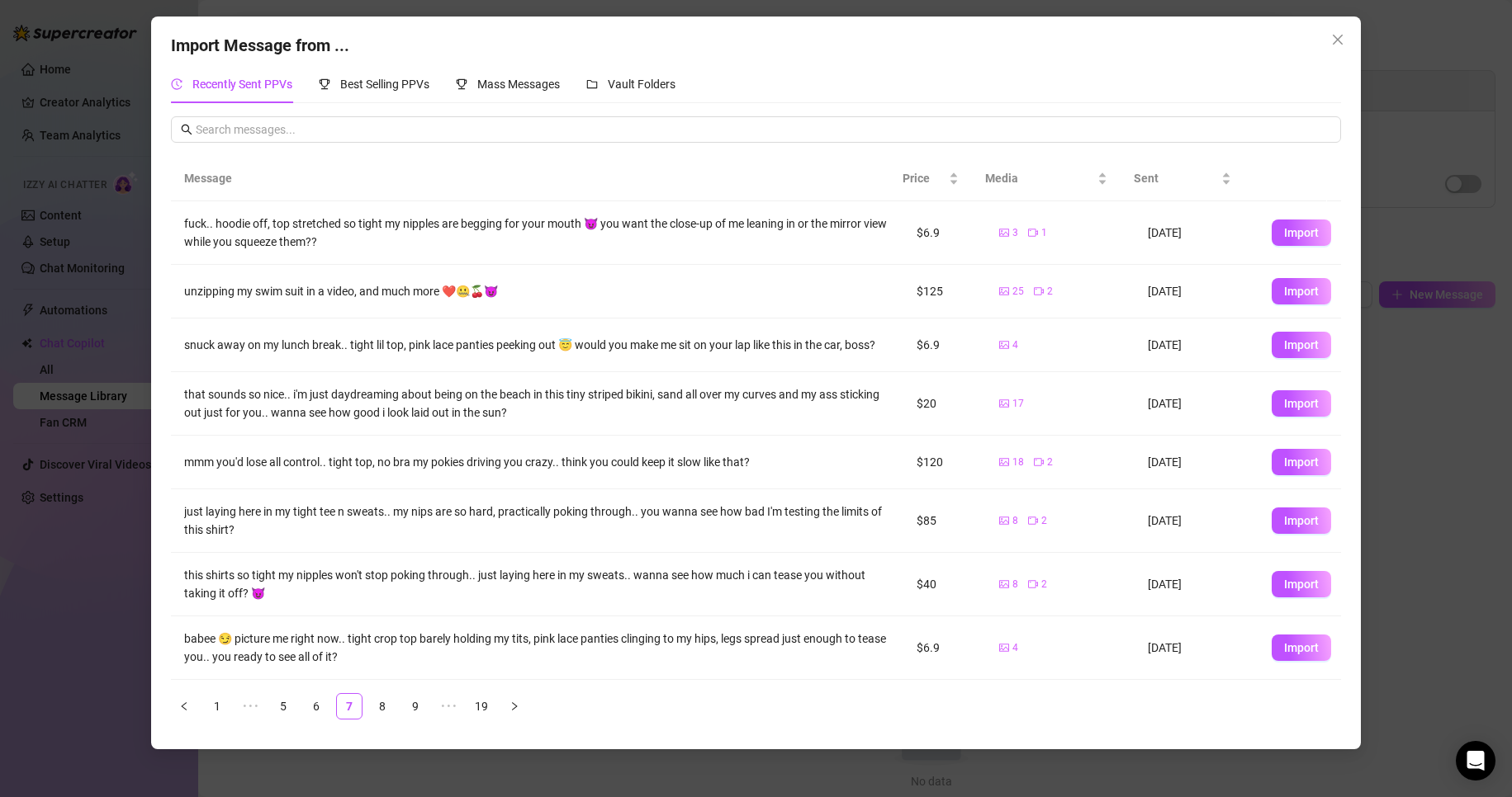
scroll to position [127, 0]
click at [385, 707] on link "8" at bounding box center [383, 706] width 25 height 25
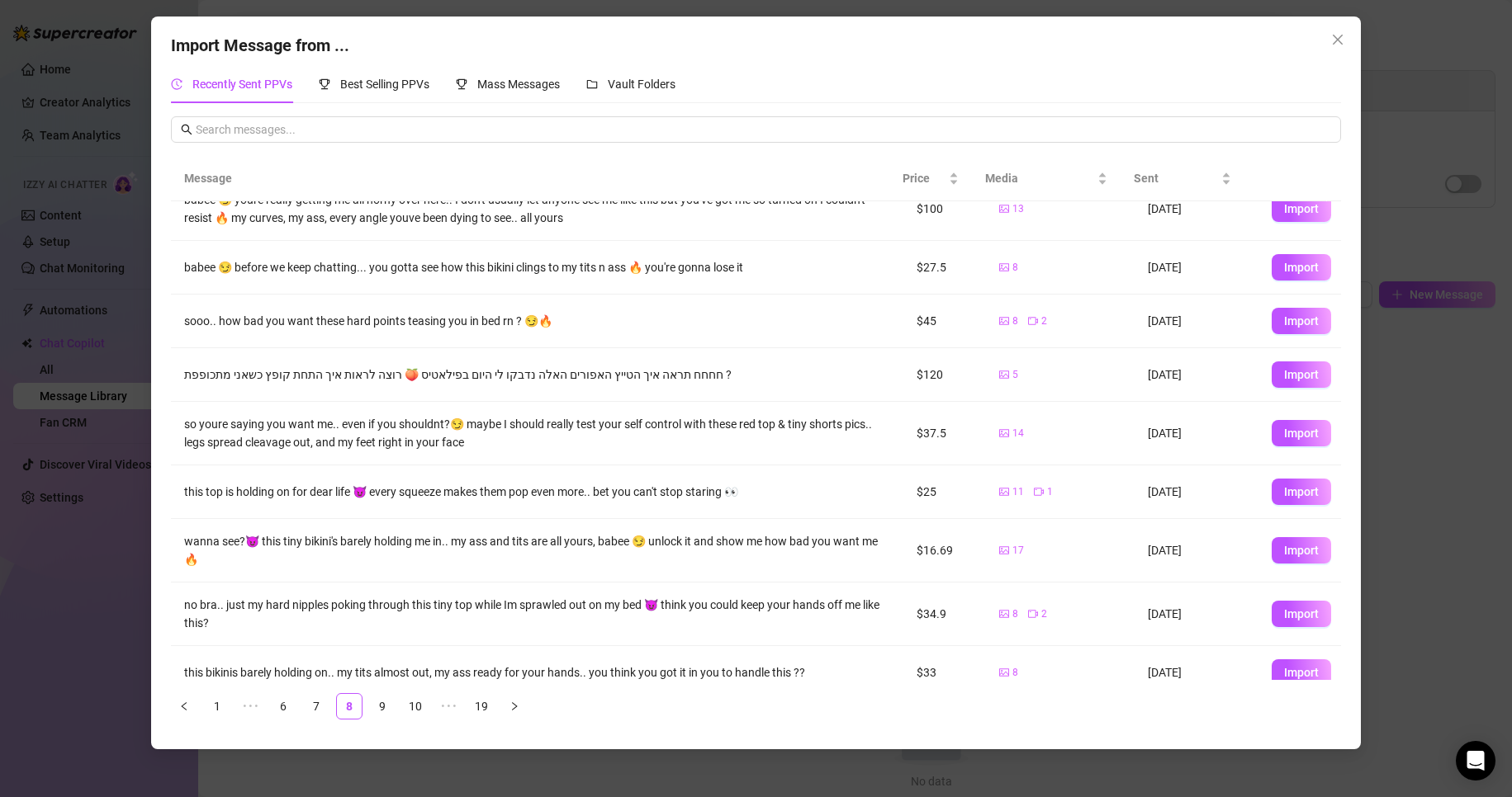
scroll to position [97, 0]
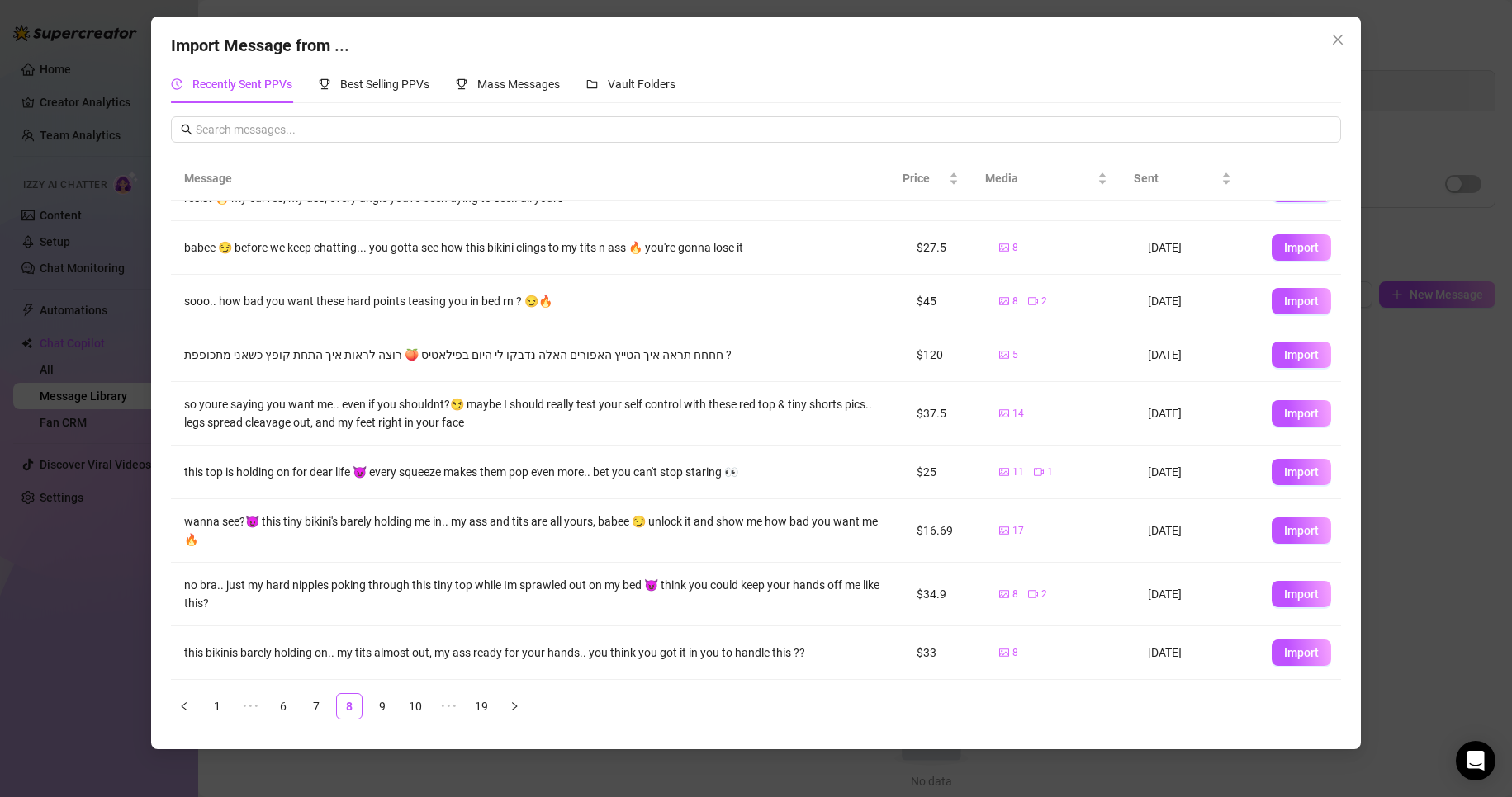
click at [396, 709] on ul "1 ••• 6 7 8 9 10 ••• 19" at bounding box center [756, 705] width 1171 height 26
click at [392, 708] on link "9" at bounding box center [383, 706] width 25 height 25
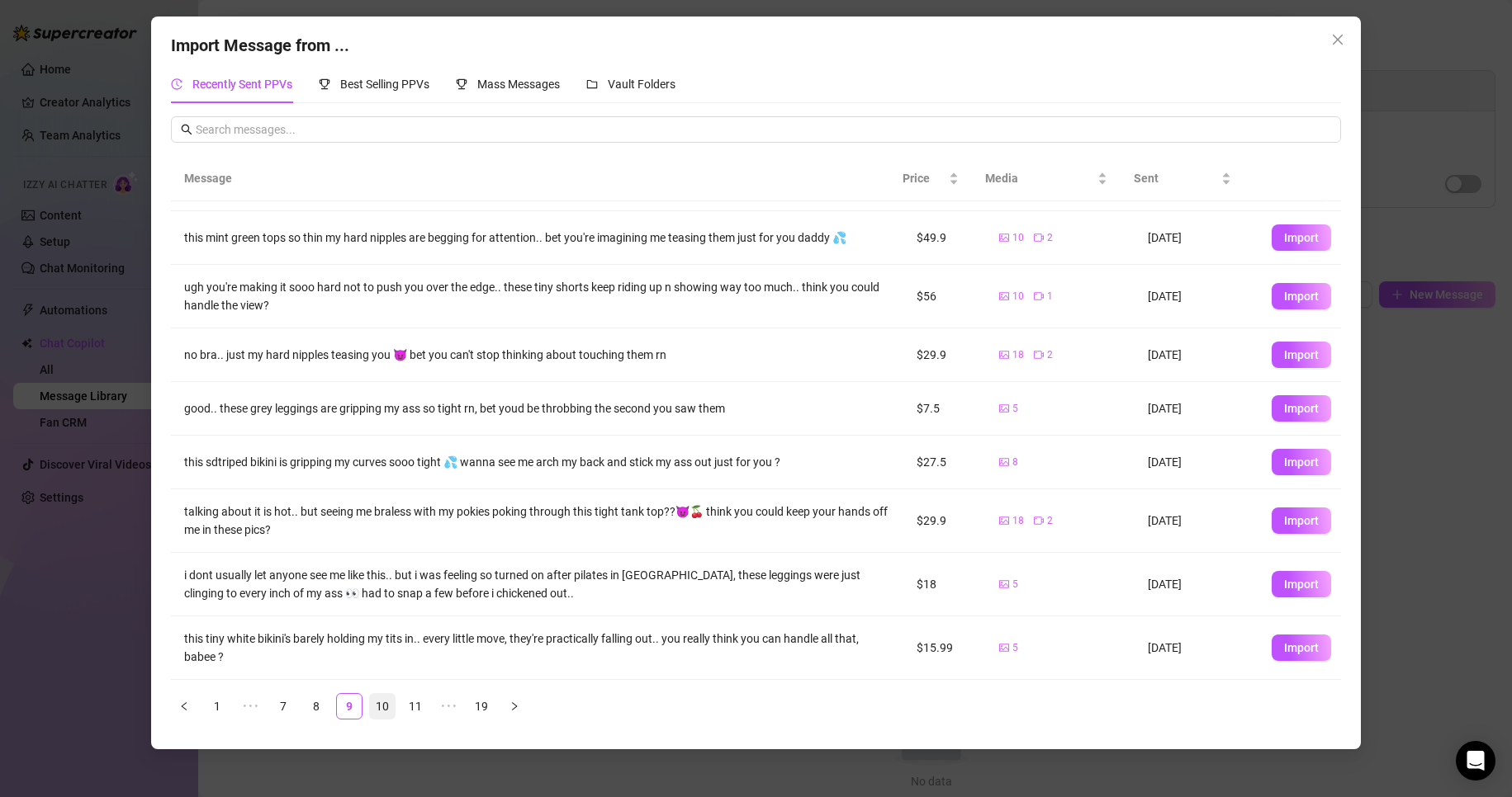
click at [383, 711] on link "10" at bounding box center [383, 706] width 25 height 25
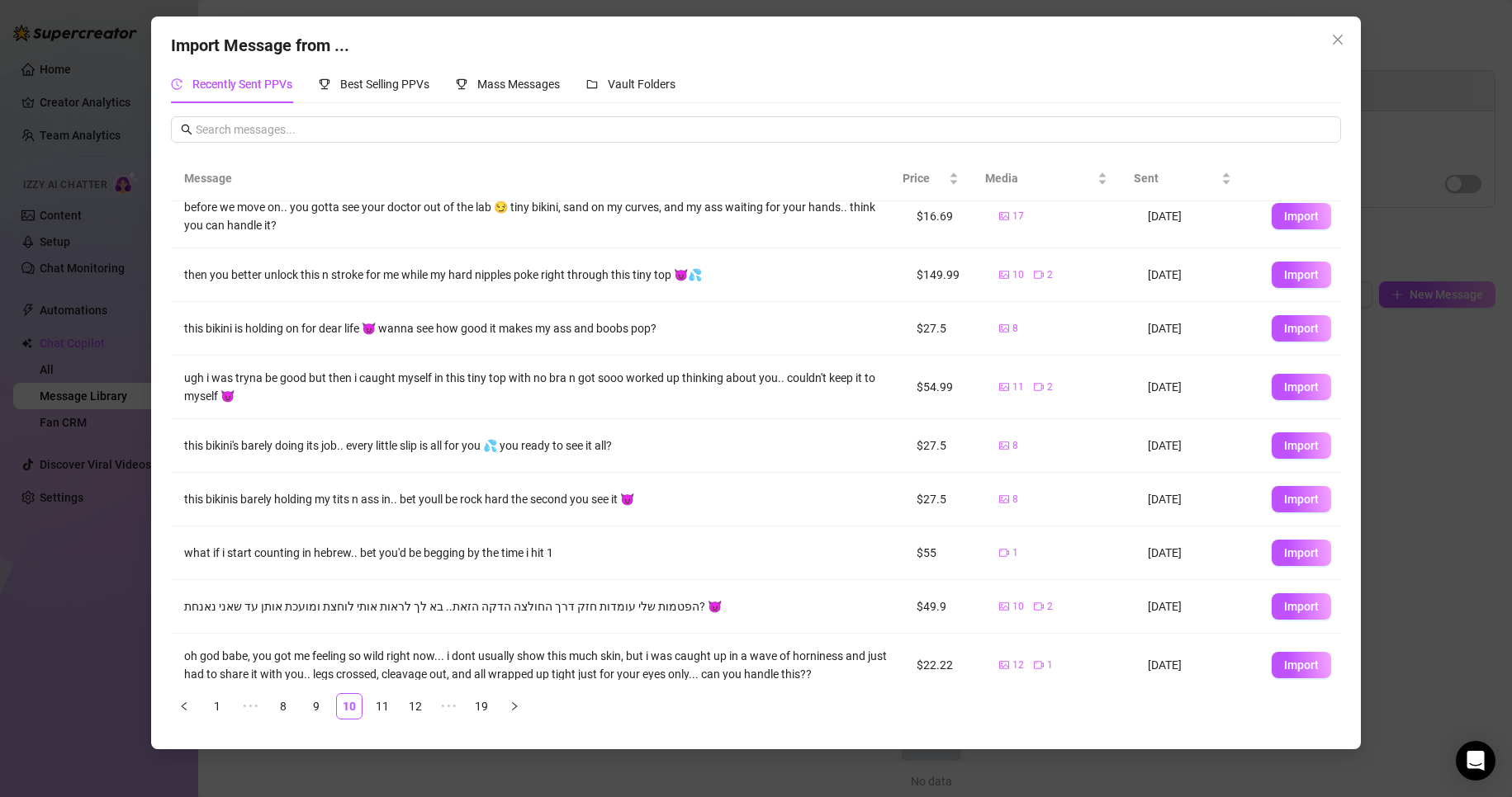
scroll to position [88, 0]
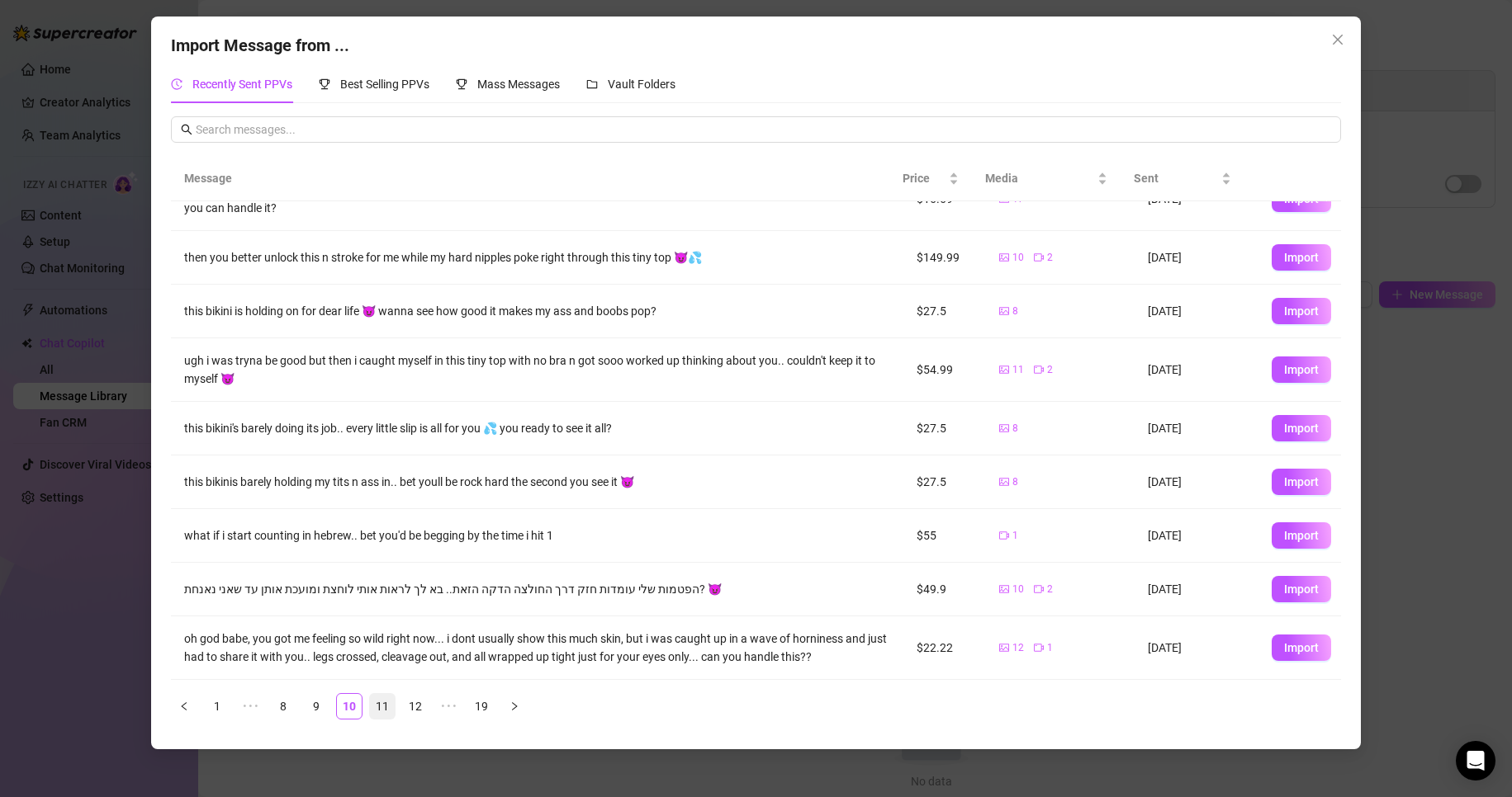
click at [396, 714] on ul "1 ••• 8 9 10 11 12 ••• 19" at bounding box center [756, 705] width 1171 height 26
click at [391, 712] on link "11" at bounding box center [383, 706] width 25 height 25
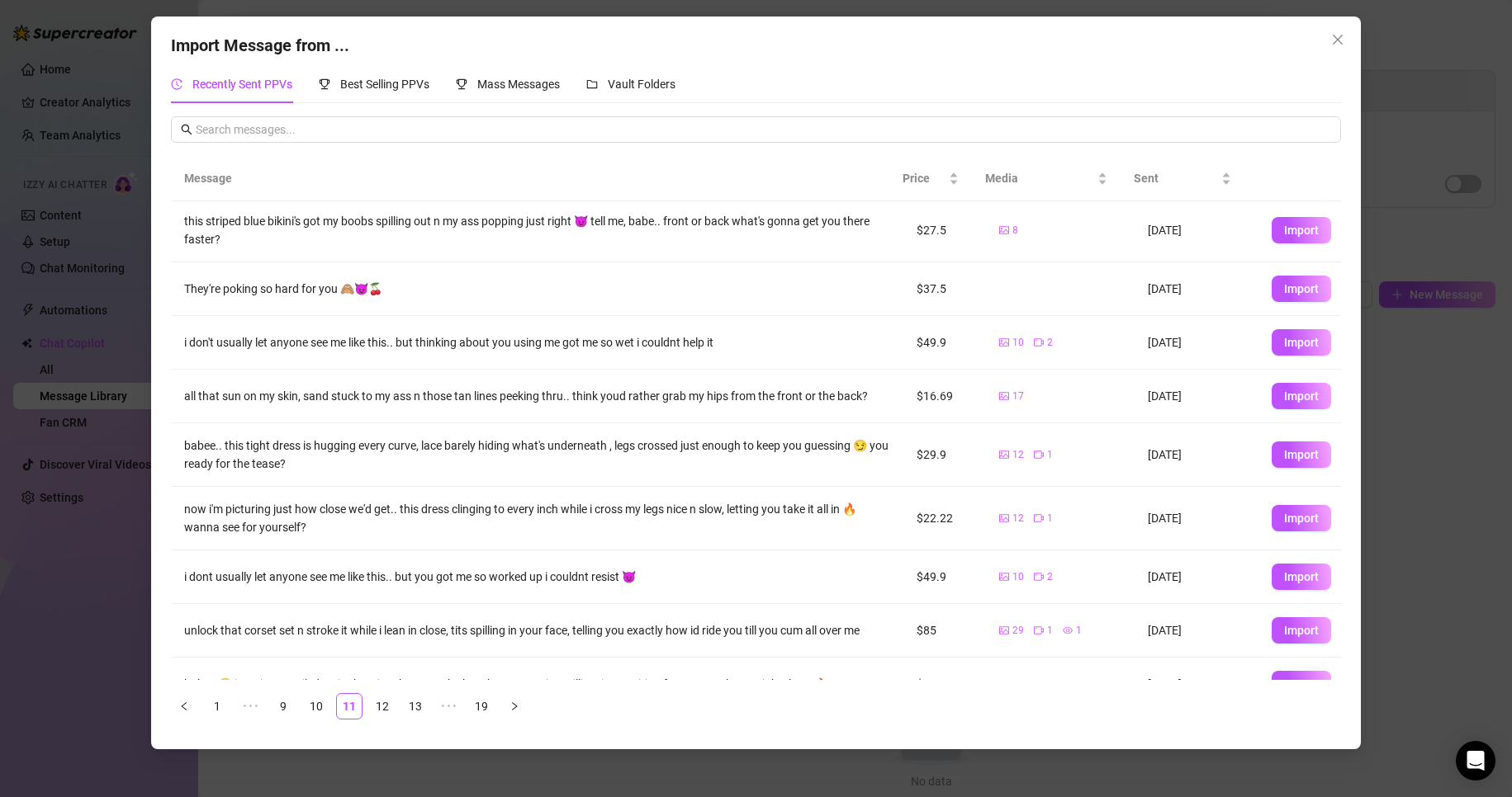
scroll to position [0, 0]
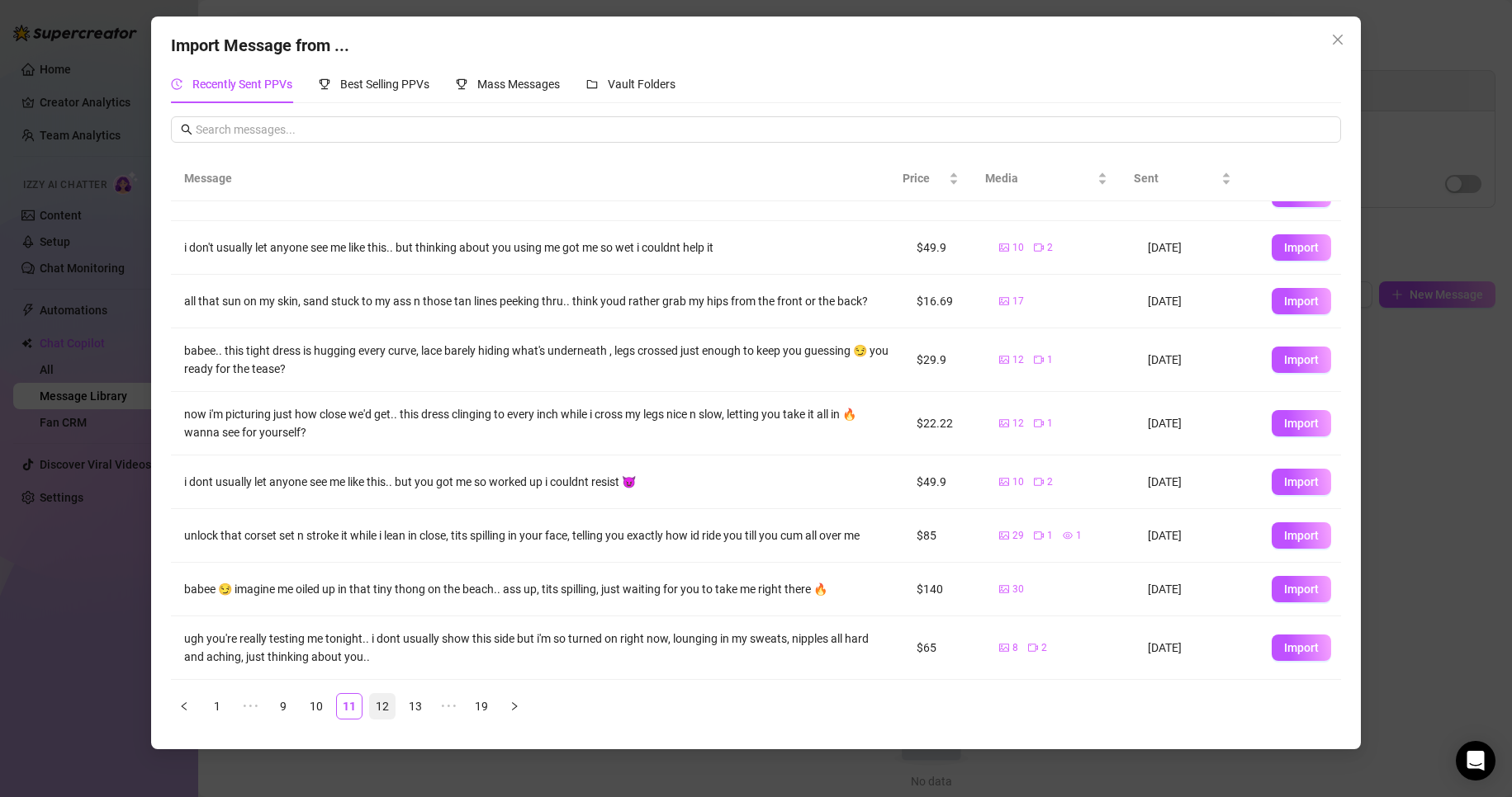
click at [371, 704] on link "12" at bounding box center [383, 706] width 25 height 25
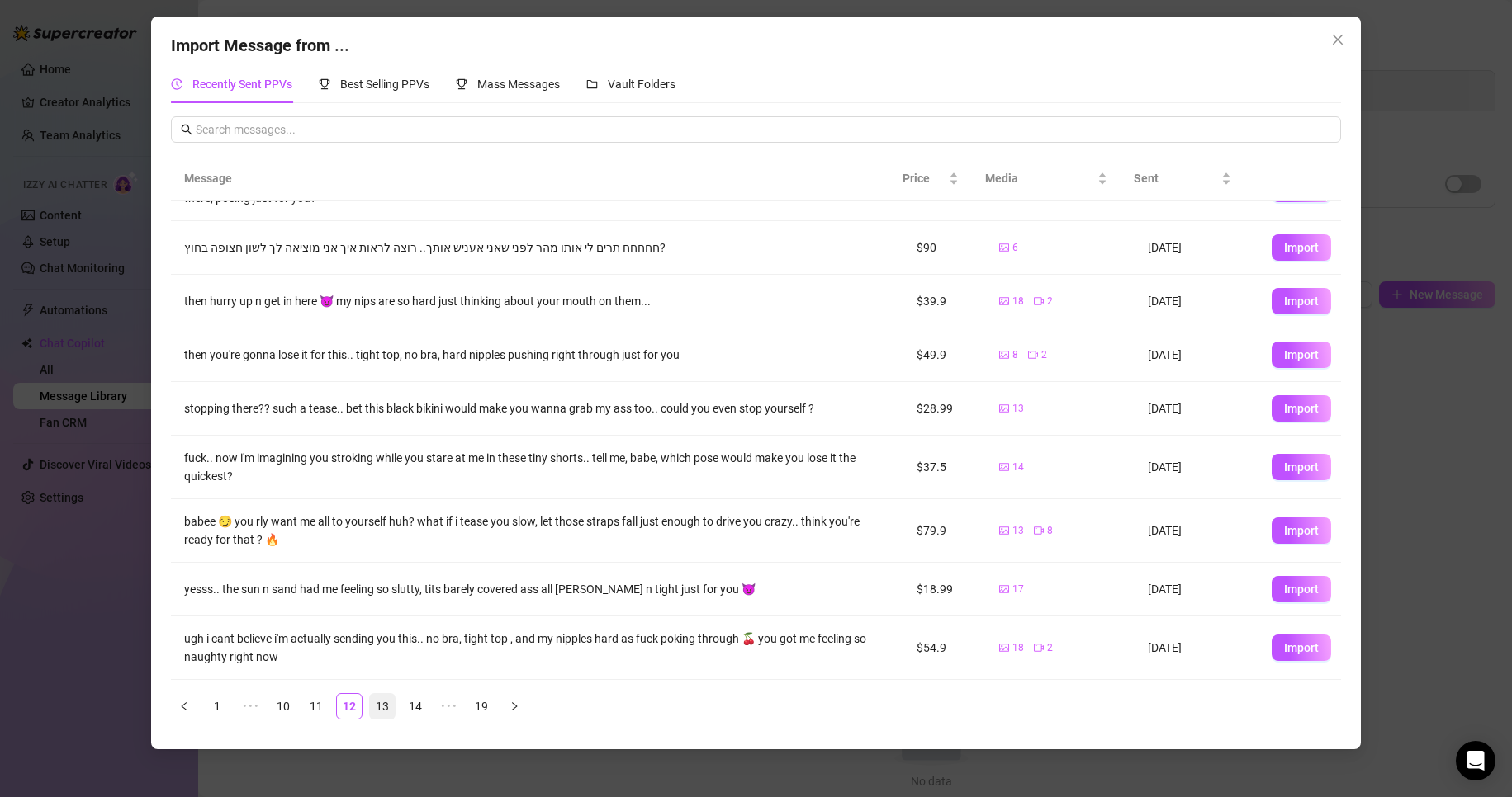
click at [384, 715] on link "13" at bounding box center [383, 706] width 25 height 25
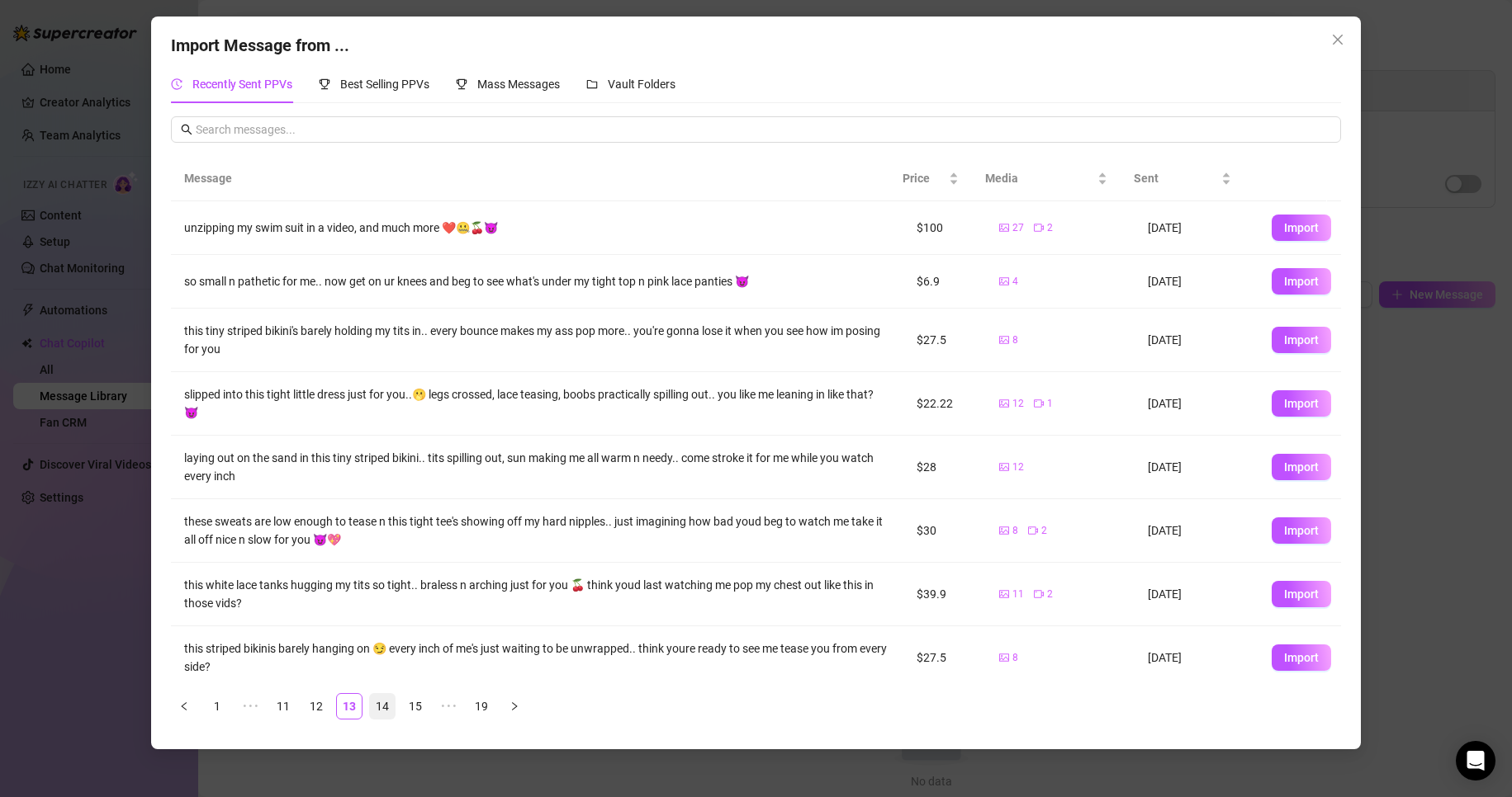
click at [390, 710] on link "14" at bounding box center [383, 706] width 25 height 25
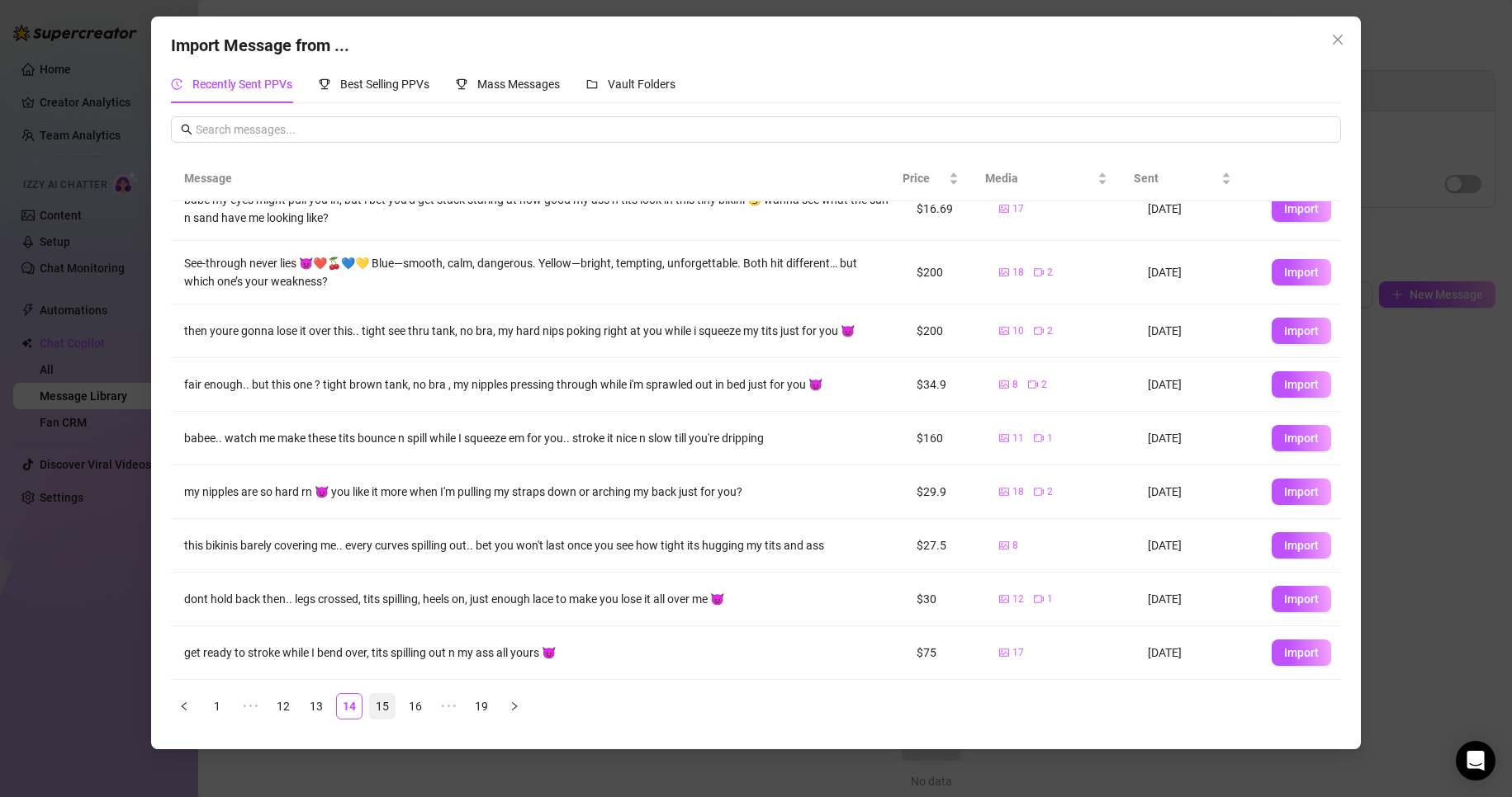
click at [380, 709] on link "15" at bounding box center [383, 706] width 25 height 25
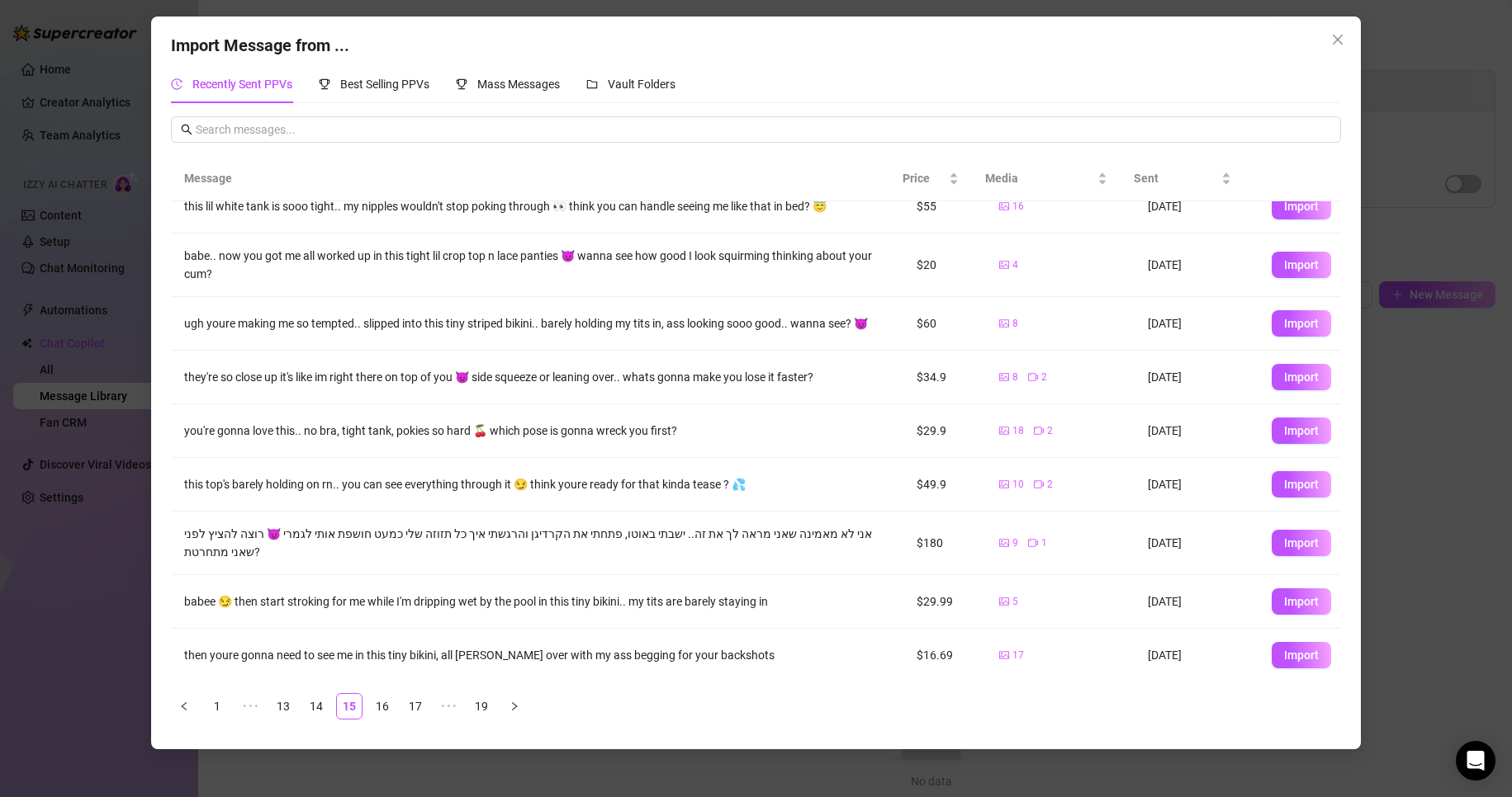
scroll to position [67, 0]
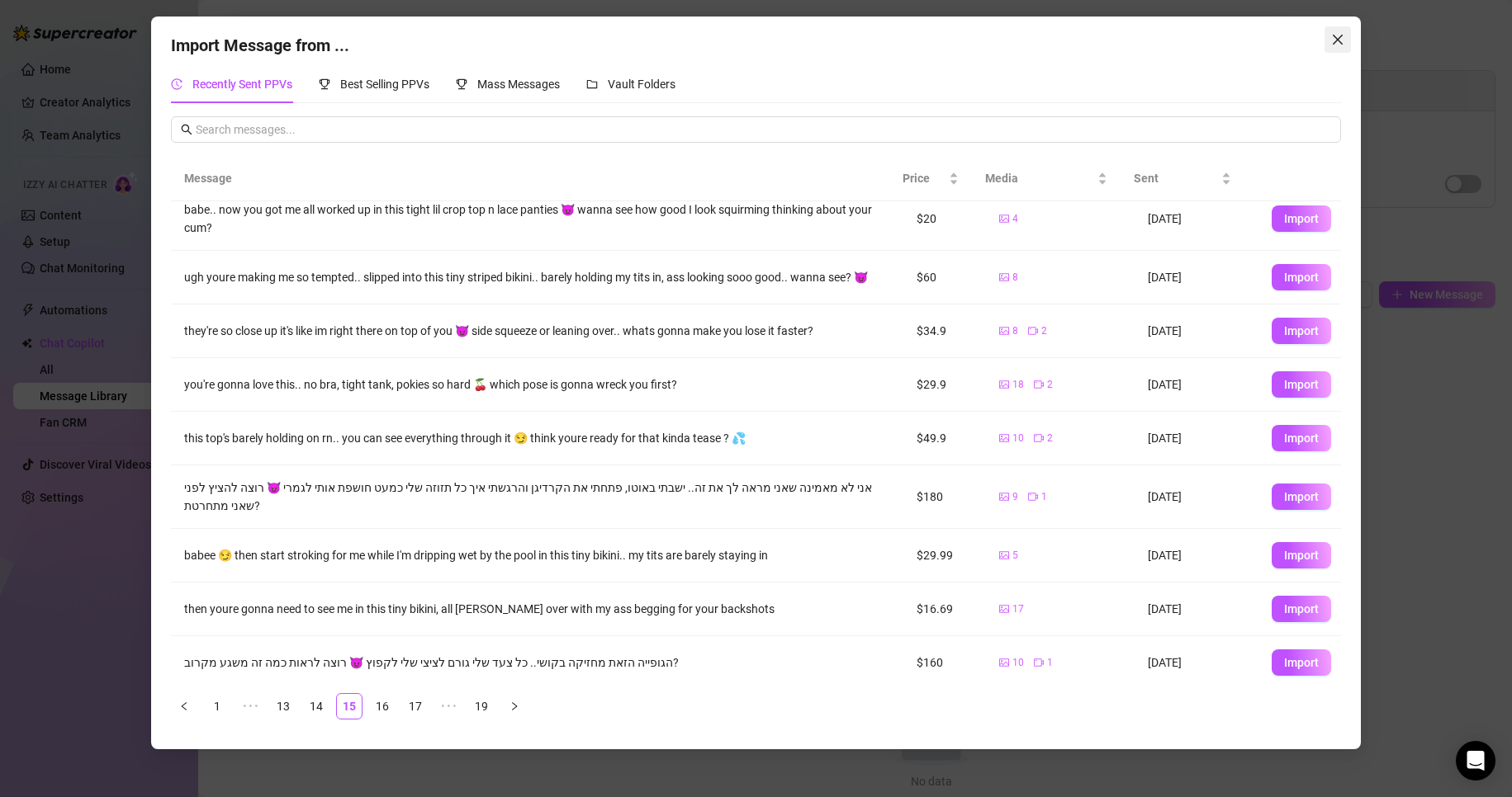
click at [1340, 41] on icon "close" at bounding box center [1338, 40] width 14 height 13
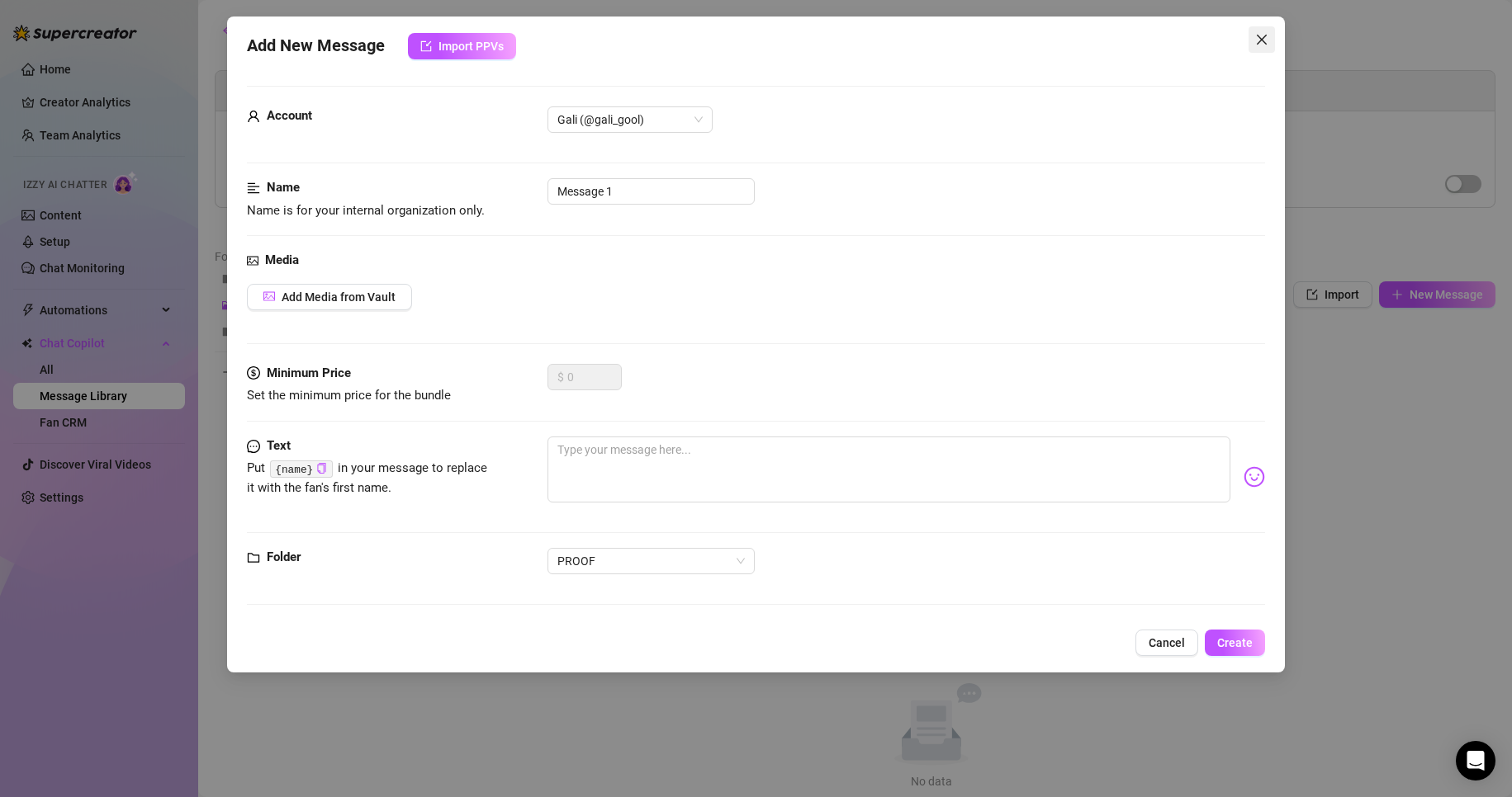
click at [1259, 44] on icon "close" at bounding box center [1262, 40] width 14 height 13
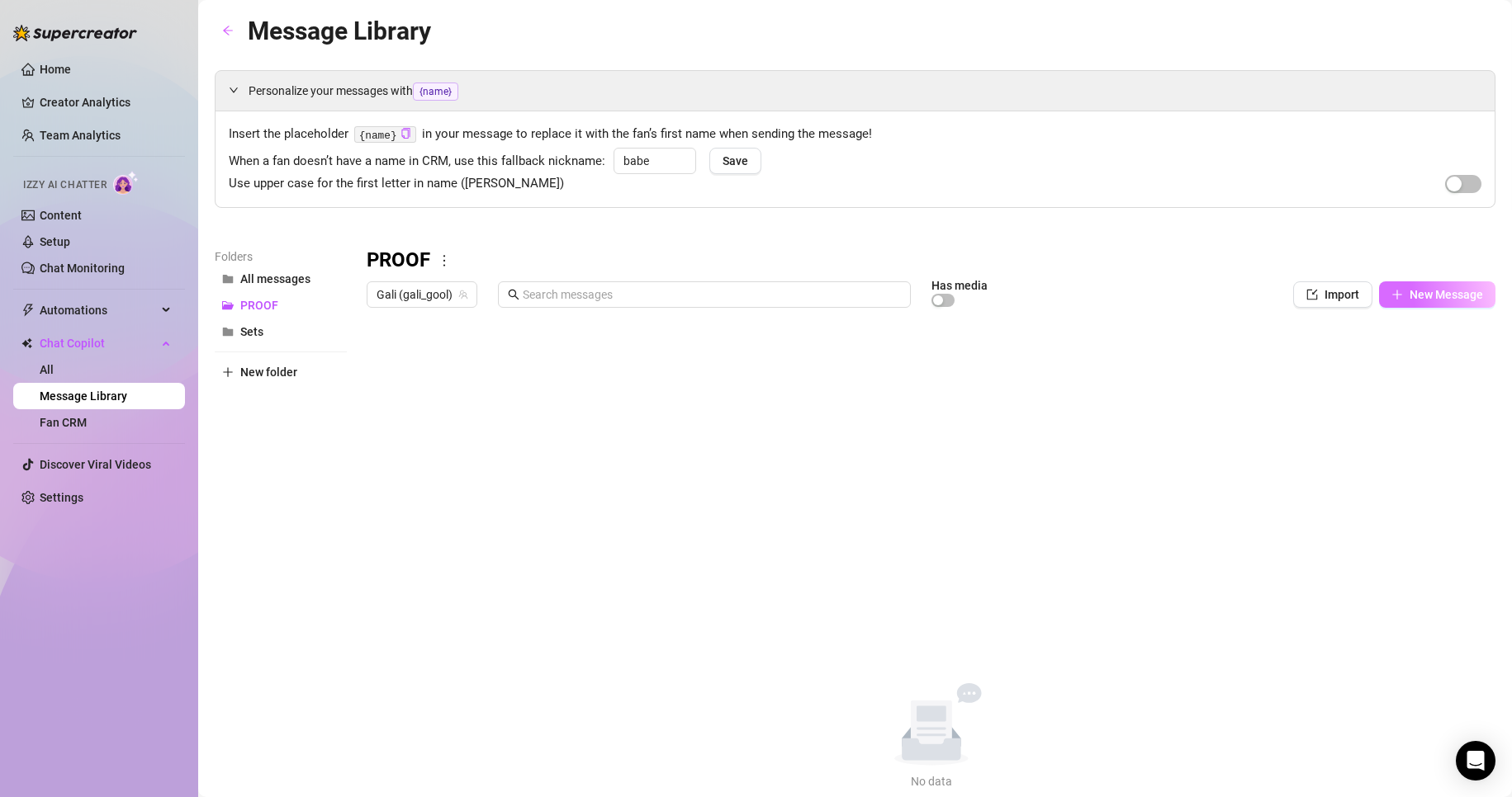
click at [1397, 285] on button "New Message" at bounding box center [1437, 294] width 117 height 26
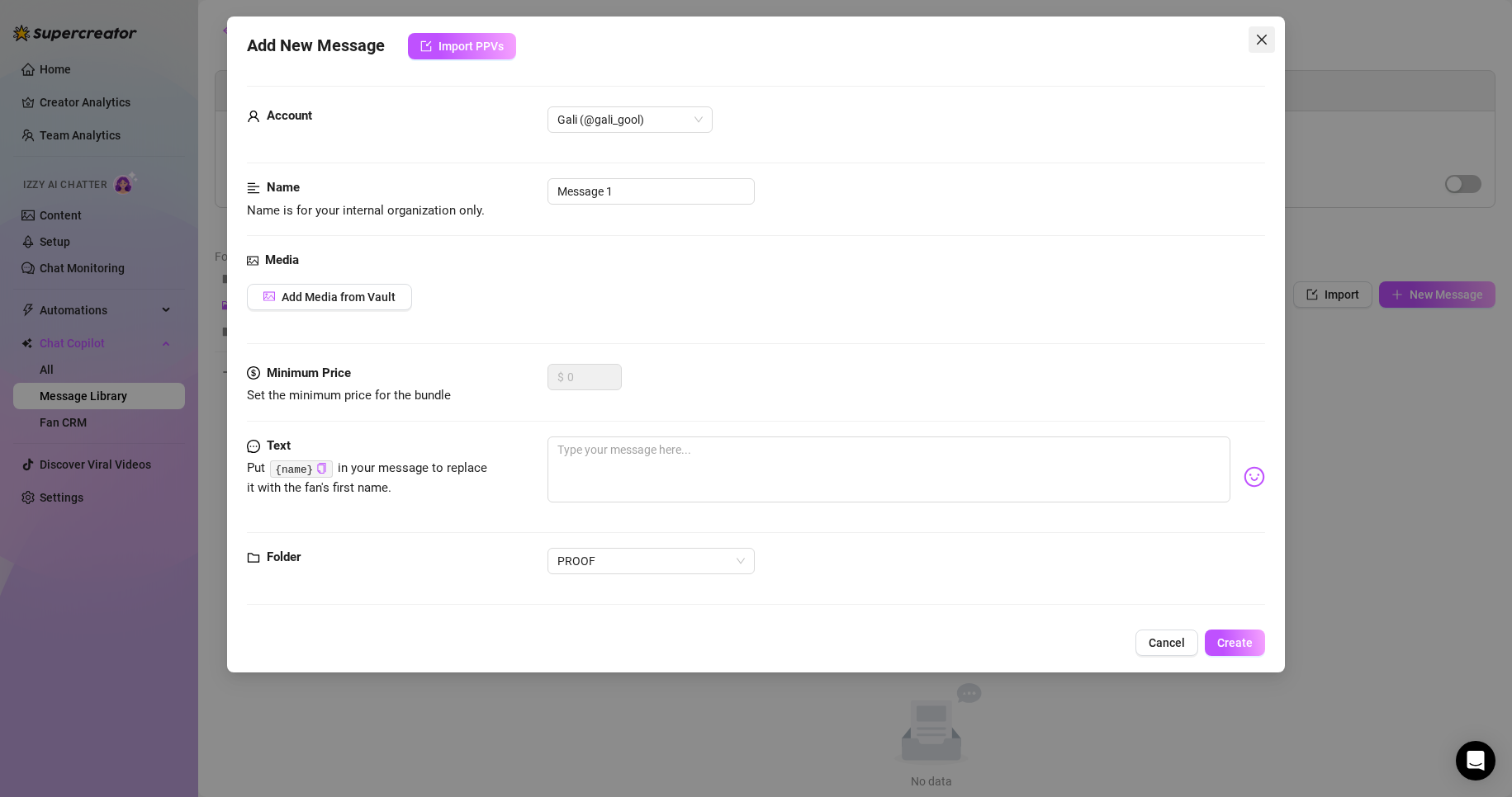
click at [1267, 43] on icon "close" at bounding box center [1262, 40] width 14 height 13
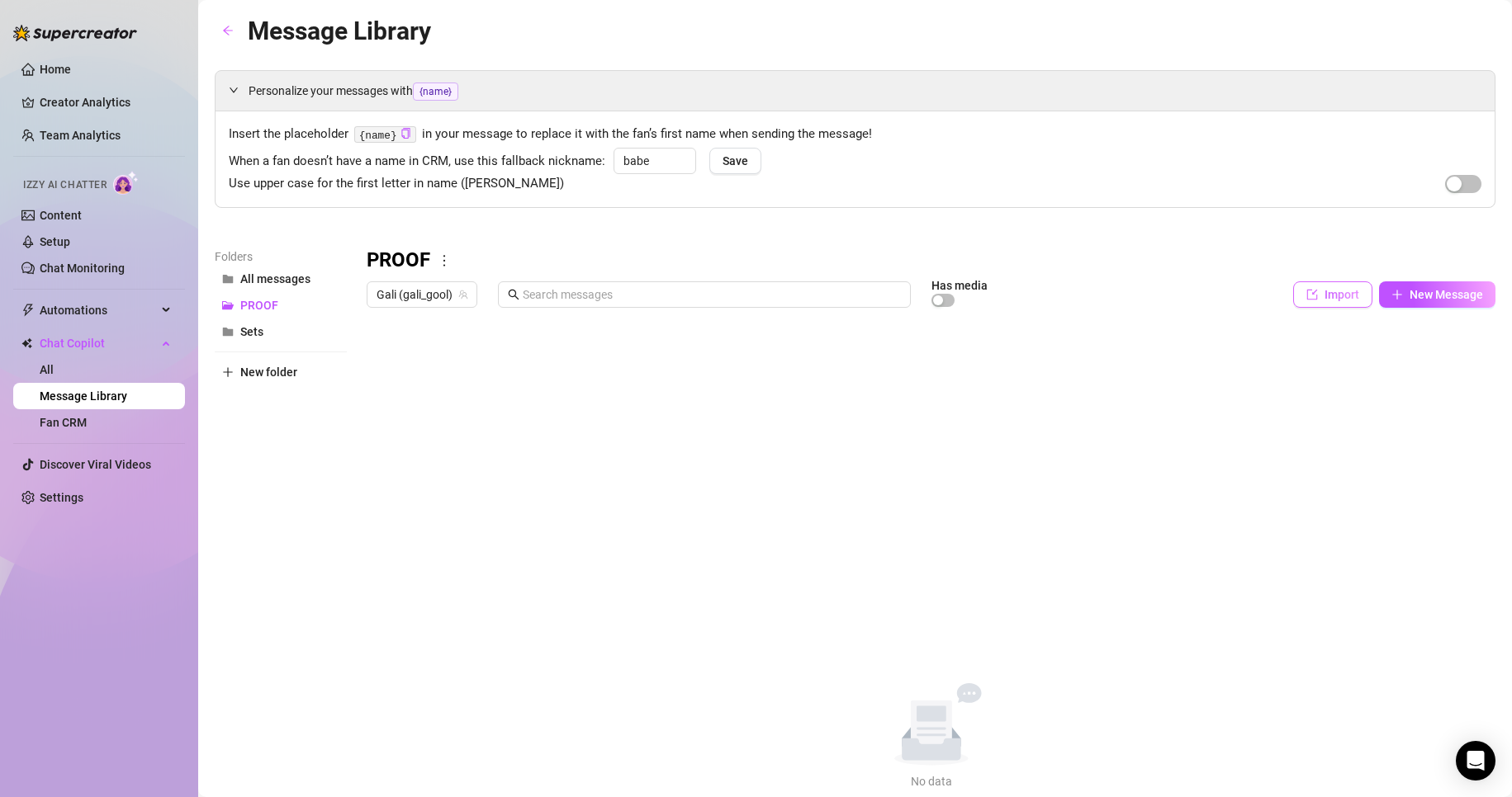
click at [1306, 285] on button "Import" at bounding box center [1333, 294] width 79 height 26
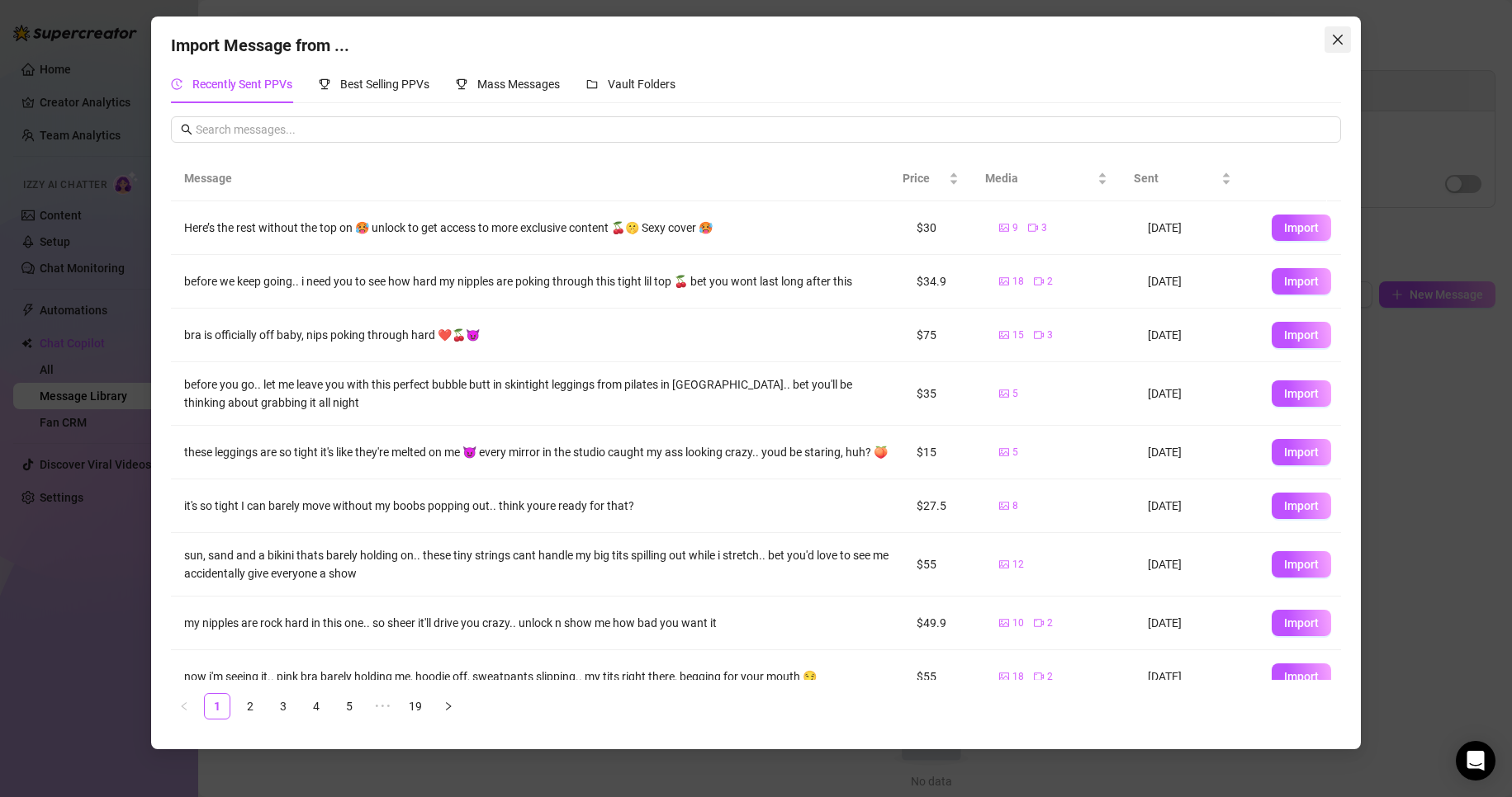
click at [1336, 40] on icon "close" at bounding box center [1337, 40] width 10 height 10
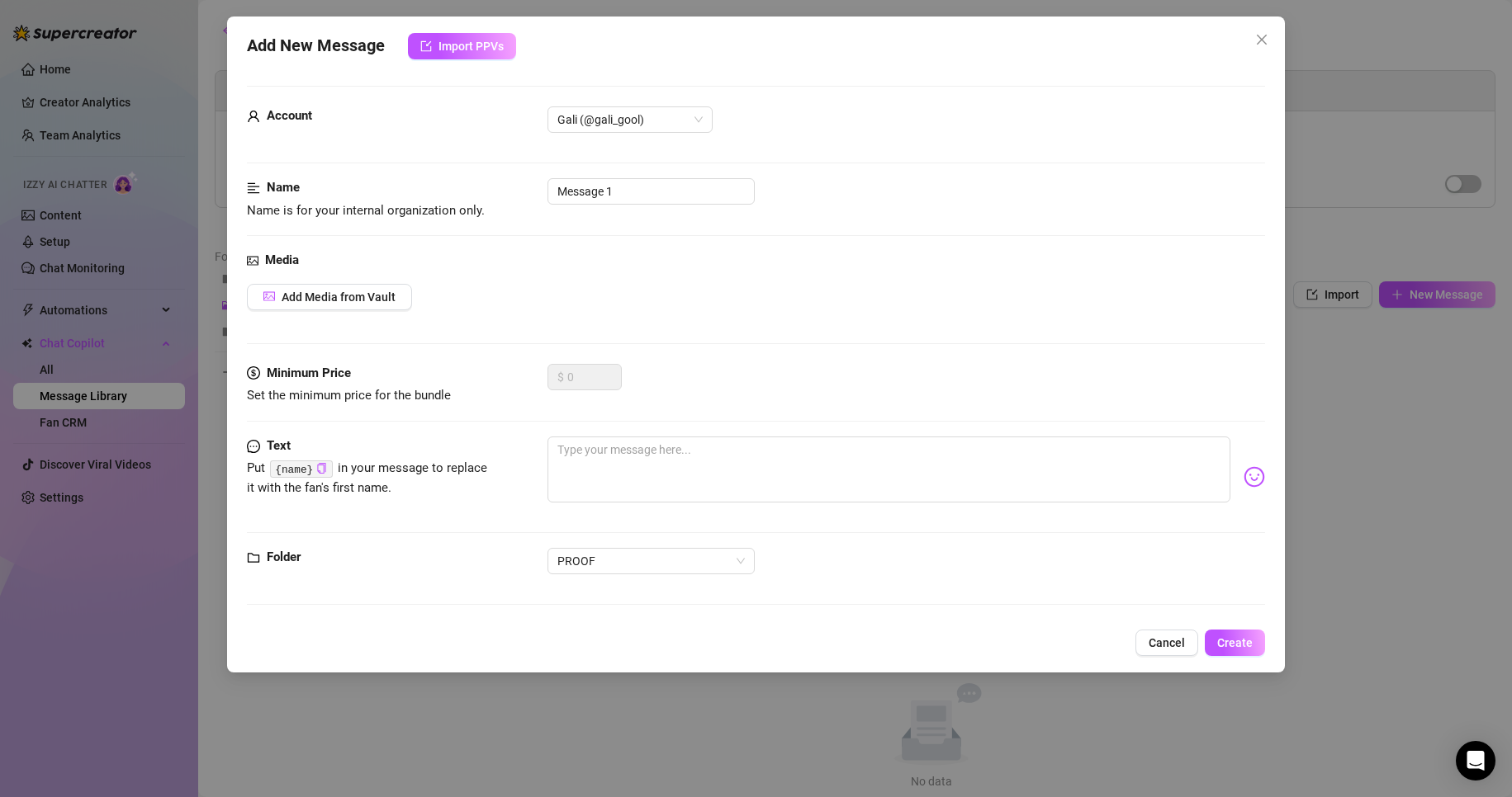
click at [1446, 296] on div "Add New Message Import PPVs Account Gali (@gali_gool) Name Name is for your int…" at bounding box center [756, 398] width 1512 height 797
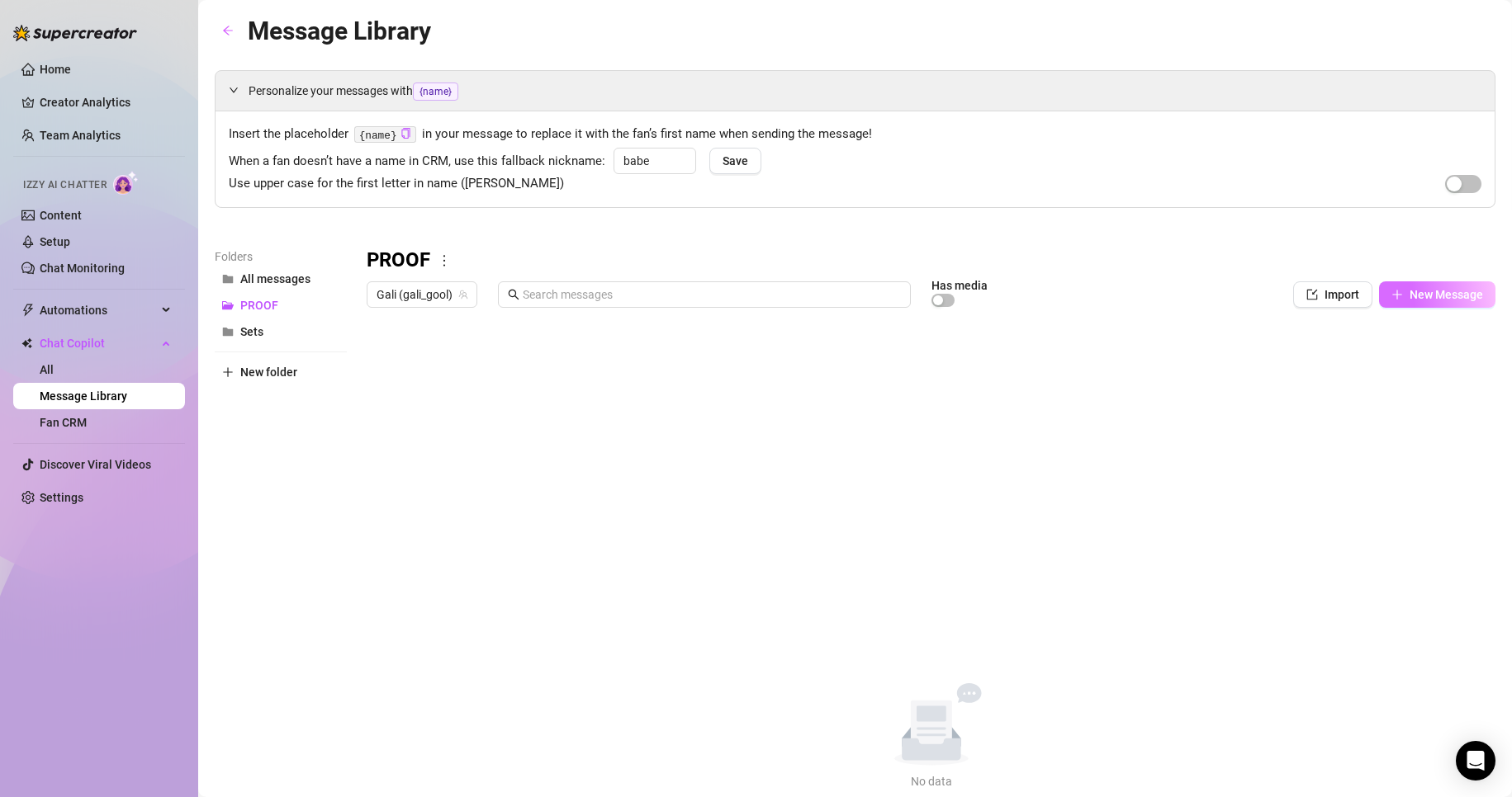
click at [1454, 292] on span "New Message" at bounding box center [1446, 295] width 73 height 13
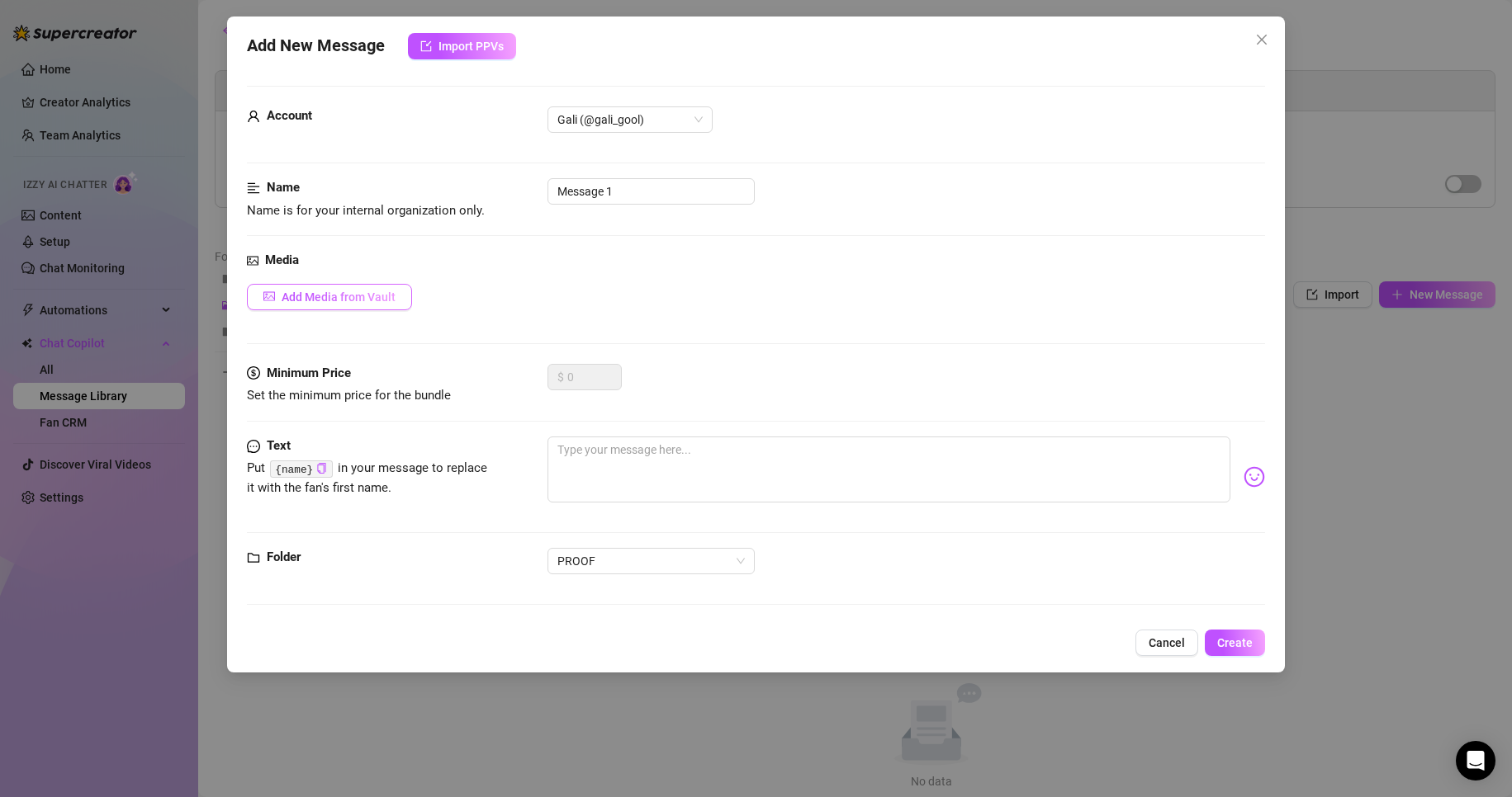
click at [365, 294] on span "Add Media from Vault" at bounding box center [338, 297] width 114 height 13
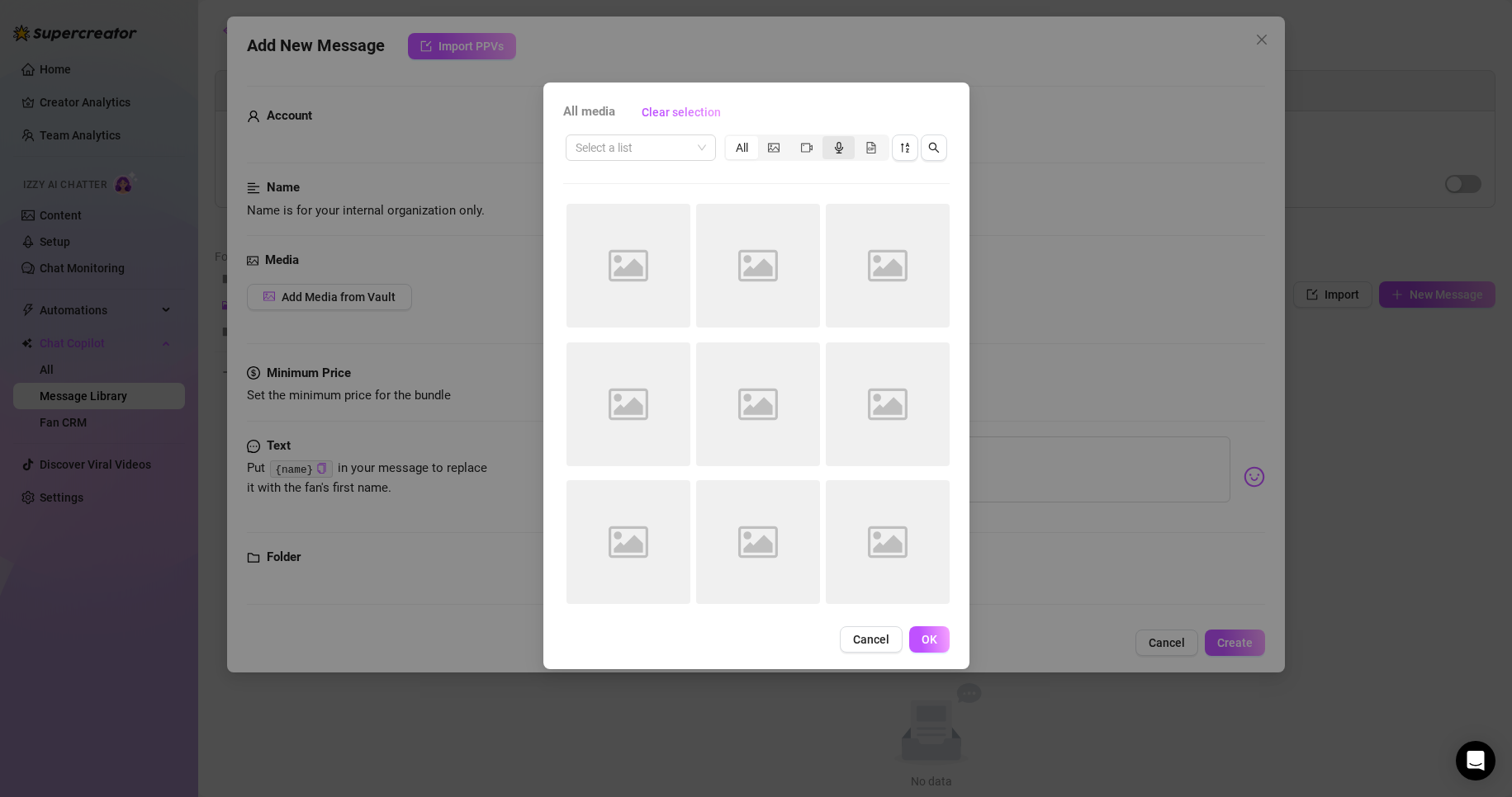
click at [828, 149] on div "segmented control" at bounding box center [838, 147] width 32 height 23
click at [826, 139] on input "segmented control" at bounding box center [826, 139] width 0 height 0
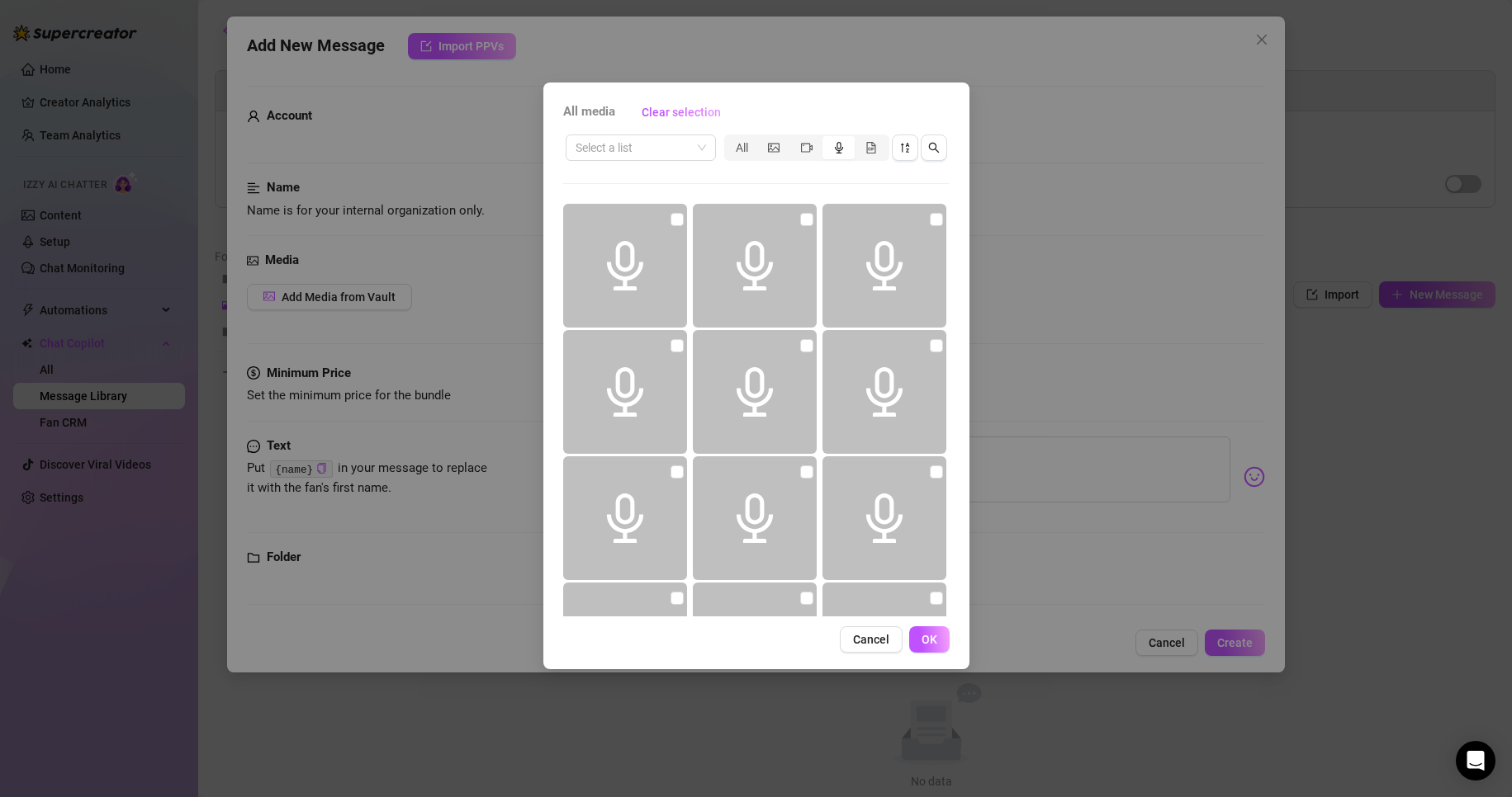
click at [665, 240] on span at bounding box center [625, 266] width 123 height 123
click at [855, 643] on span "Cancel" at bounding box center [872, 640] width 37 height 13
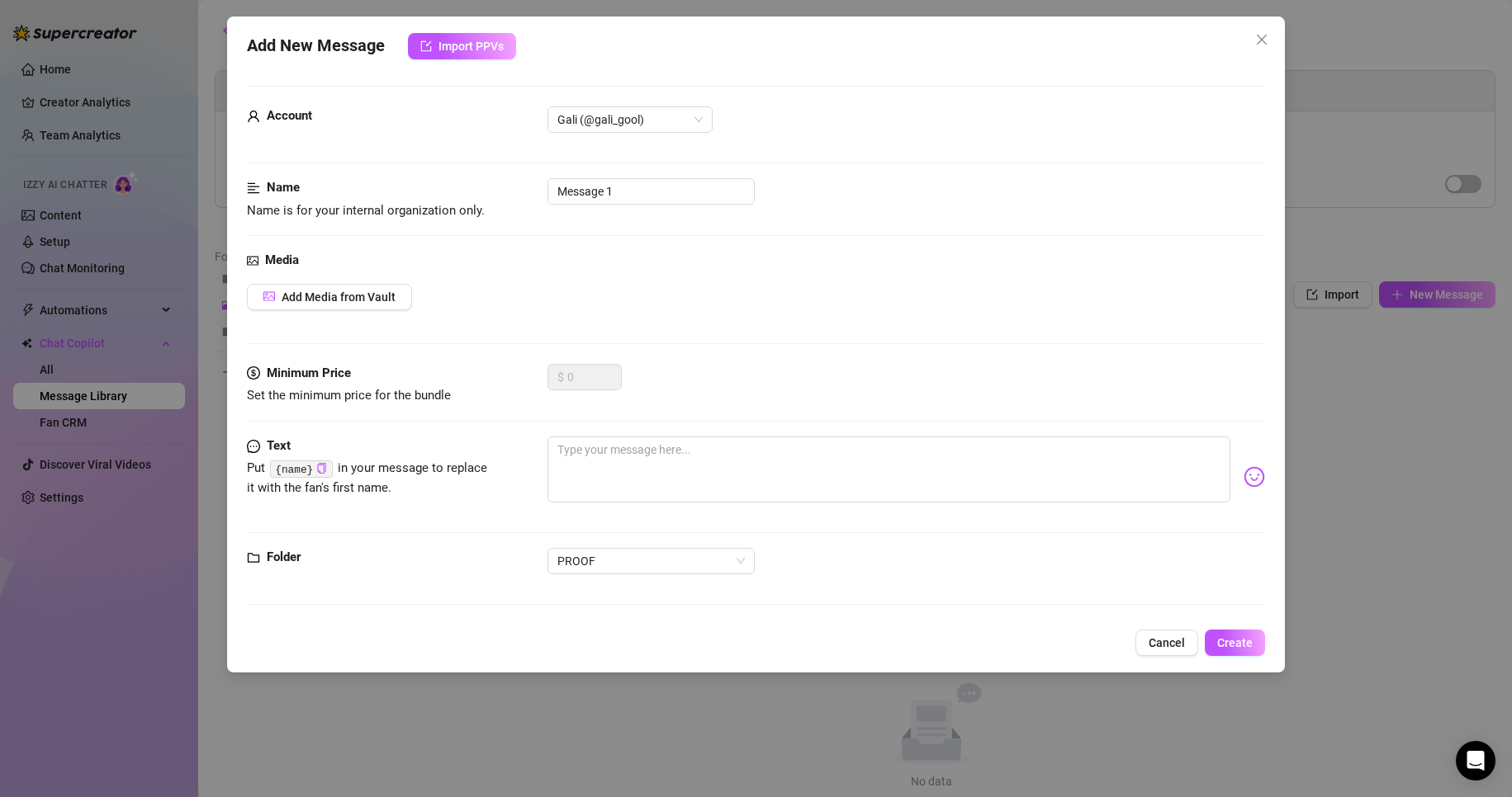
click at [1137, 642] on div "Cancel Create" at bounding box center [756, 643] width 1019 height 26
click at [1143, 643] on button "Cancel" at bounding box center [1167, 643] width 63 height 26
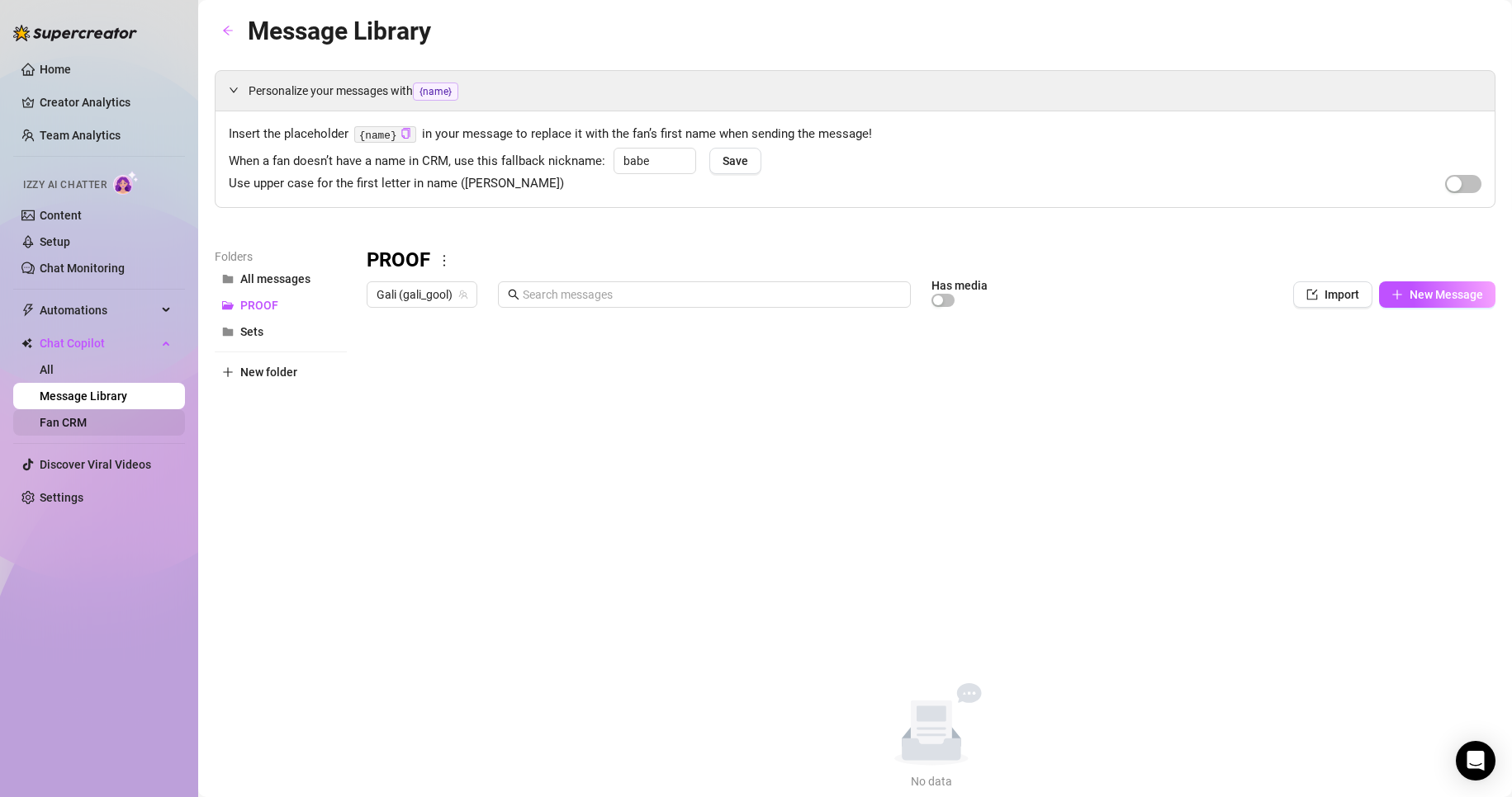
click at [87, 428] on link "Fan CRM" at bounding box center [63, 423] width 47 height 13
